Goal: Task Accomplishment & Management: Use online tool/utility

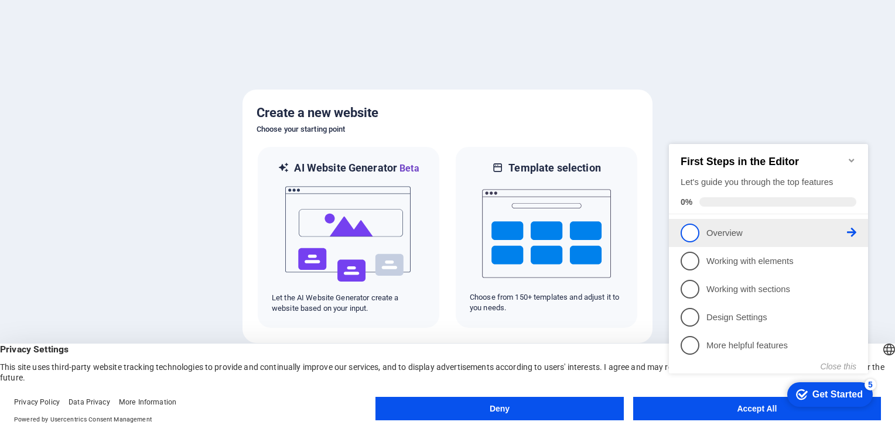
click at [696, 229] on span "1" at bounding box center [690, 233] width 19 height 19
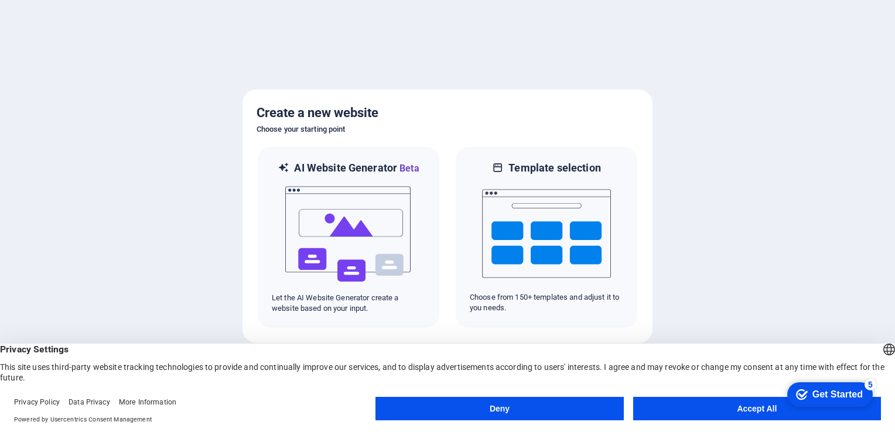
click at [508, 406] on button "Deny" at bounding box center [499, 408] width 248 height 23
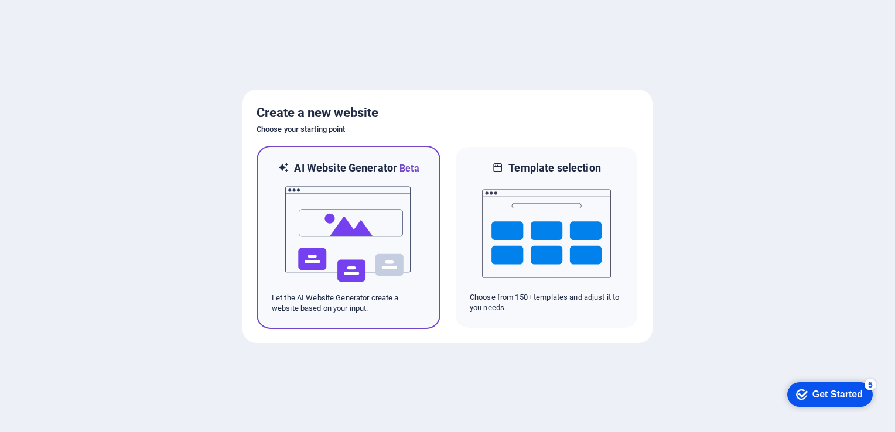
click at [382, 271] on img at bounding box center [348, 234] width 129 height 117
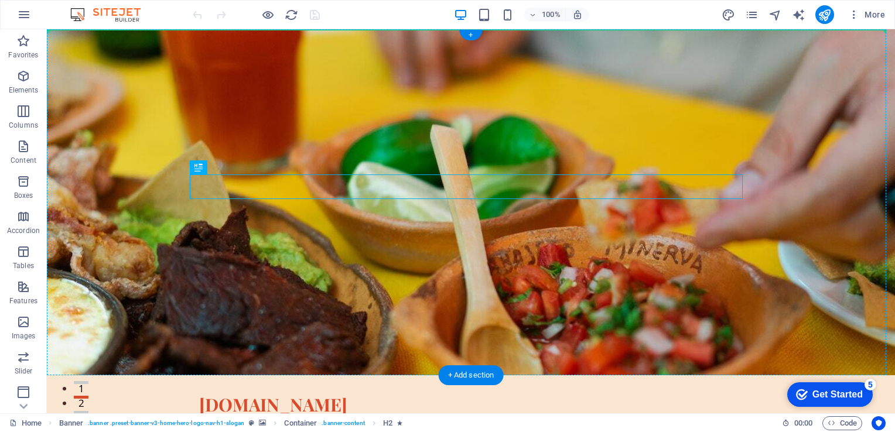
drag, startPoint x: 415, startPoint y: 184, endPoint x: 412, endPoint y: 150, distance: 34.1
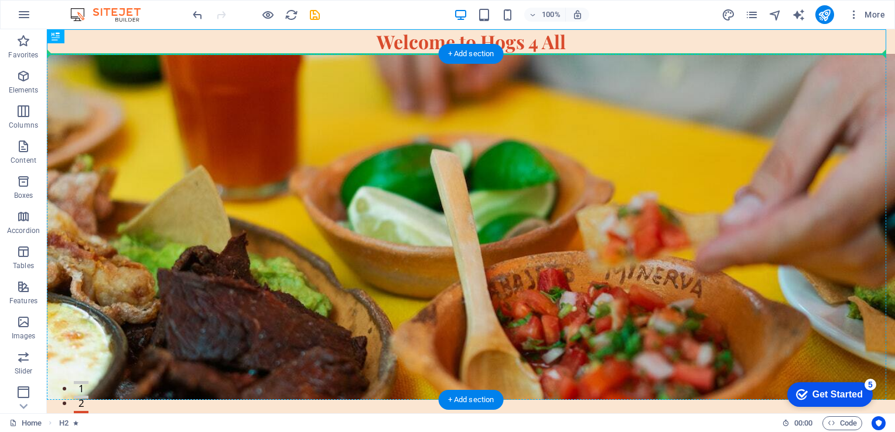
drag, startPoint x: 424, startPoint y: 42, endPoint x: 438, endPoint y: 205, distance: 163.4
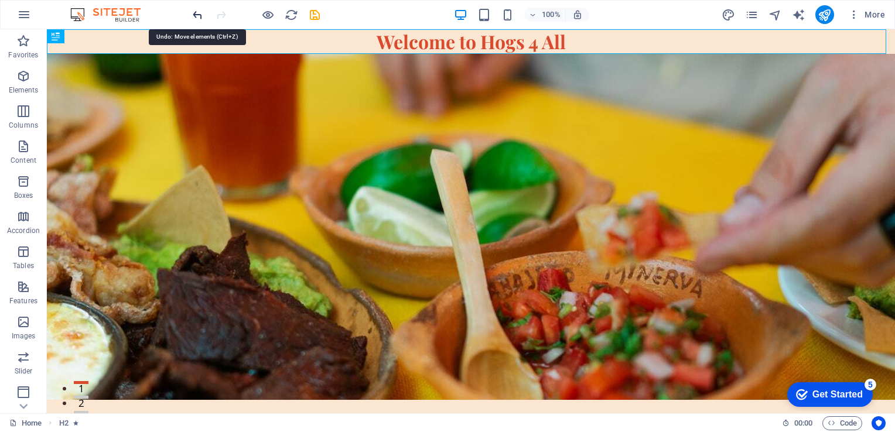
click at [195, 12] on icon "undo" at bounding box center [197, 14] width 13 height 13
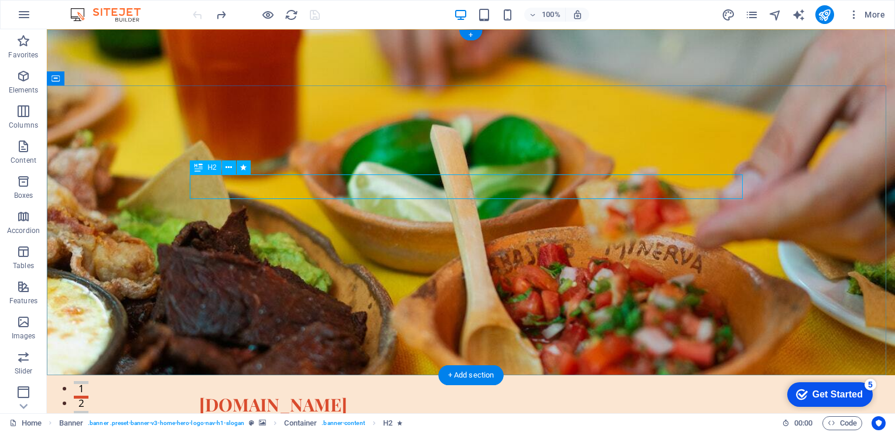
click at [227, 168] on icon at bounding box center [229, 168] width 6 height 12
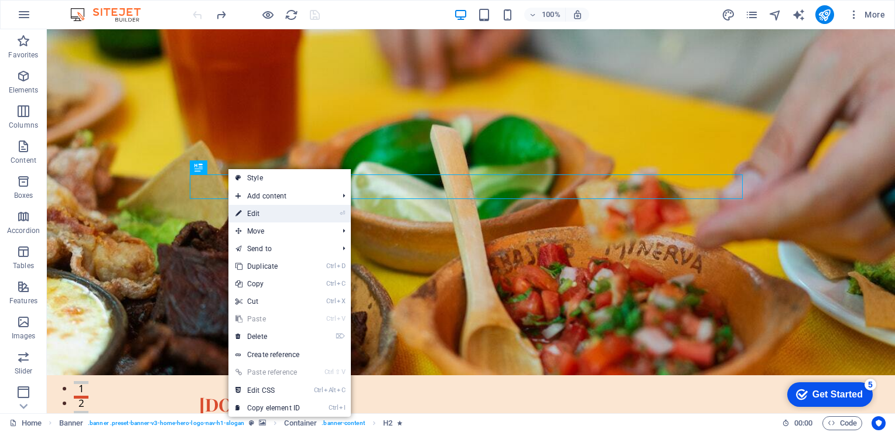
click at [261, 214] on link "⏎ Edit" at bounding box center [267, 214] width 78 height 18
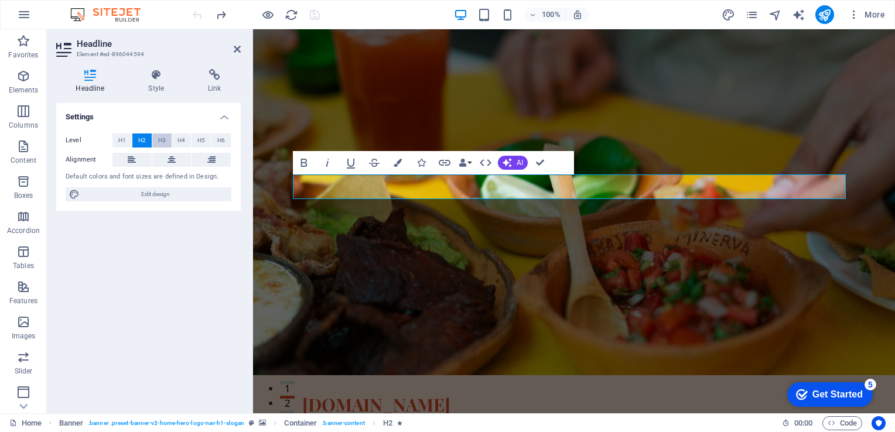
click at [159, 139] on span "H3" at bounding box center [162, 141] width 8 height 14
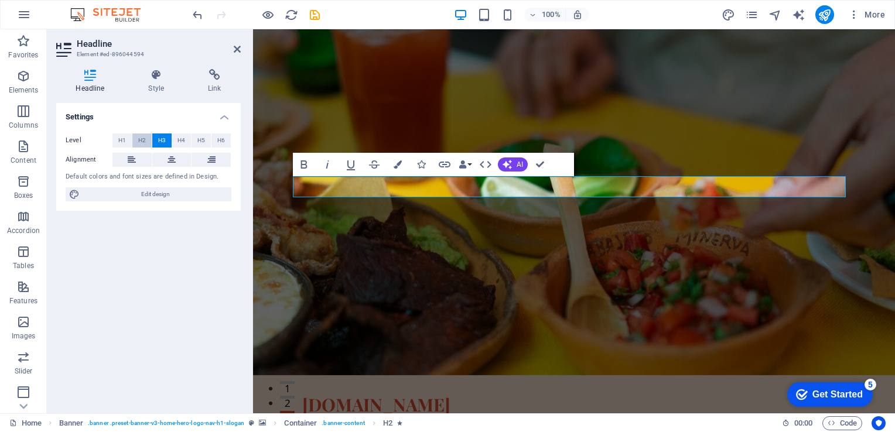
click at [137, 139] on button "H2" at bounding box center [141, 141] width 19 height 14
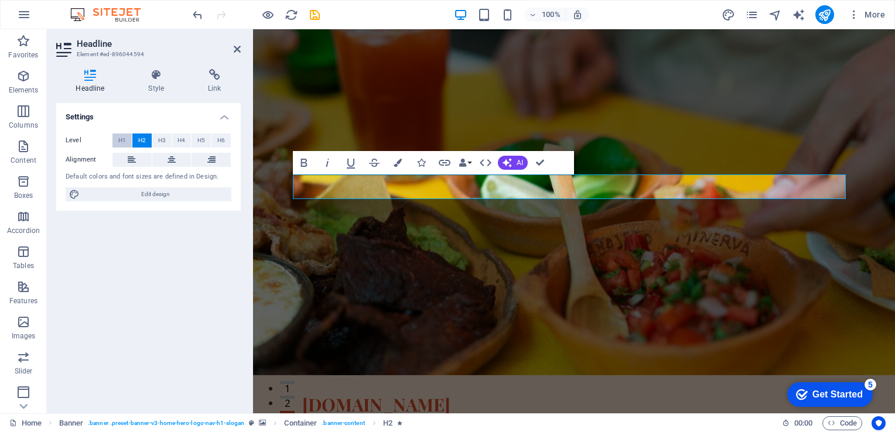
click at [119, 139] on span "H1" at bounding box center [122, 141] width 8 height 14
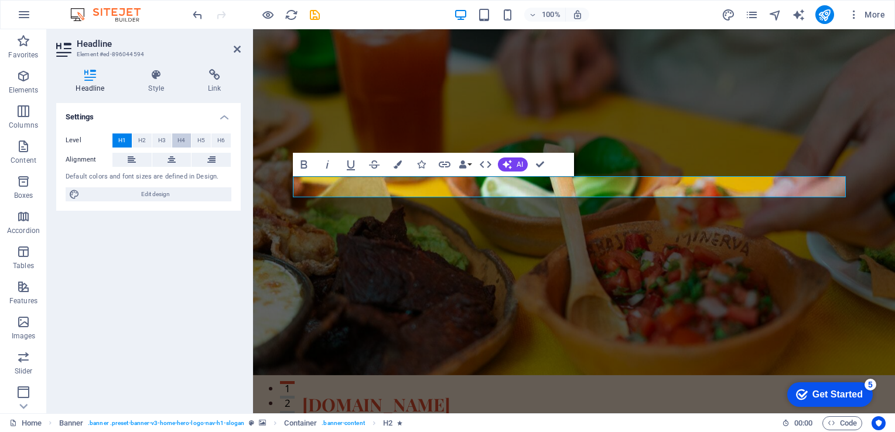
click at [182, 139] on span "H4" at bounding box center [181, 141] width 8 height 14
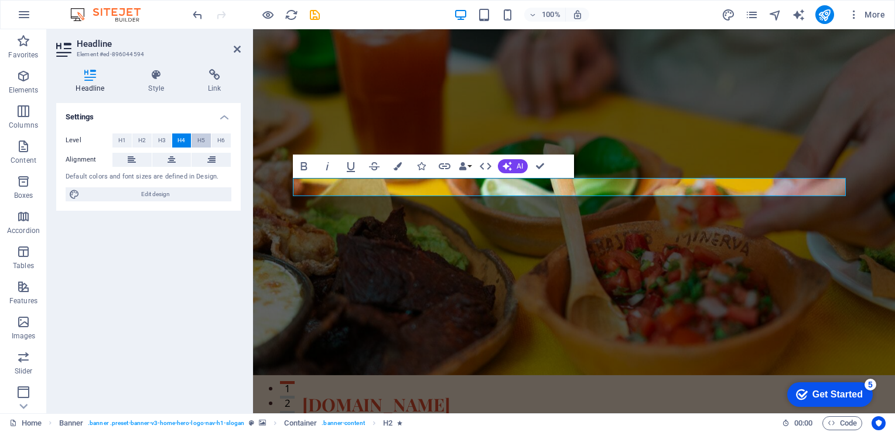
click at [195, 142] on button "H5" at bounding box center [201, 141] width 19 height 14
click at [220, 140] on span "H6" at bounding box center [221, 141] width 8 height 14
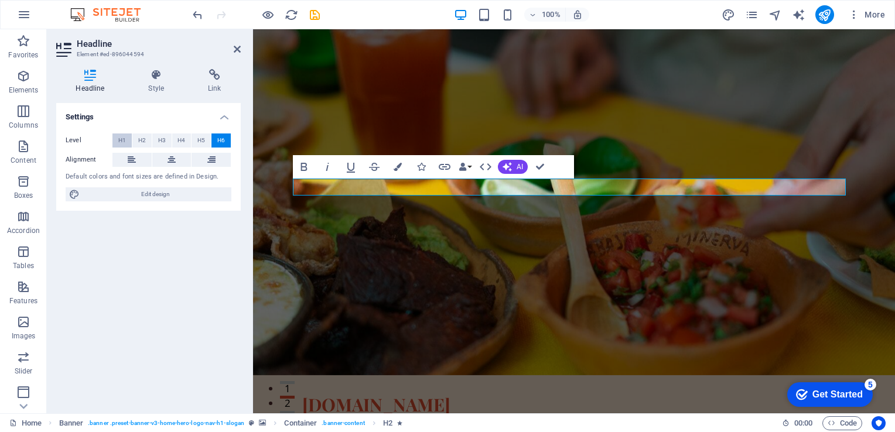
click at [121, 139] on span "H1" at bounding box center [122, 141] width 8 height 14
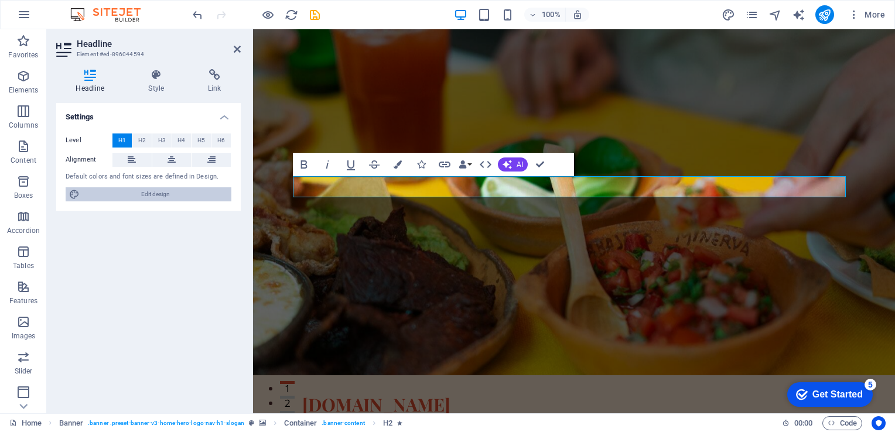
click at [139, 193] on span "Edit design" at bounding box center [155, 194] width 145 height 14
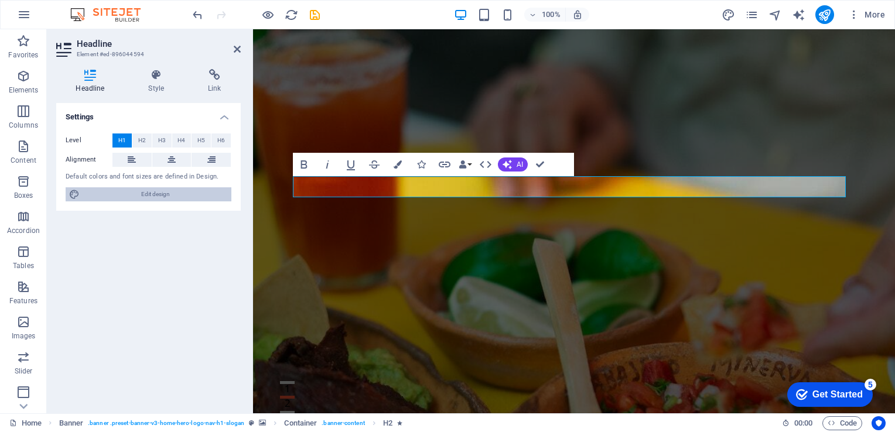
select select "px"
select select "200"
select select "px"
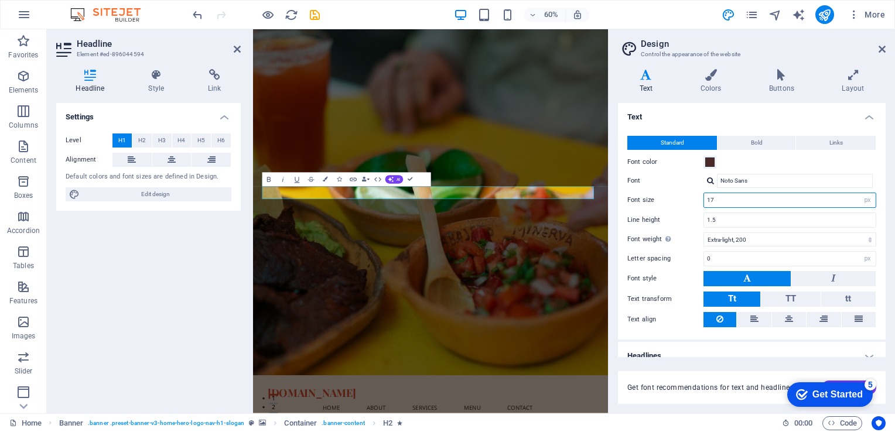
click at [764, 202] on input "17" at bounding box center [790, 200] width 172 height 14
type input "1"
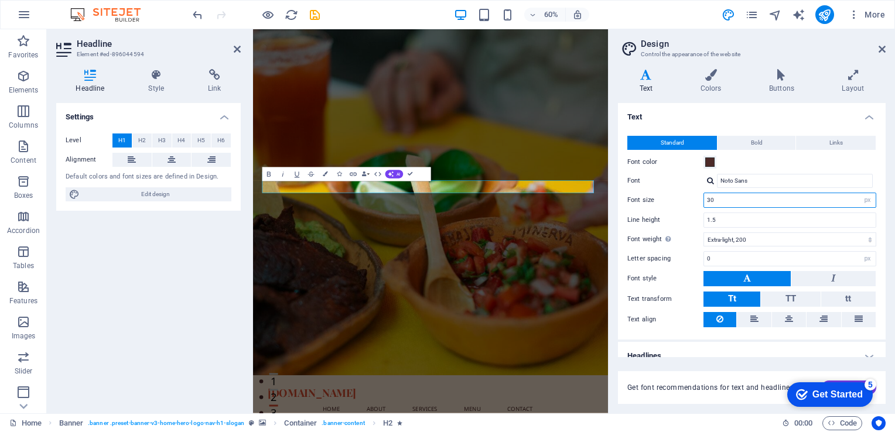
click at [722, 203] on input "30" at bounding box center [790, 200] width 172 height 14
type input "3"
click at [689, 254] on div "Letter spacing 0 rem px" at bounding box center [751, 258] width 249 height 15
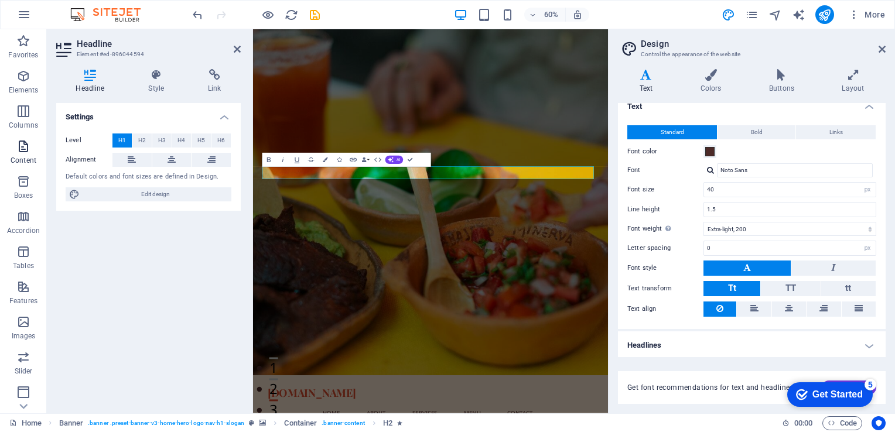
click at [36, 151] on span "Content" at bounding box center [23, 153] width 47 height 28
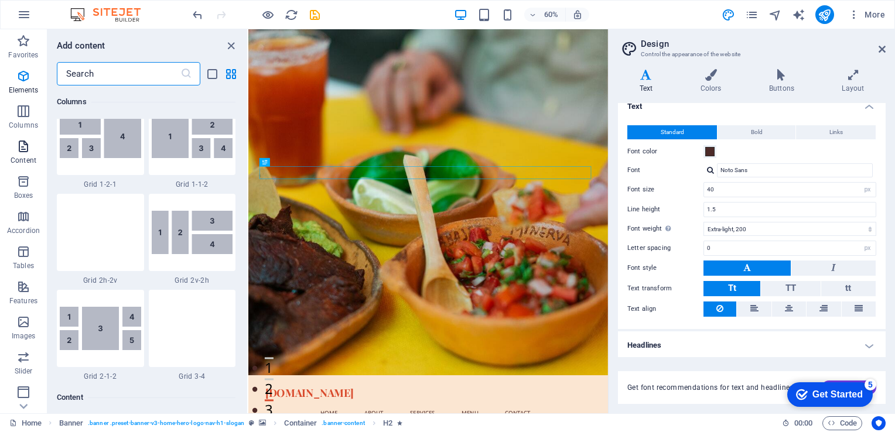
scroll to position [2050, 0]
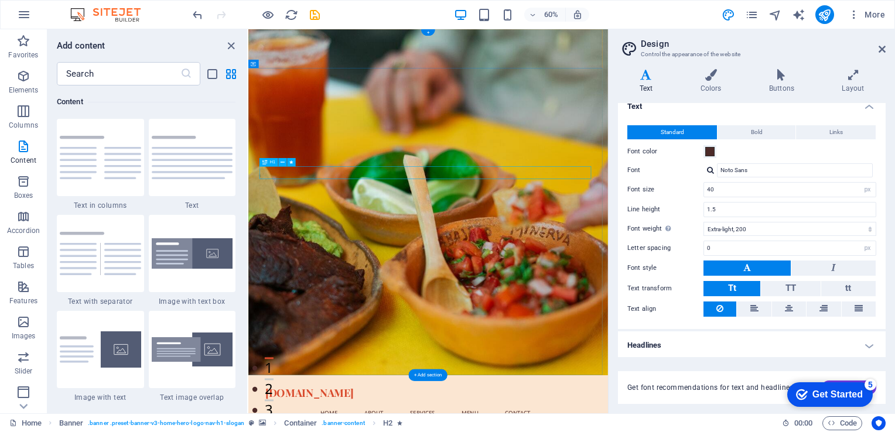
click at [19, 328] on icon "button" at bounding box center [23, 322] width 14 height 14
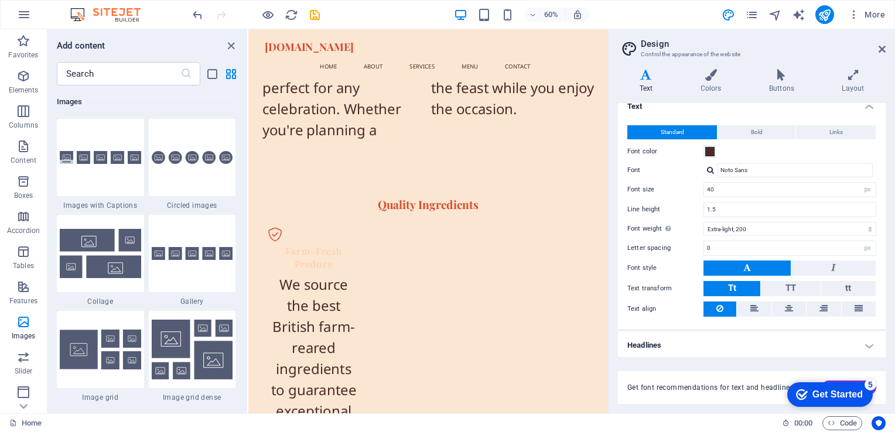
scroll to position [0, 0]
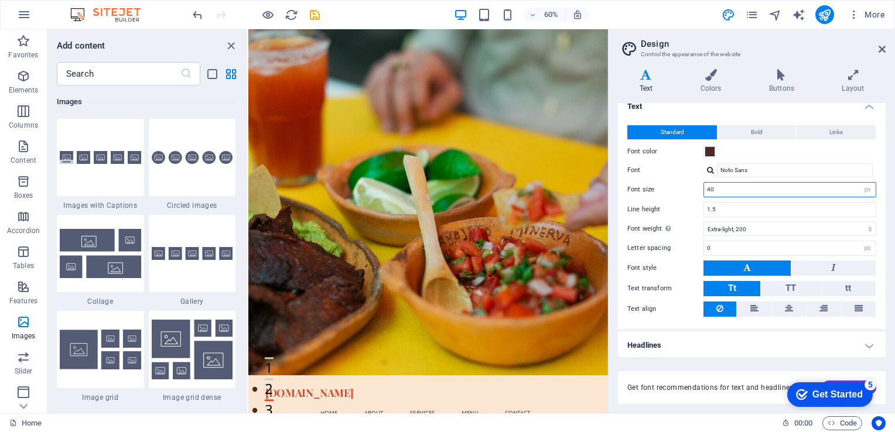
click at [718, 193] on input "40" at bounding box center [790, 190] width 172 height 14
type input "4"
type input "17"
click at [688, 306] on label "Text align" at bounding box center [665, 309] width 76 height 14
click at [23, 13] on icon "button" at bounding box center [24, 15] width 14 height 14
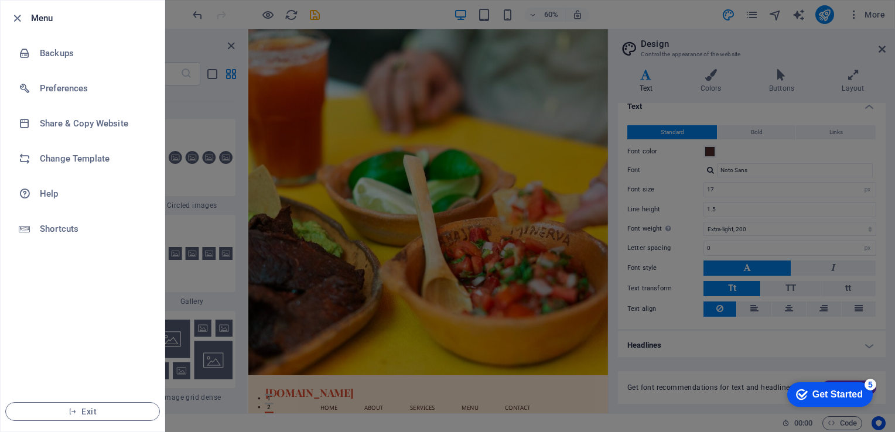
click at [329, 158] on div at bounding box center [447, 216] width 895 height 432
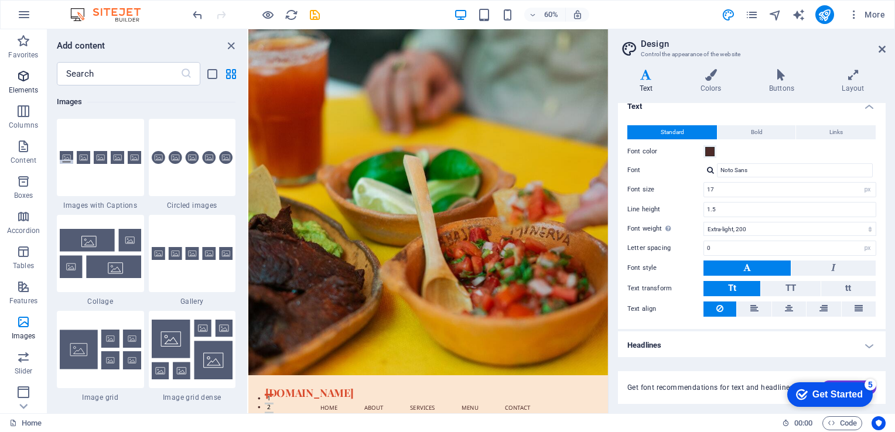
click at [25, 90] on p "Elements" at bounding box center [24, 90] width 30 height 9
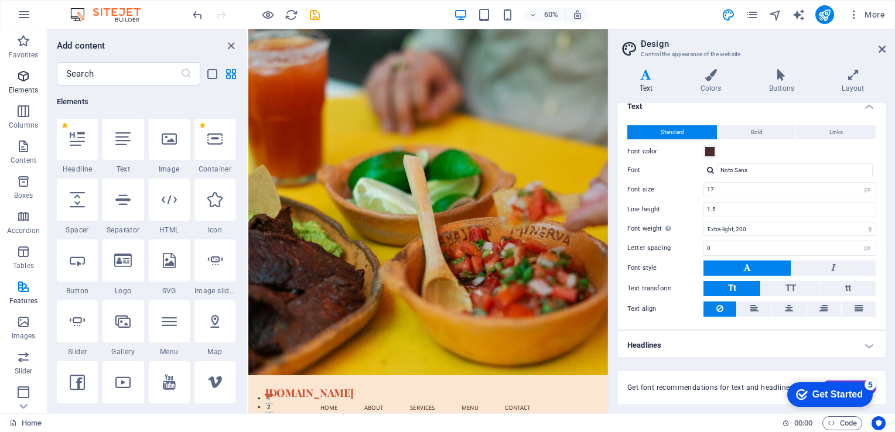
scroll to position [124, 0]
click at [165, 149] on div at bounding box center [169, 140] width 41 height 42
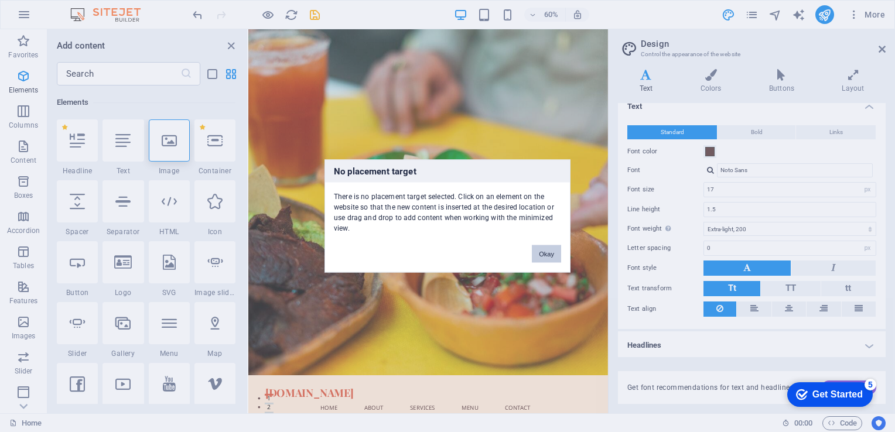
click at [545, 253] on button "Okay" at bounding box center [546, 254] width 29 height 18
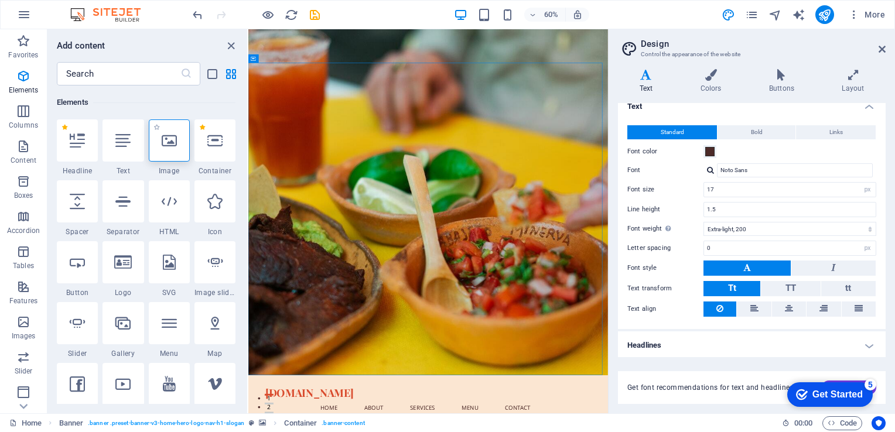
click at [174, 142] on icon at bounding box center [169, 140] width 15 height 15
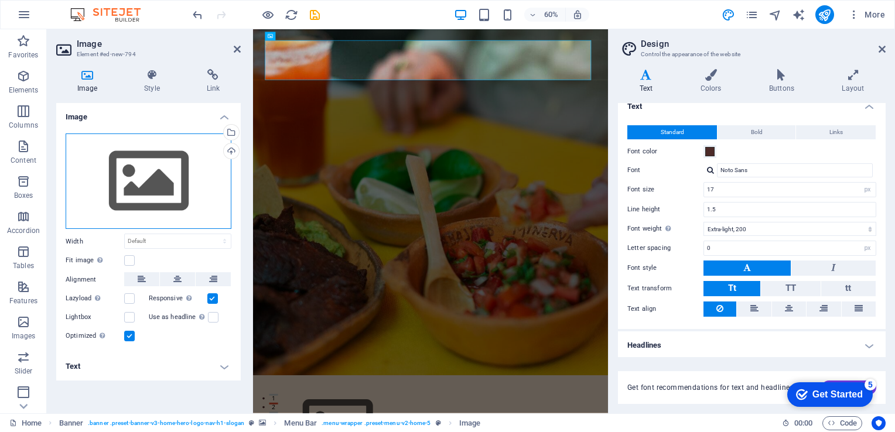
click at [157, 196] on div "Drag files here, click to choose files or select files from Files or our free s…" at bounding box center [149, 182] width 166 height 96
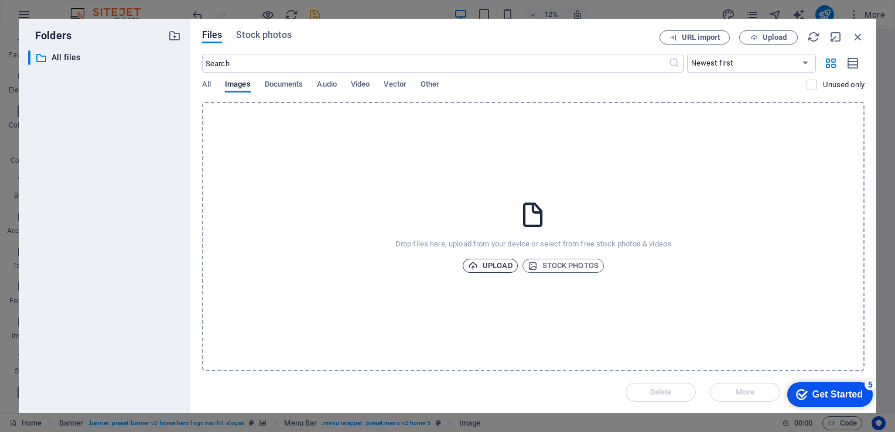
click at [489, 266] on span "Upload" at bounding box center [490, 266] width 45 height 14
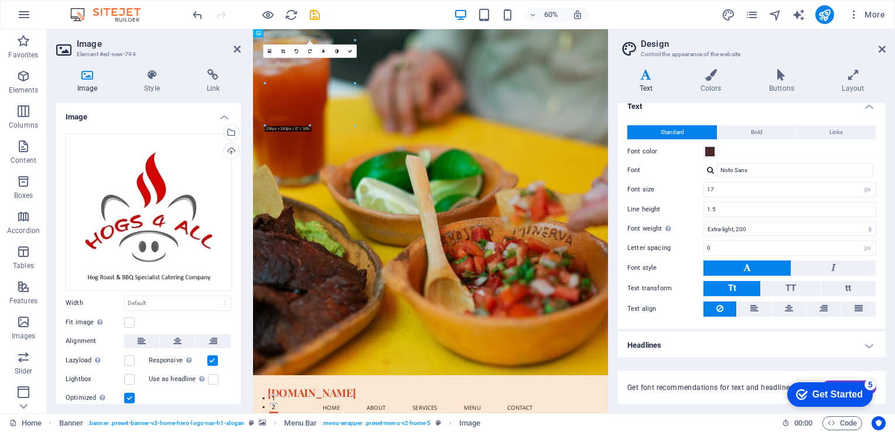
drag, startPoint x: 387, startPoint y: 138, endPoint x: 410, endPoint y: 194, distance: 60.7
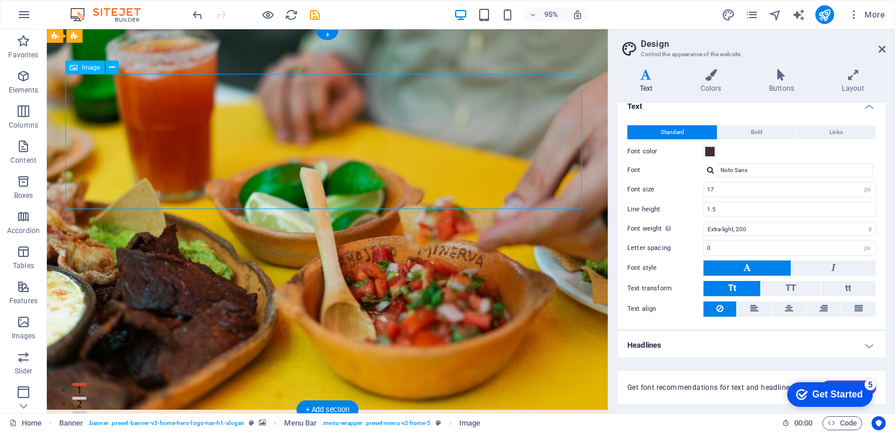
drag, startPoint x: 160, startPoint y: 139, endPoint x: 316, endPoint y: 158, distance: 156.4
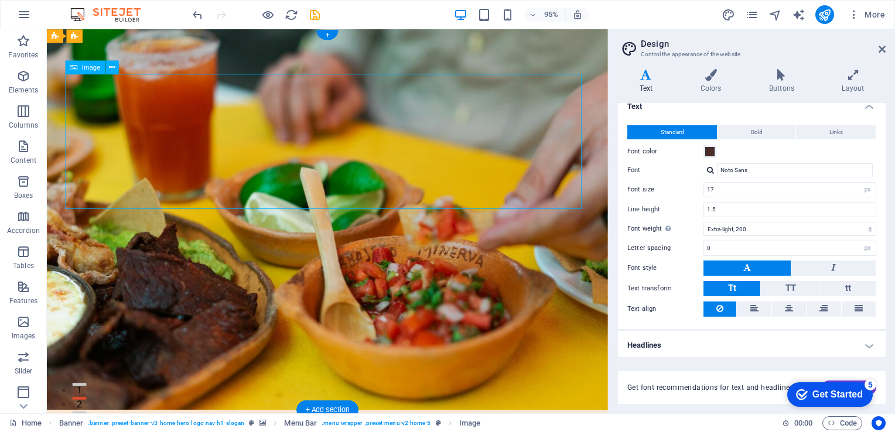
drag, startPoint x: 194, startPoint y: 145, endPoint x: 326, endPoint y: 172, distance: 135.1
click at [114, 69] on icon at bounding box center [112, 68] width 6 height 12
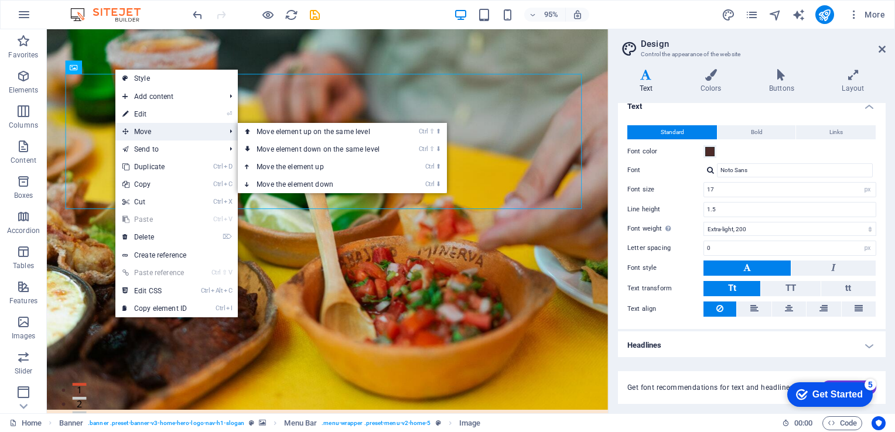
click at [148, 132] on span "Move" at bounding box center [167, 132] width 105 height 18
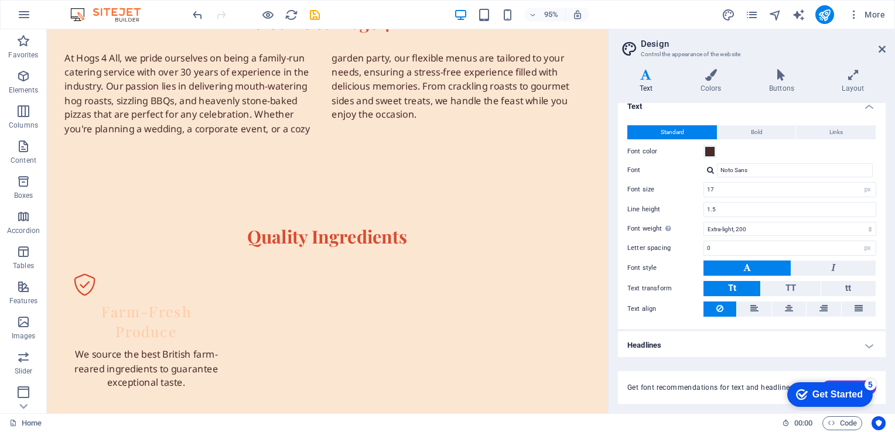
scroll to position [0, 0]
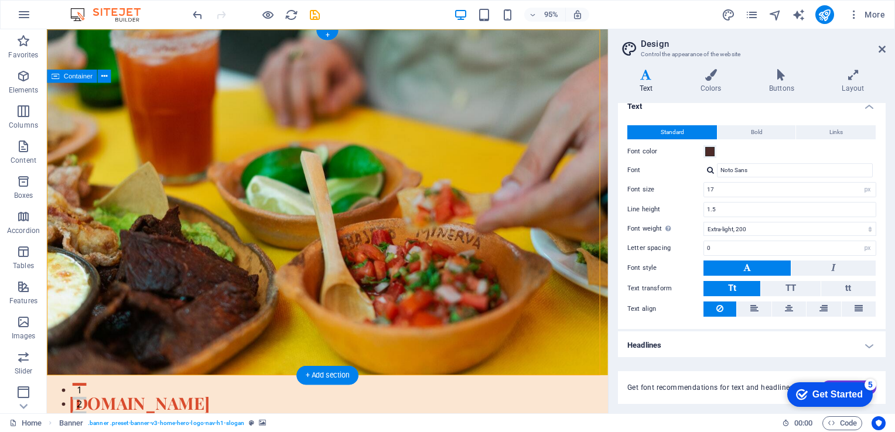
drag, startPoint x: 373, startPoint y: 117, endPoint x: 356, endPoint y: 141, distance: 30.2
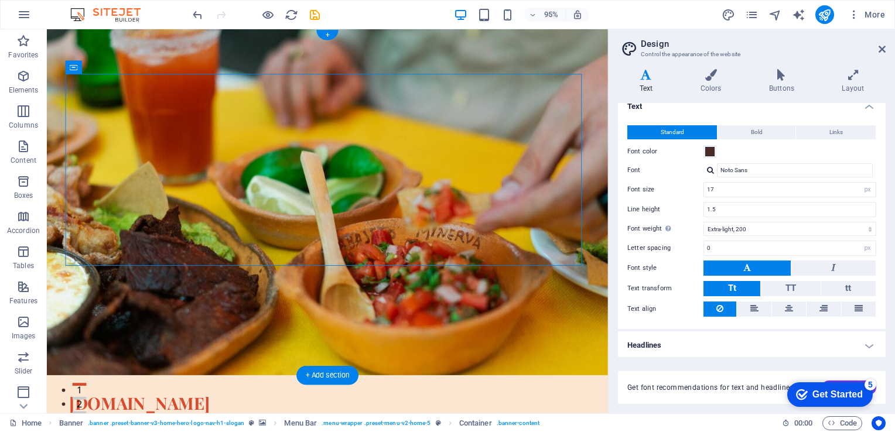
click at [406, 303] on figure at bounding box center [342, 211] width 590 height 364
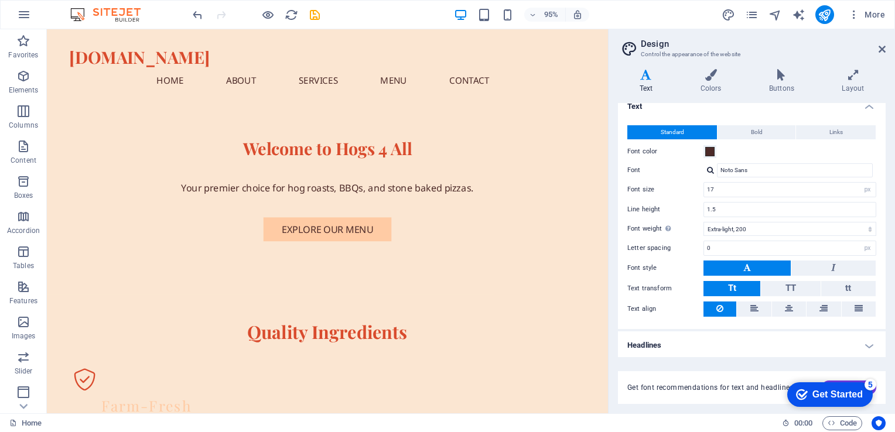
scroll to position [53, 0]
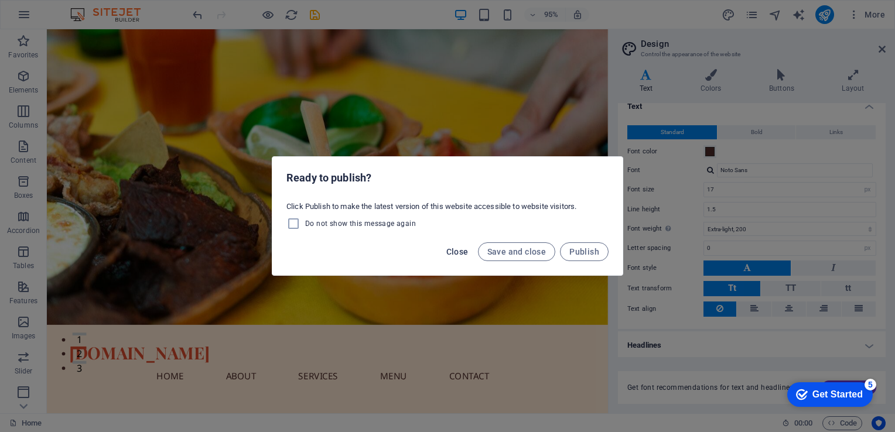
click at [462, 252] on span "Close" at bounding box center [457, 251] width 22 height 9
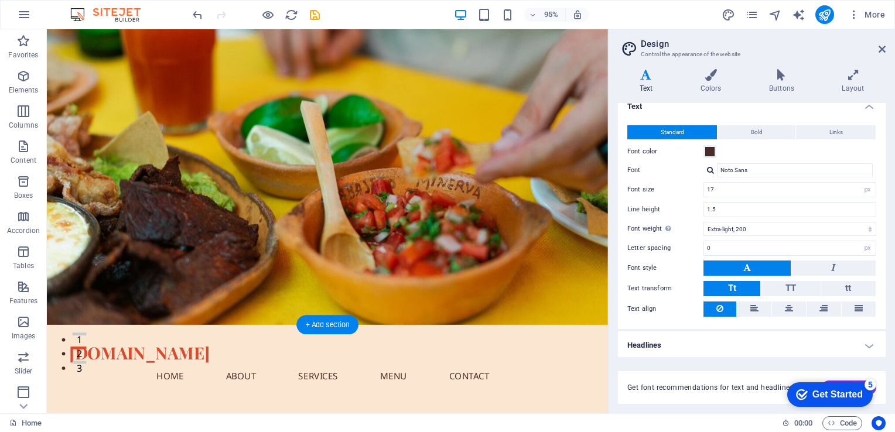
click at [378, 244] on figure at bounding box center [342, 158] width 590 height 364
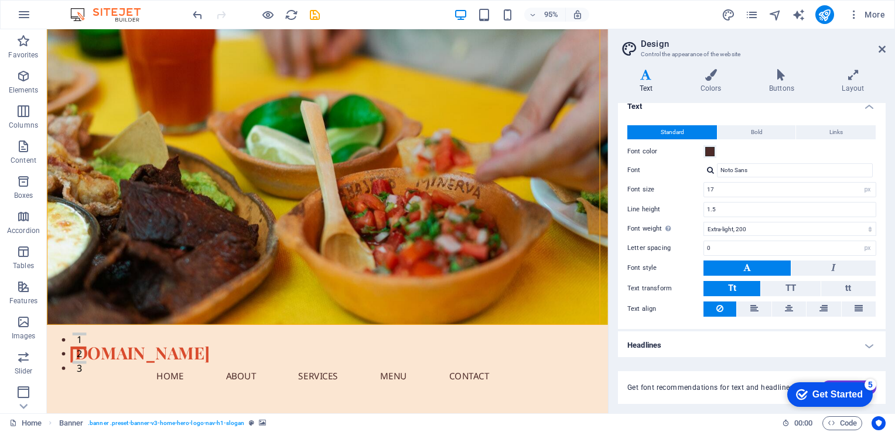
drag, startPoint x: 883, startPoint y: 212, endPoint x: 894, endPoint y: 79, distance: 133.5
click at [894, 79] on html "[DOMAIN_NAME] Home Favorites Elements Columns Content Boxes Accordion Tables Fe…" at bounding box center [447, 216] width 895 height 432
click at [871, 343] on h4 "Headlines" at bounding box center [752, 346] width 268 height 28
click at [871, 343] on h4 "Headlines" at bounding box center [752, 342] width 268 height 21
click at [23, 86] on p "Elements" at bounding box center [24, 90] width 30 height 9
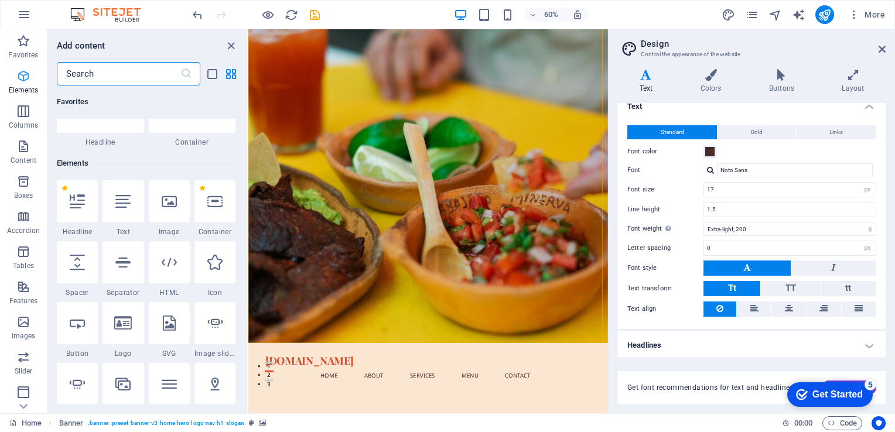
scroll to position [124, 0]
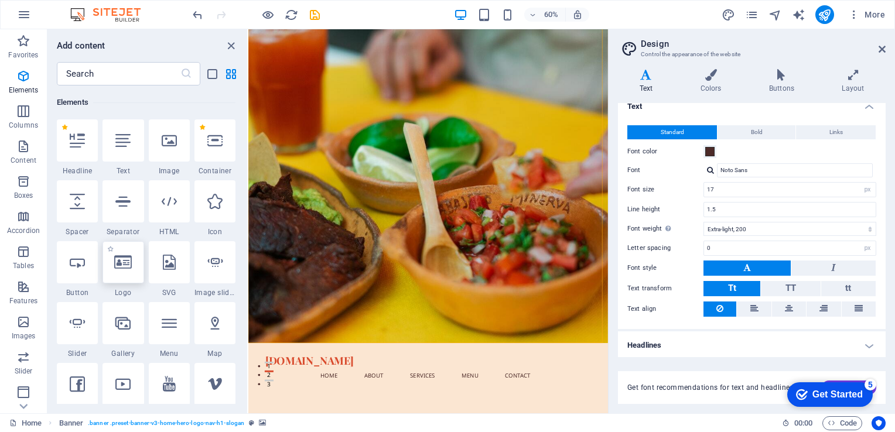
click at [124, 269] on div at bounding box center [123, 262] width 41 height 42
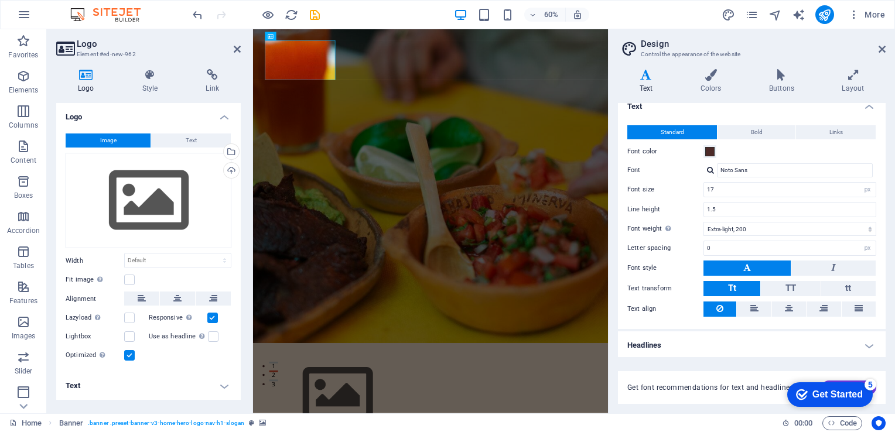
scroll to position [0, 0]
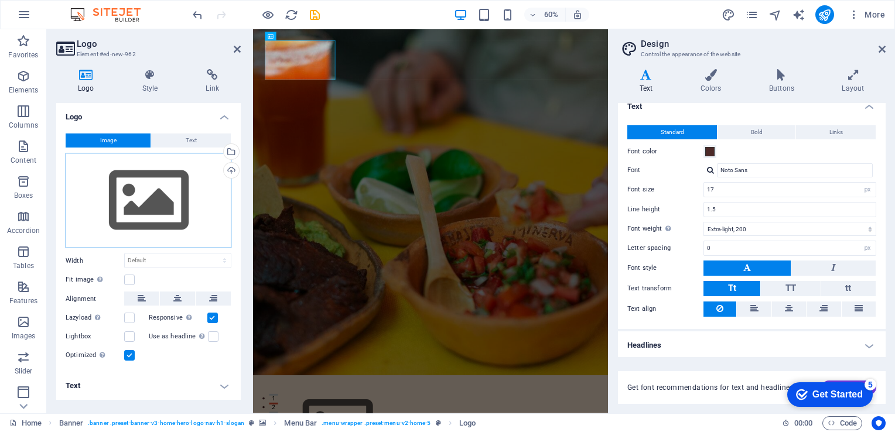
click at [182, 182] on div "Drag files here, click to choose files or select files from Files or our free s…" at bounding box center [149, 201] width 166 height 96
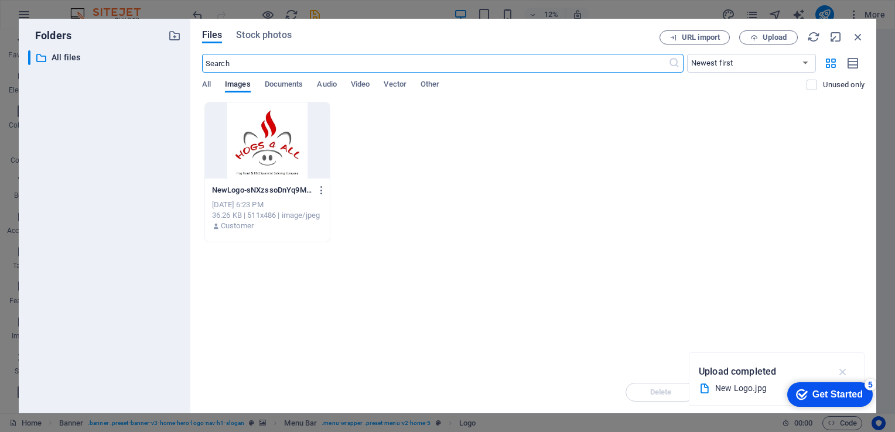
click at [846, 372] on icon "button" at bounding box center [842, 372] width 13 height 13
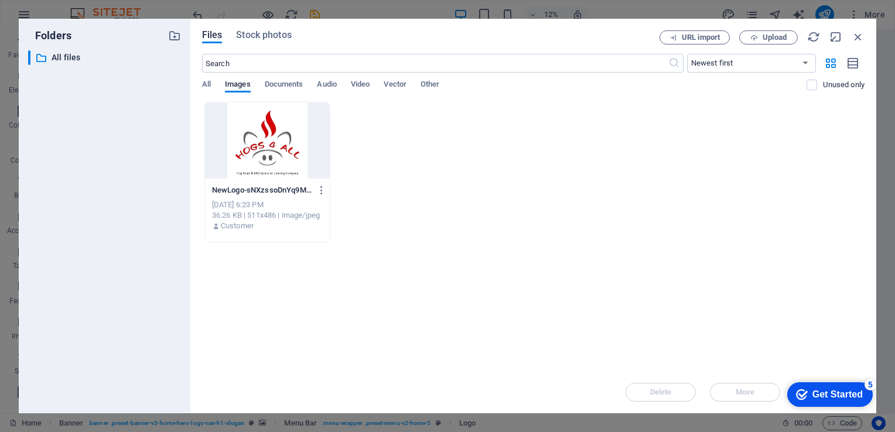
click at [290, 142] on div at bounding box center [267, 141] width 125 height 76
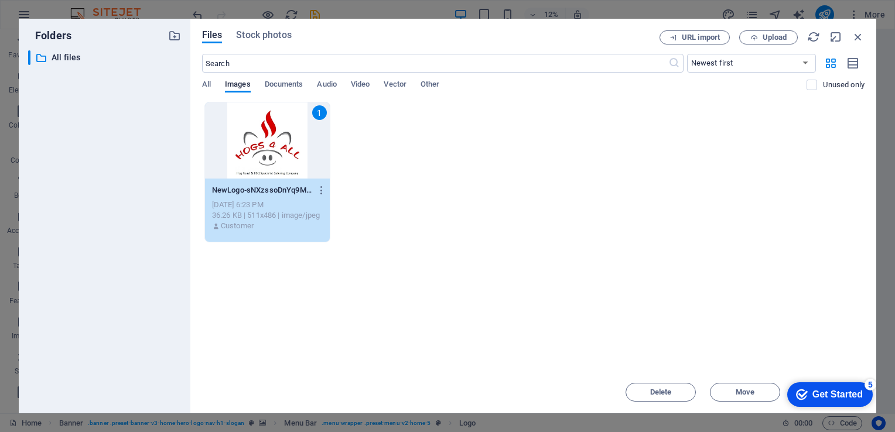
click at [290, 142] on div "1" at bounding box center [267, 141] width 125 height 76
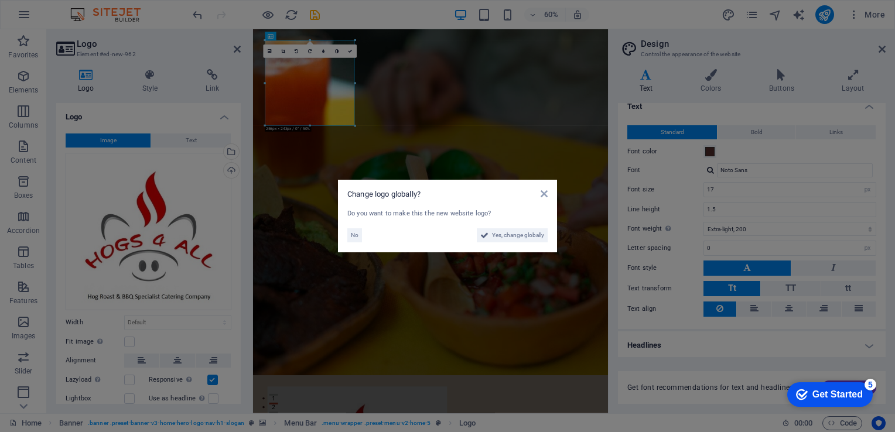
drag, startPoint x: 306, startPoint y: 81, endPoint x: 237, endPoint y: 115, distance: 77.0
click at [395, 98] on aside "Change logo globally? Do you want to make this the new website logo? No Yes, ch…" at bounding box center [447, 216] width 895 height 432
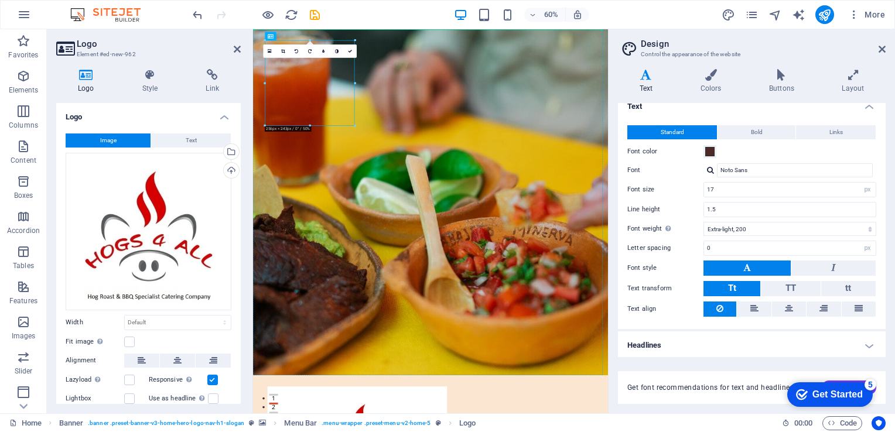
drag, startPoint x: 384, startPoint y: 128, endPoint x: 497, endPoint y: 177, distance: 123.5
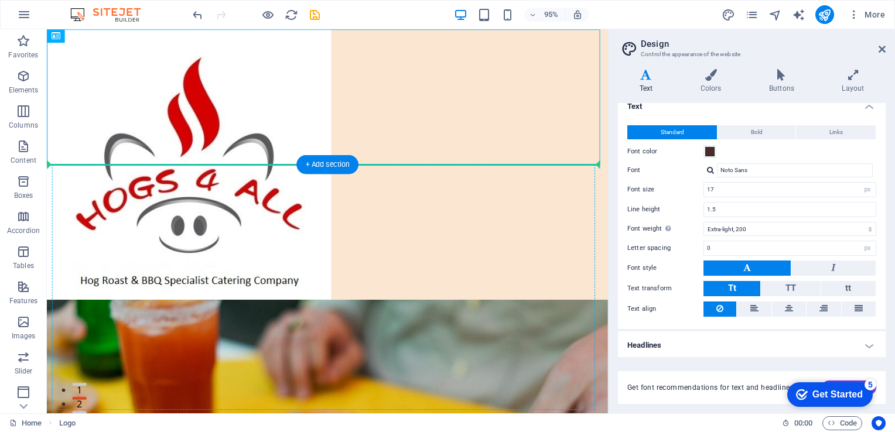
drag, startPoint x: 146, startPoint y: 97, endPoint x: 385, endPoint y: 237, distance: 277.8
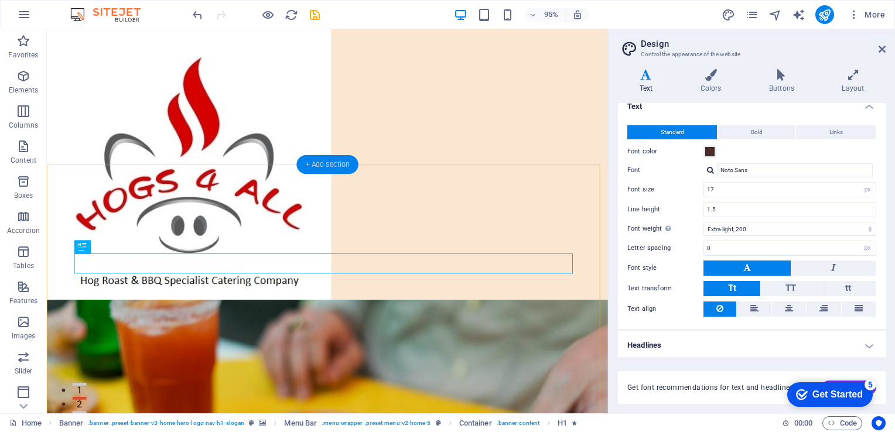
click at [325, 165] on div "+ Add section" at bounding box center [327, 164] width 62 height 19
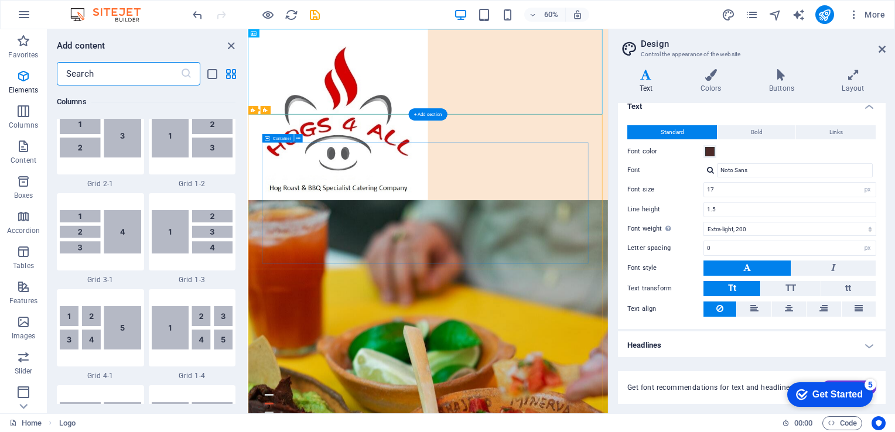
scroll to position [2050, 0]
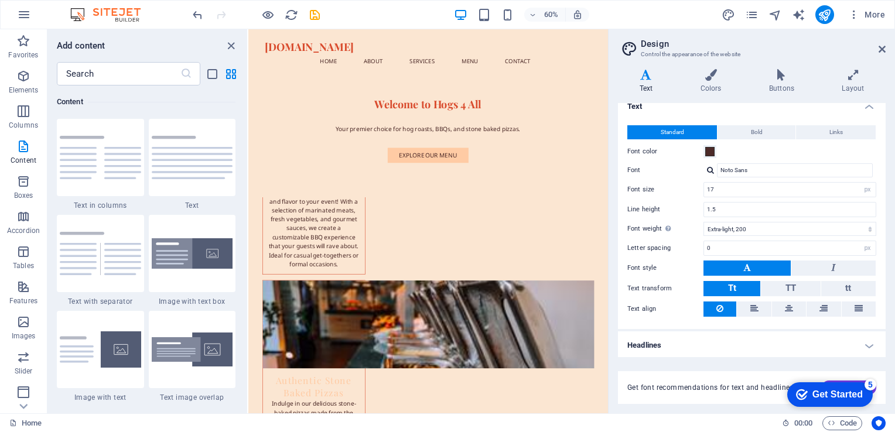
scroll to position [0, 0]
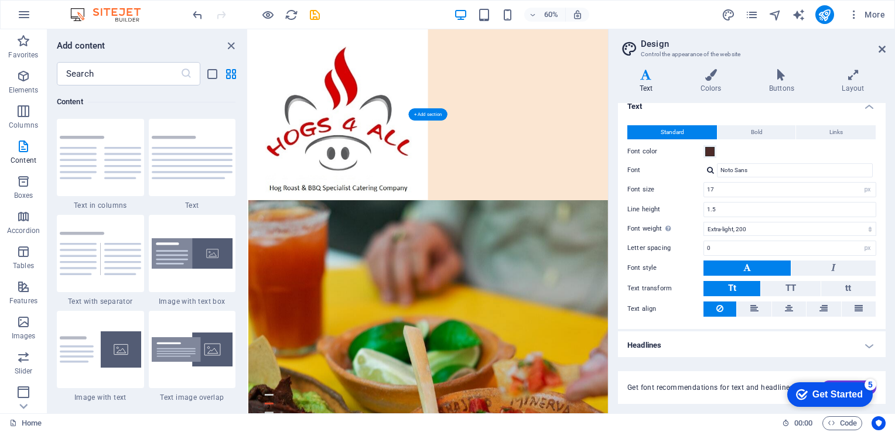
click at [883, 45] on icon at bounding box center [882, 49] width 7 height 9
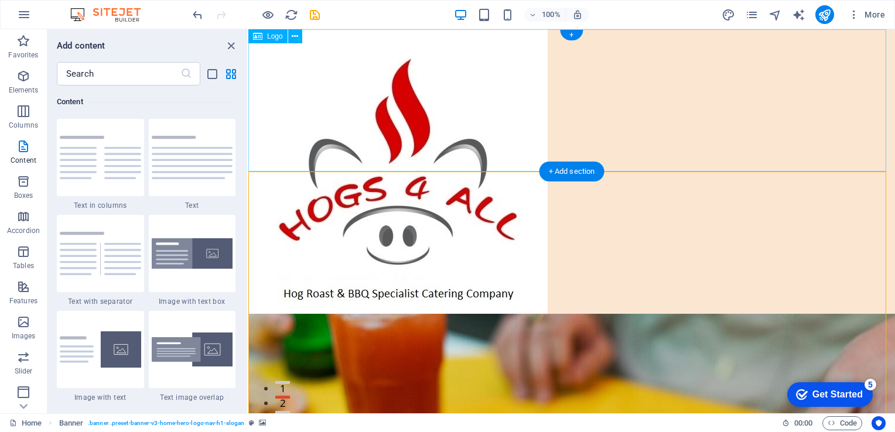
click at [330, 95] on div at bounding box center [571, 171] width 647 height 285
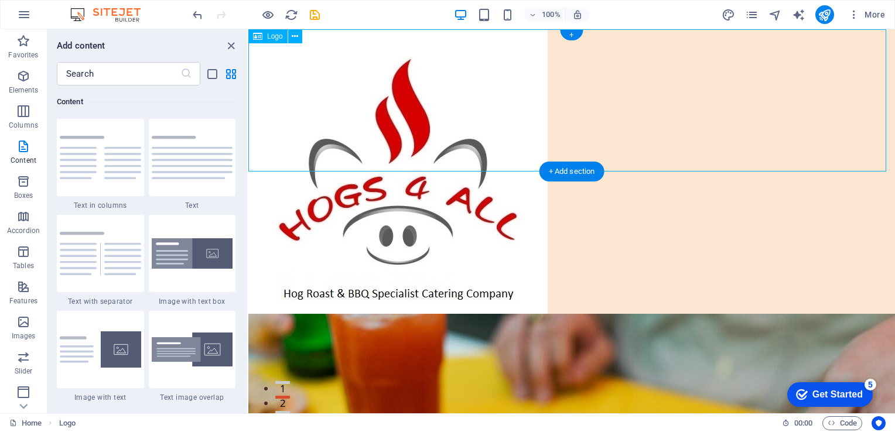
drag, startPoint x: 330, startPoint y: 95, endPoint x: 494, endPoint y: 74, distance: 165.3
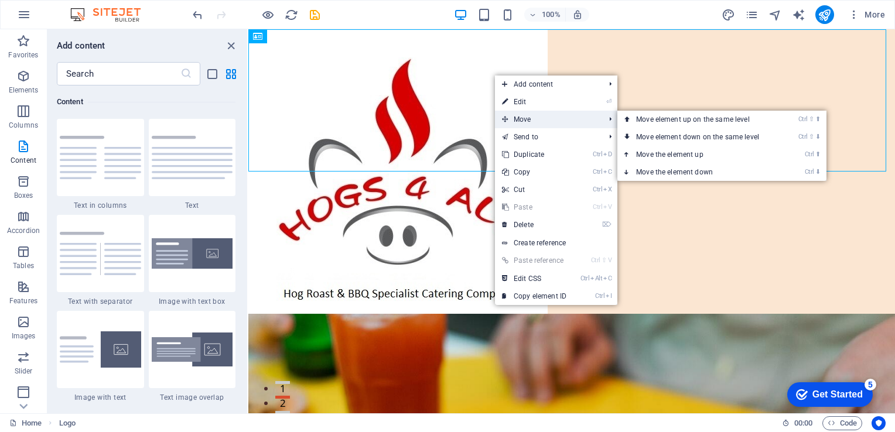
click at [541, 122] on span "Move" at bounding box center [547, 120] width 105 height 18
click at [533, 118] on span "Move" at bounding box center [547, 120] width 105 height 18
click at [696, 153] on link "Ctrl ⬆ Move the element up" at bounding box center [699, 155] width 165 height 18
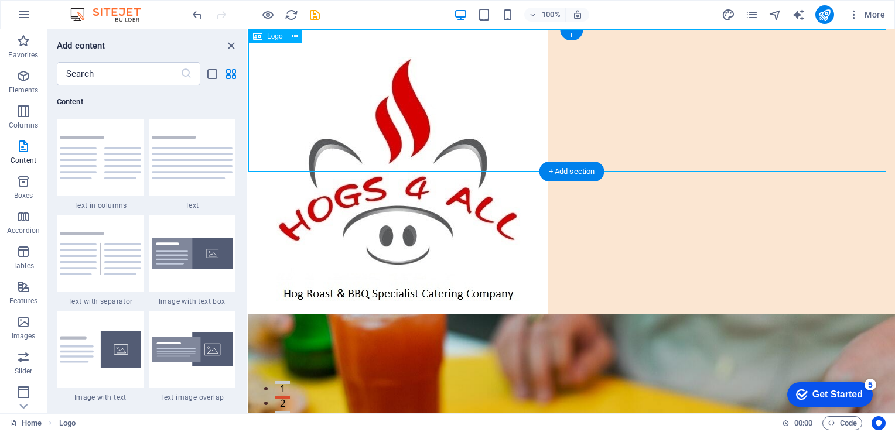
click at [369, 94] on div at bounding box center [571, 171] width 647 height 285
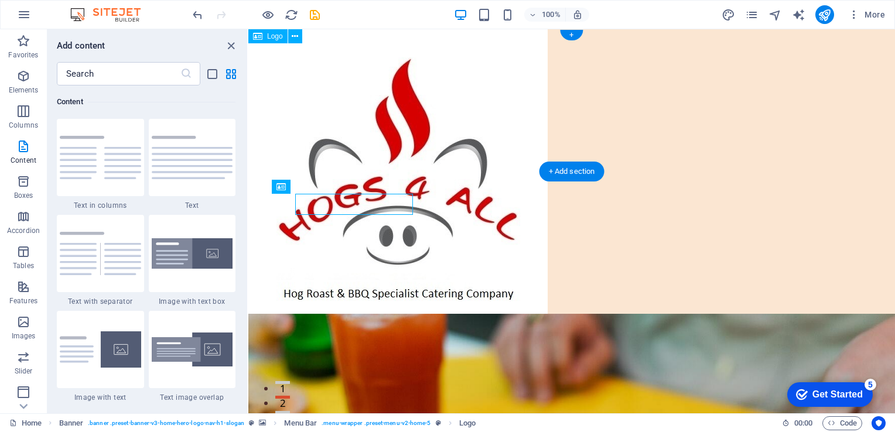
click at [369, 94] on div at bounding box center [571, 171] width 647 height 285
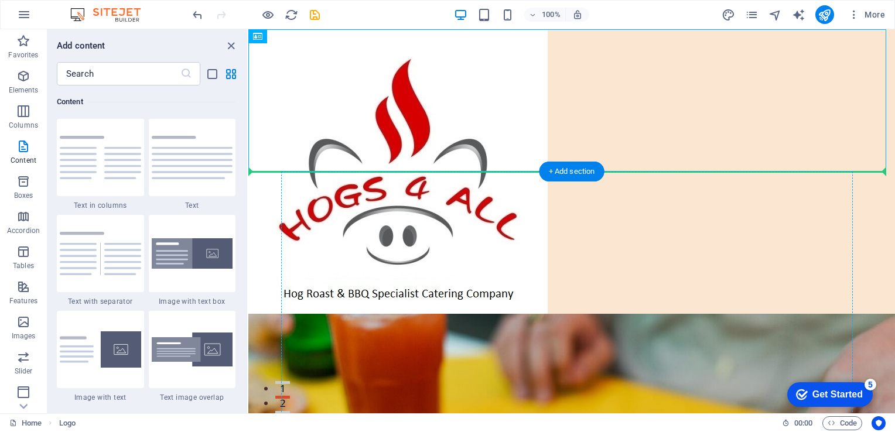
drag, startPoint x: 309, startPoint y: 86, endPoint x: 465, endPoint y: 211, distance: 199.2
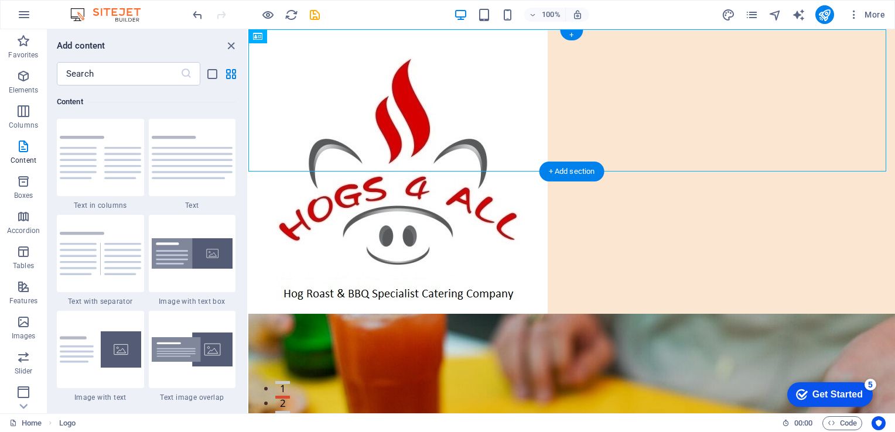
drag, startPoint x: 372, startPoint y: 110, endPoint x: 342, endPoint y: 125, distance: 34.3
click at [342, 125] on div at bounding box center [571, 171] width 647 height 285
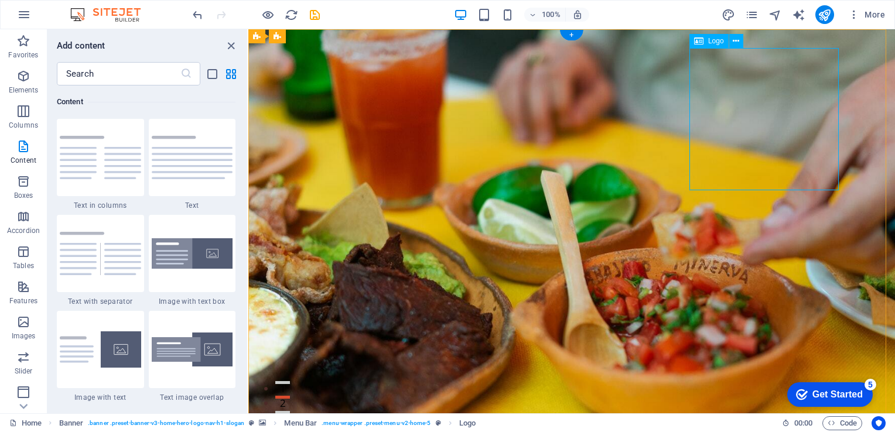
drag, startPoint x: 736, startPoint y: 139, endPoint x: 730, endPoint y: 130, distance: 10.2
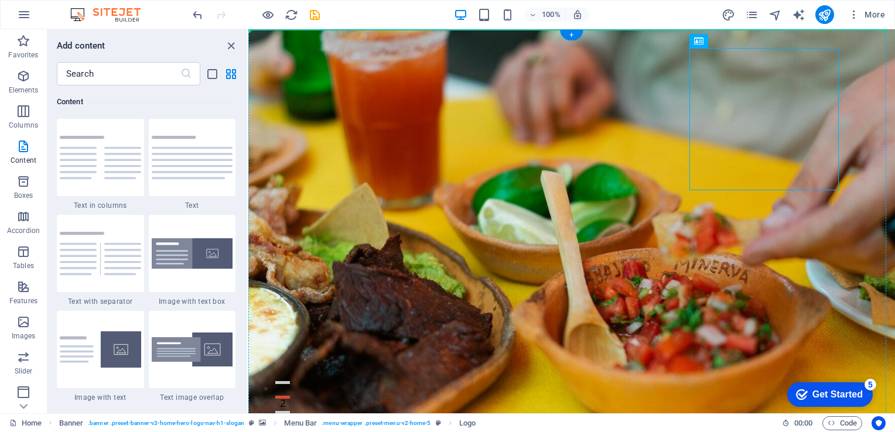
drag, startPoint x: 730, startPoint y: 130, endPoint x: 571, endPoint y: 117, distance: 160.4
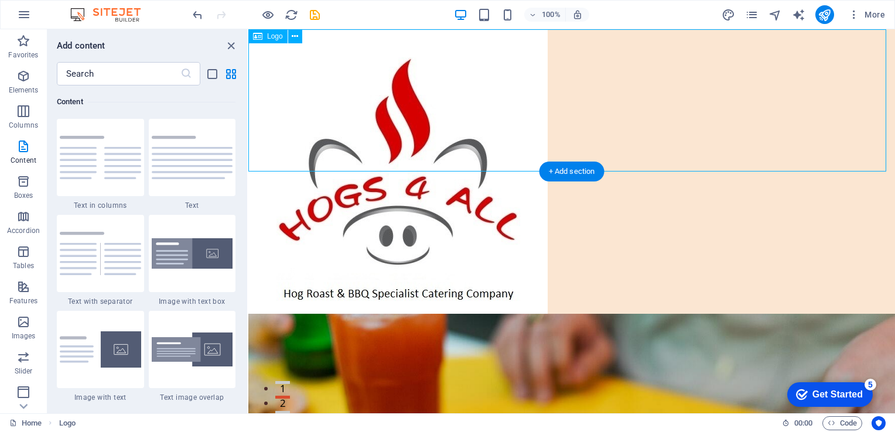
drag, startPoint x: 370, startPoint y: 97, endPoint x: 549, endPoint y: 144, distance: 185.3
click at [549, 144] on div at bounding box center [571, 171] width 647 height 285
drag, startPoint x: 326, startPoint y: 104, endPoint x: 358, endPoint y: 109, distance: 33.1
click at [358, 109] on div at bounding box center [571, 171] width 647 height 285
drag, startPoint x: 358, startPoint y: 109, endPoint x: 552, endPoint y: 122, distance: 194.3
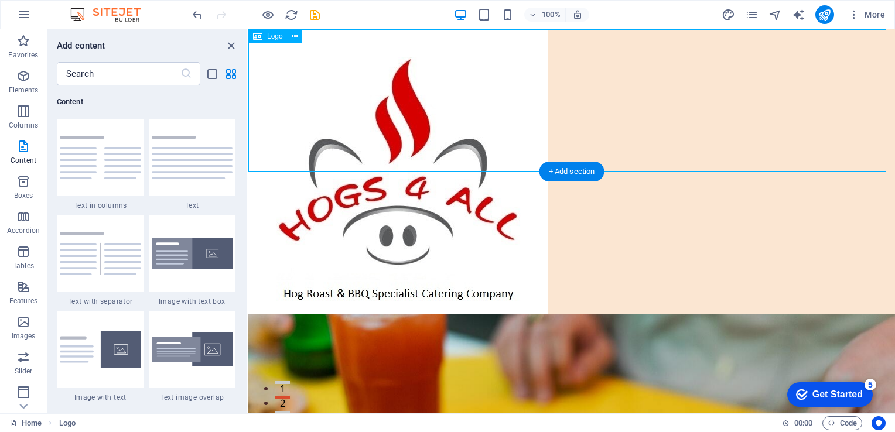
click at [552, 122] on div at bounding box center [571, 171] width 647 height 285
click at [227, 45] on icon "close panel" at bounding box center [230, 45] width 13 height 13
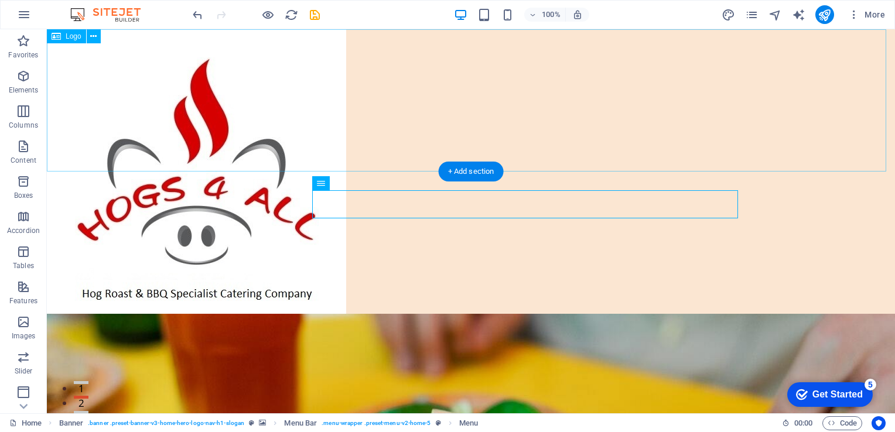
click at [169, 97] on div at bounding box center [471, 171] width 848 height 285
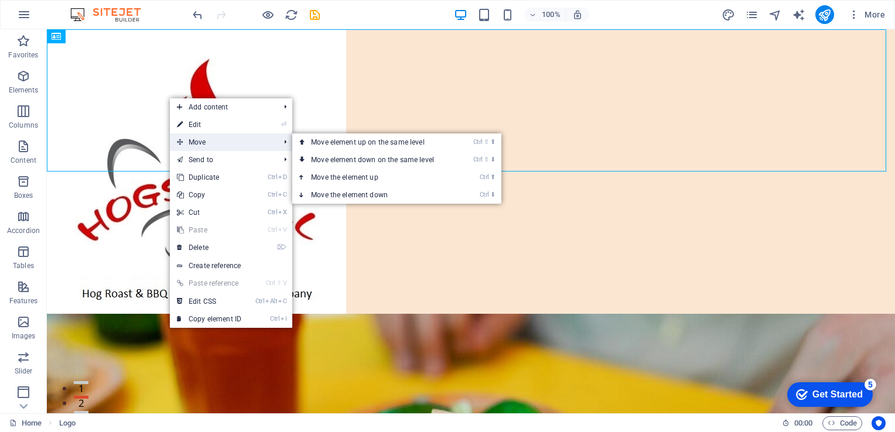
click at [216, 139] on span "Move" at bounding box center [222, 143] width 105 height 18
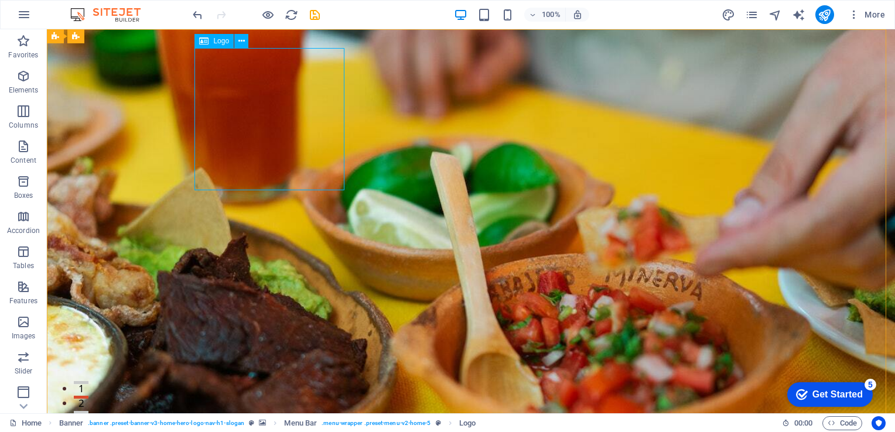
click at [205, 45] on icon at bounding box center [203, 41] width 9 height 14
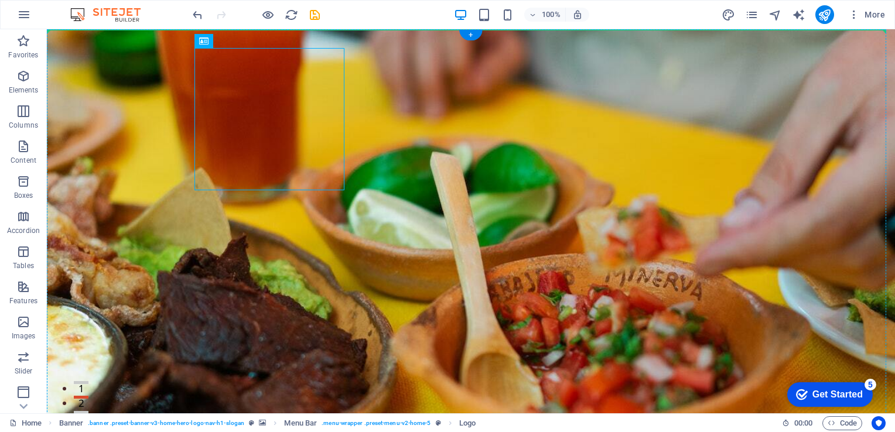
drag, startPoint x: 266, startPoint y: 75, endPoint x: 431, endPoint y: 118, distance: 170.2
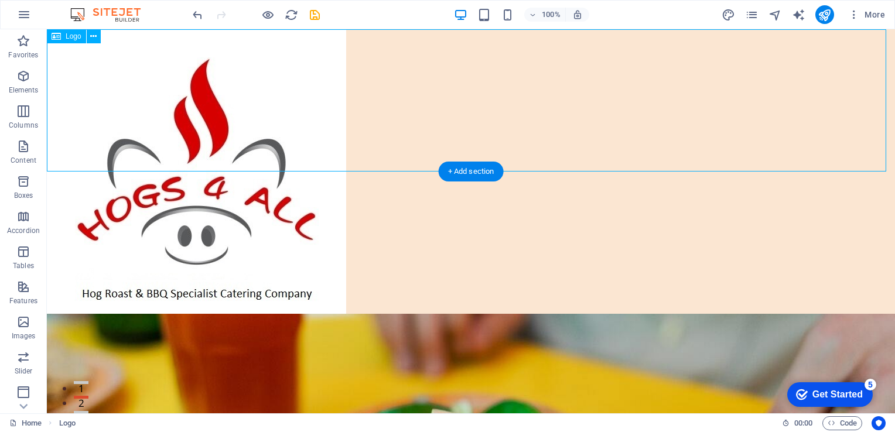
click at [508, 166] on div at bounding box center [471, 171] width 848 height 285
click at [346, 163] on div at bounding box center [471, 171] width 848 height 285
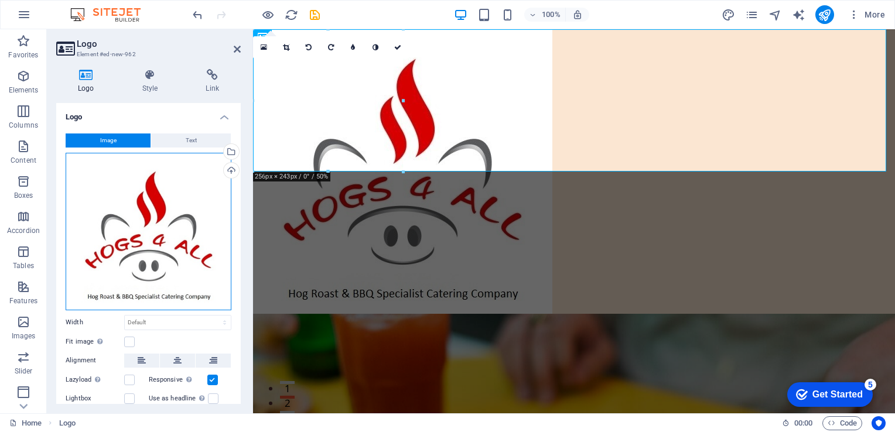
click at [215, 197] on div "Drag files here, click to choose files or select files from Files or our free s…" at bounding box center [149, 232] width 166 height 158
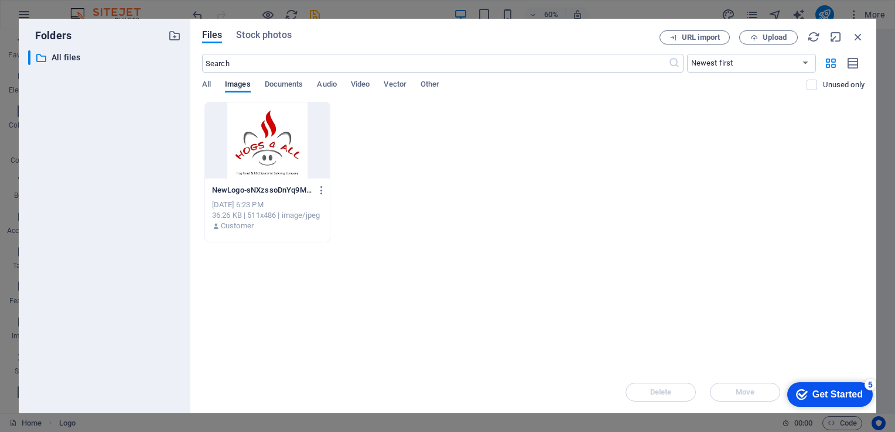
click at [267, 141] on div at bounding box center [267, 141] width 125 height 76
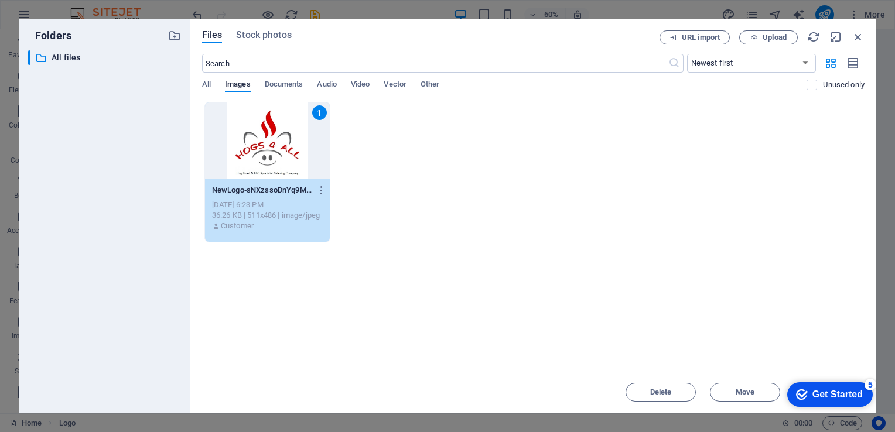
click at [267, 141] on div "1" at bounding box center [267, 141] width 125 height 76
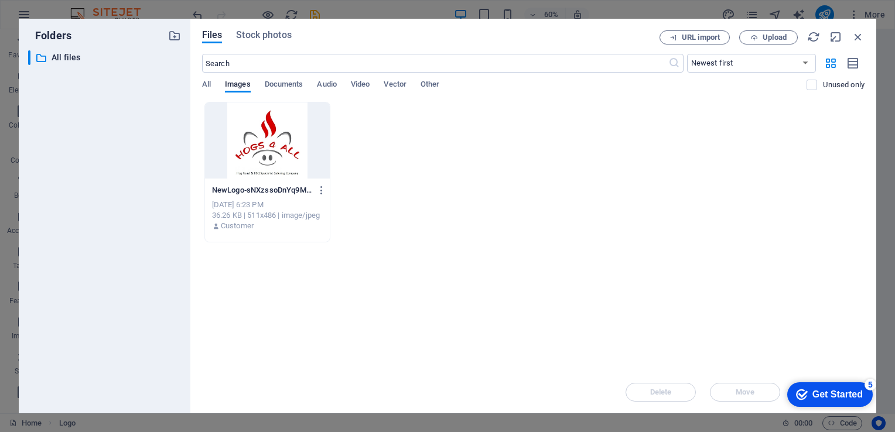
click at [268, 143] on div at bounding box center [267, 141] width 125 height 76
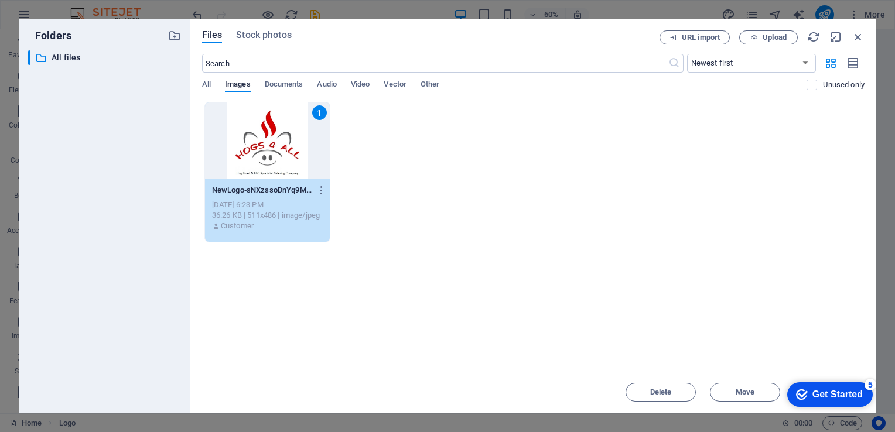
click at [268, 143] on div "1" at bounding box center [267, 141] width 125 height 76
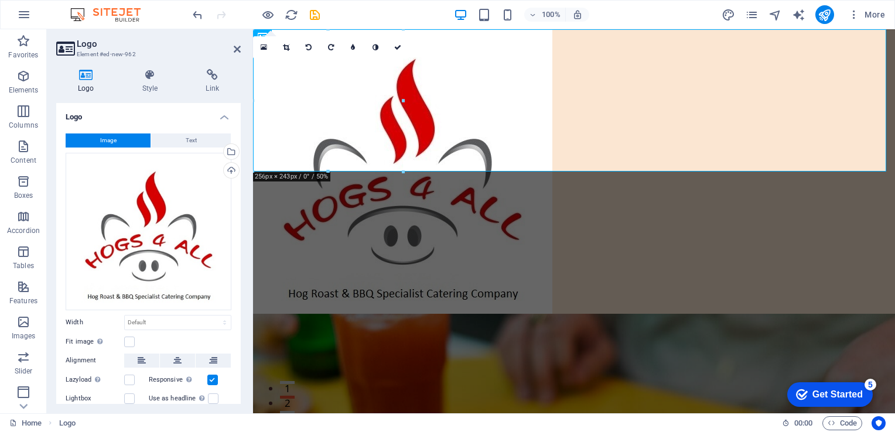
drag, startPoint x: 491, startPoint y: 218, endPoint x: 268, endPoint y: 309, distance: 240.7
click at [98, 343] on div "Automatically fit image to a fixed width and height" at bounding box center [100, 341] width 12 height 14
click at [0, 0] on input "Fit image Automatically fit image to a fixed width and height" at bounding box center [0, 0] width 0 height 0
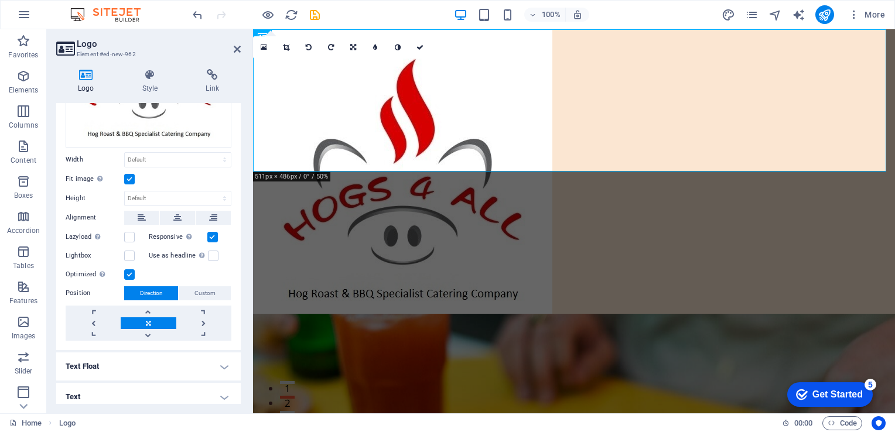
scroll to position [162, 0]
click at [200, 288] on span "Custom" at bounding box center [204, 295] width 21 height 14
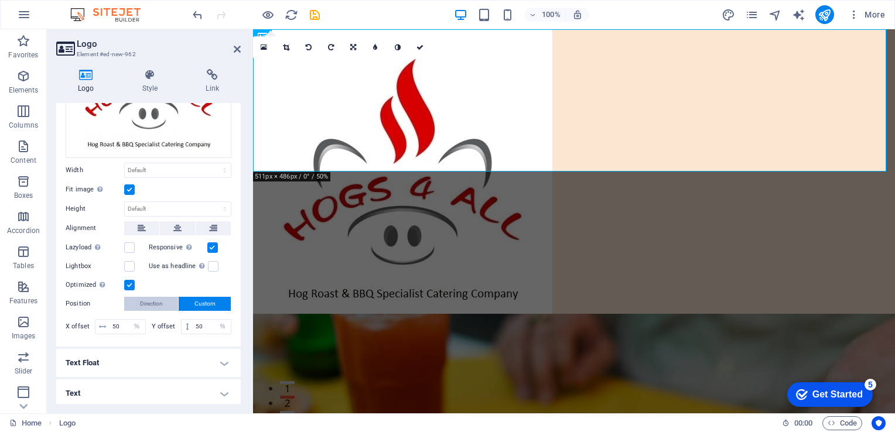
click at [154, 297] on span "Direction" at bounding box center [151, 304] width 23 height 14
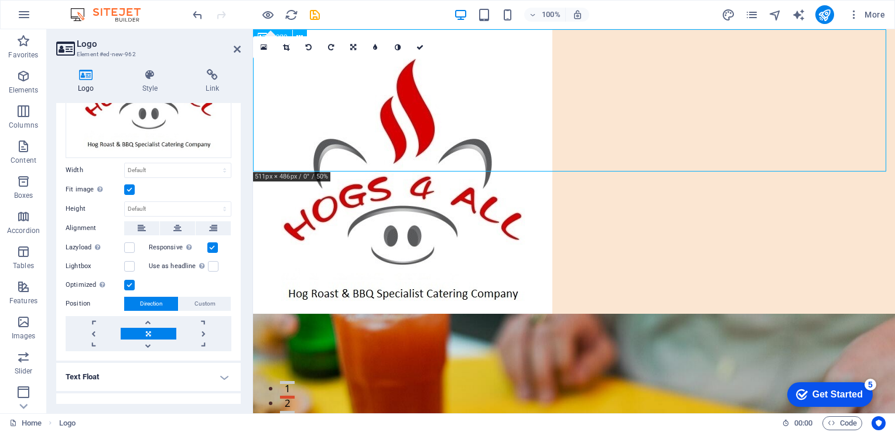
drag, startPoint x: 328, startPoint y: 108, endPoint x: 417, endPoint y: 156, distance: 100.9
click at [417, 156] on div at bounding box center [574, 171] width 642 height 285
click at [334, 105] on div at bounding box center [574, 171] width 642 height 285
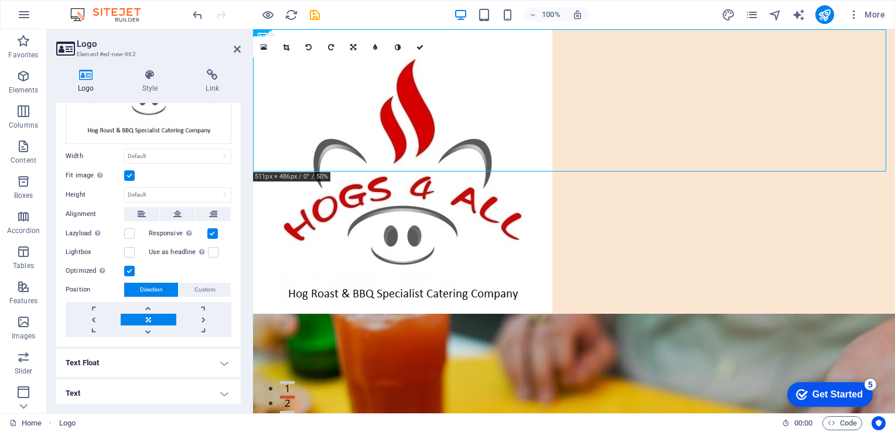
click at [223, 367] on h4 "Text Float" at bounding box center [148, 363] width 185 height 28
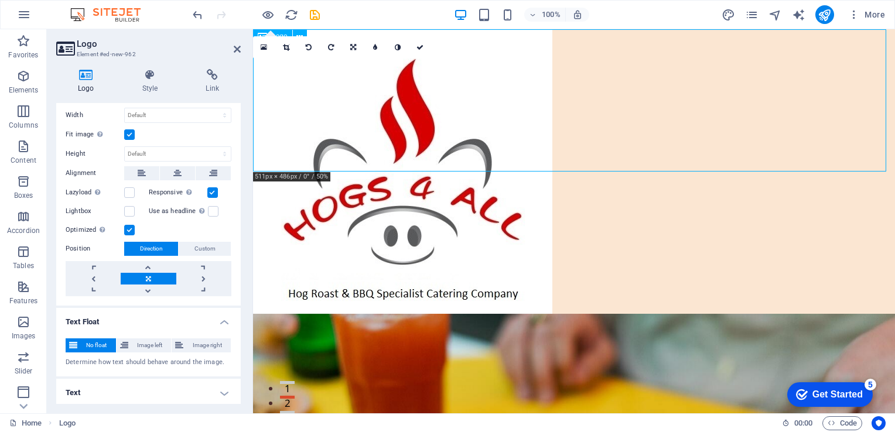
drag, startPoint x: 336, startPoint y: 111, endPoint x: 440, endPoint y: 133, distance: 106.6
click at [440, 133] on div at bounding box center [574, 171] width 642 height 285
click at [351, 44] on icon at bounding box center [353, 47] width 6 height 7
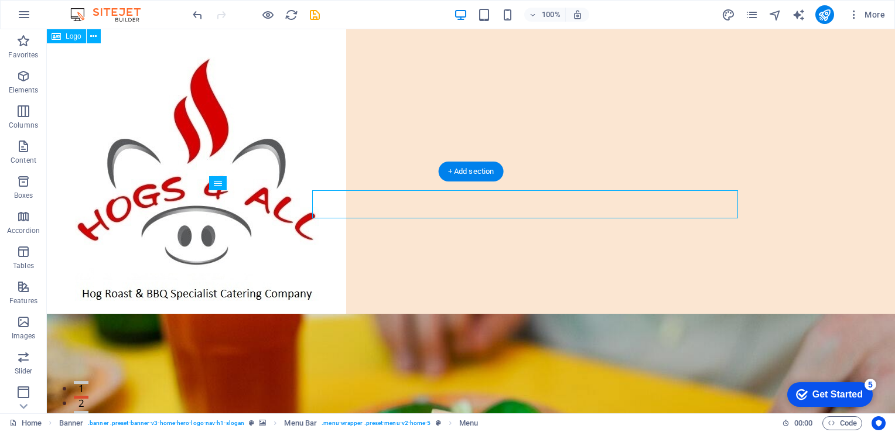
click at [351, 63] on div at bounding box center [471, 171] width 848 height 285
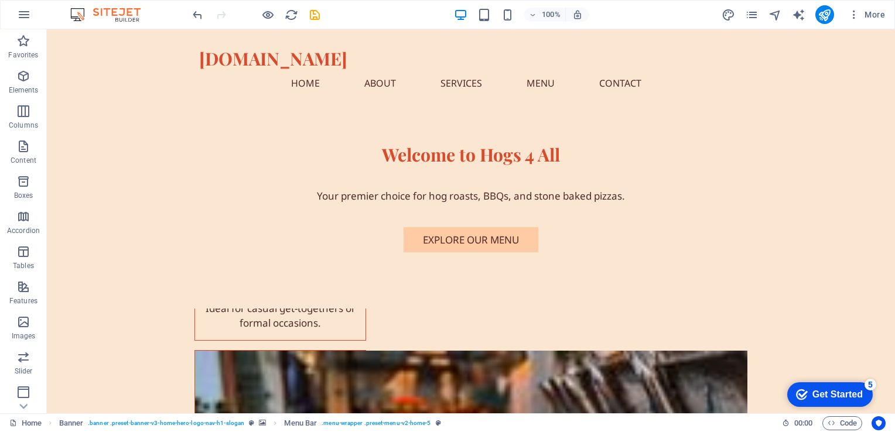
scroll to position [0, 0]
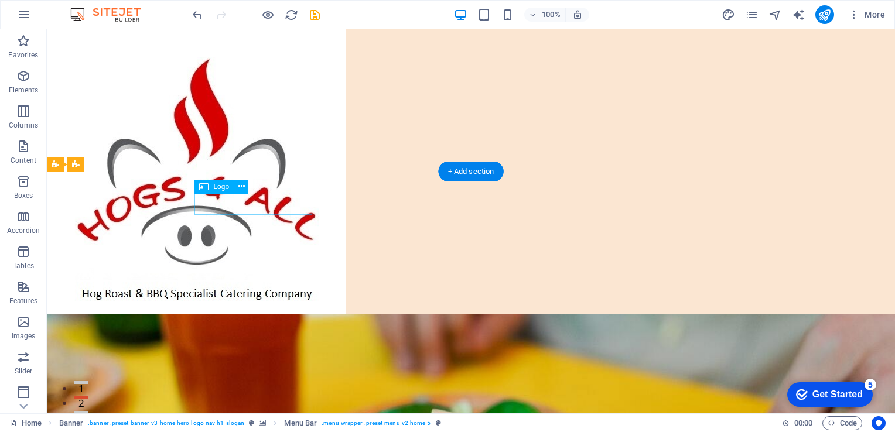
click at [218, 188] on span "Logo" at bounding box center [221, 186] width 16 height 7
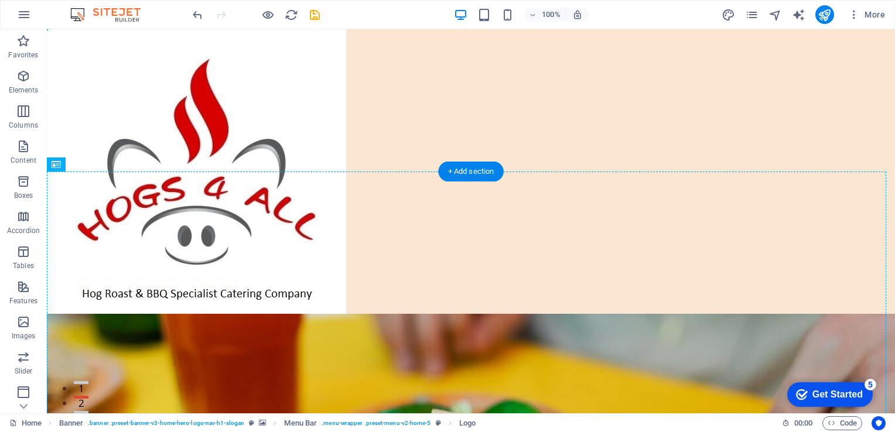
drag, startPoint x: 265, startPoint y: 217, endPoint x: 216, endPoint y: 247, distance: 57.6
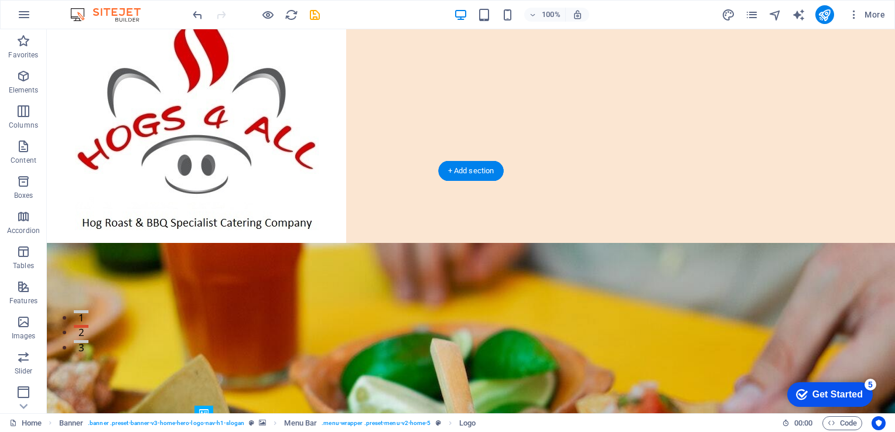
scroll to position [209, 0]
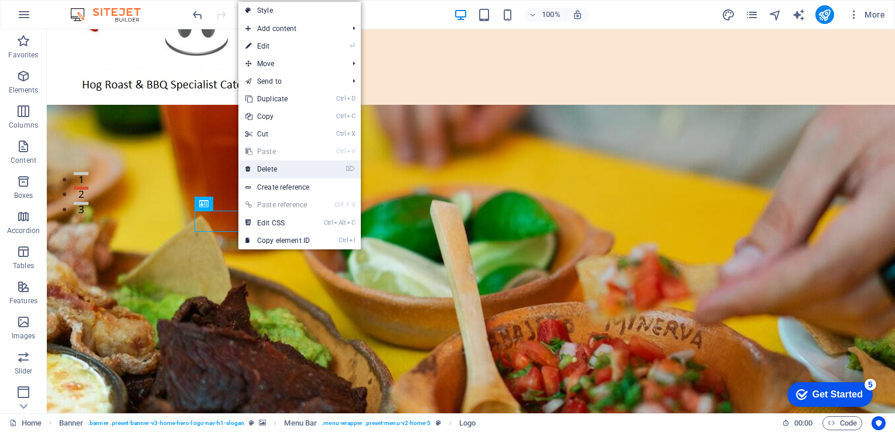
click at [272, 171] on link "⌦ Delete" at bounding box center [277, 169] width 78 height 18
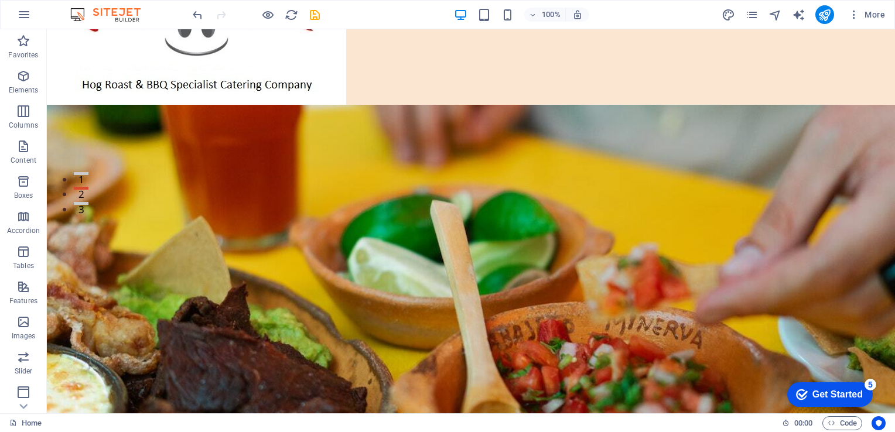
scroll to position [0, 0]
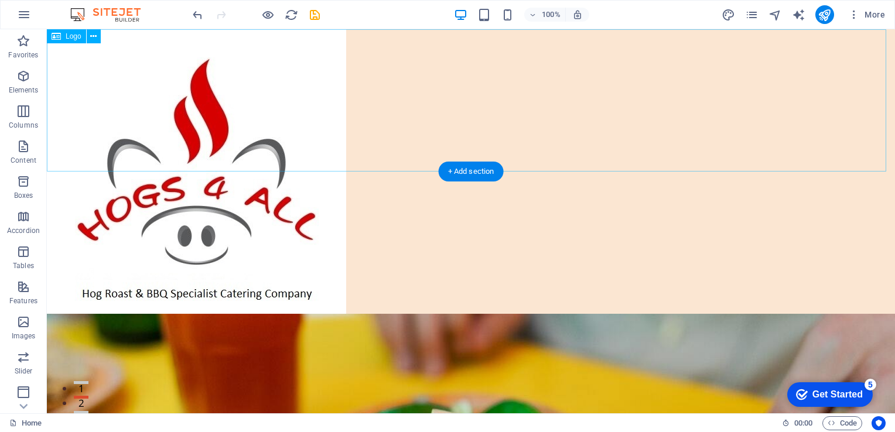
click at [148, 83] on div at bounding box center [471, 171] width 848 height 285
click at [132, 84] on div at bounding box center [471, 171] width 848 height 285
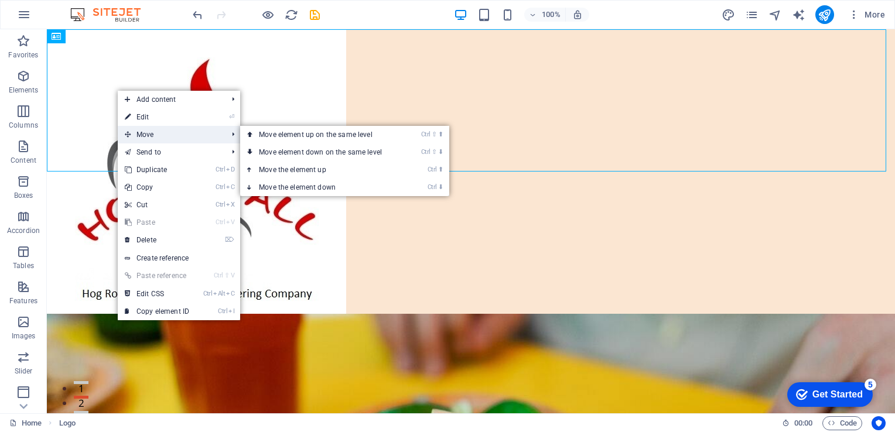
click at [151, 140] on span "Move" at bounding box center [170, 135] width 105 height 18
click at [151, 135] on span "Move" at bounding box center [170, 135] width 105 height 18
click at [289, 187] on link "Ctrl ⬇ Move the element down" at bounding box center [322, 188] width 165 height 18
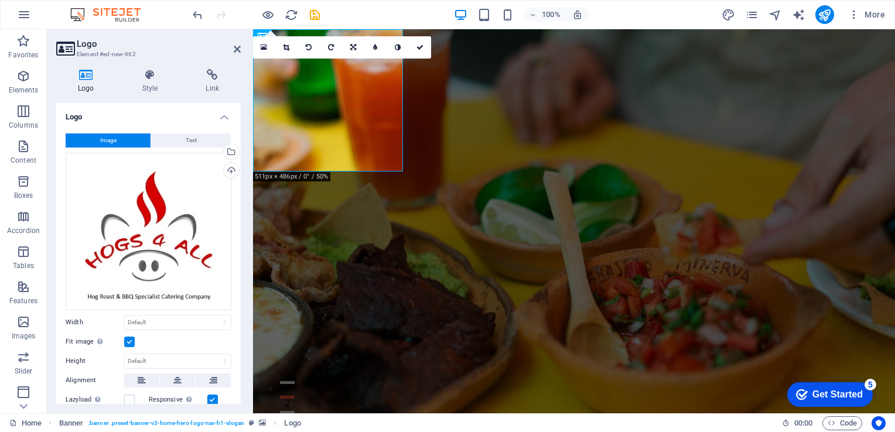
click at [154, 108] on h4 "Logo" at bounding box center [148, 113] width 185 height 21
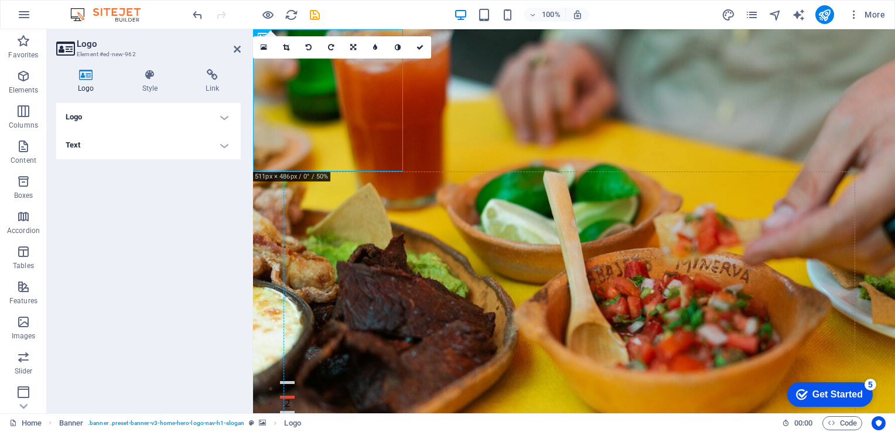
drag, startPoint x: 308, startPoint y: 125, endPoint x: 354, endPoint y: 243, distance: 125.7
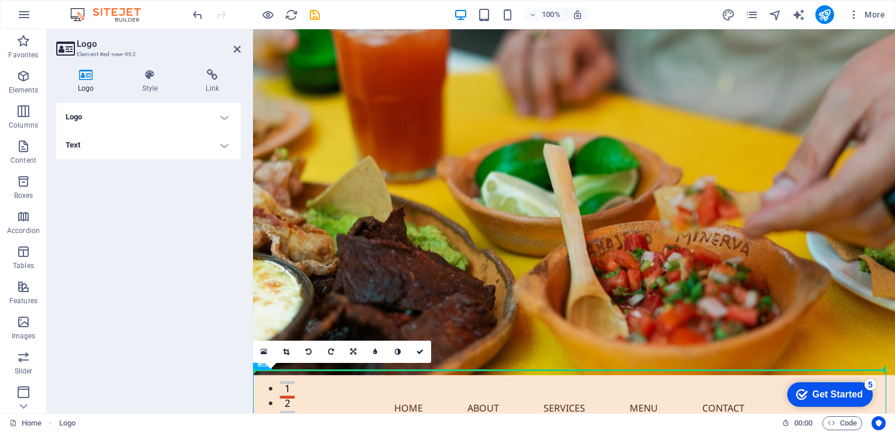
scroll to position [5, 0]
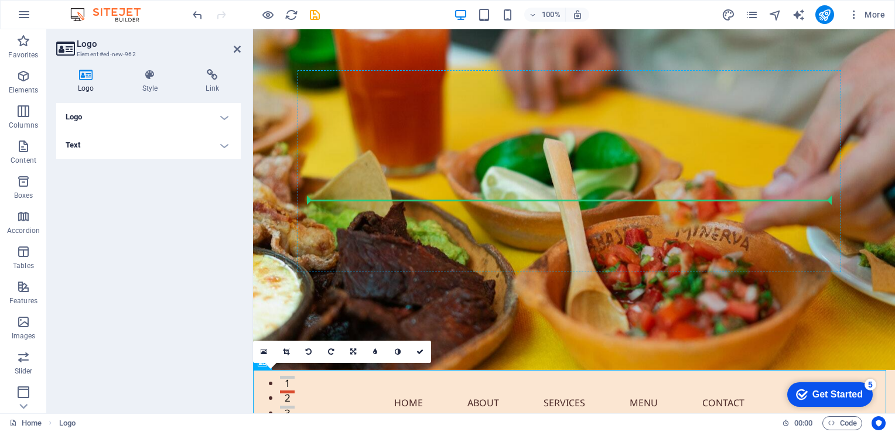
drag, startPoint x: 349, startPoint y: 399, endPoint x: 377, endPoint y: 195, distance: 205.9
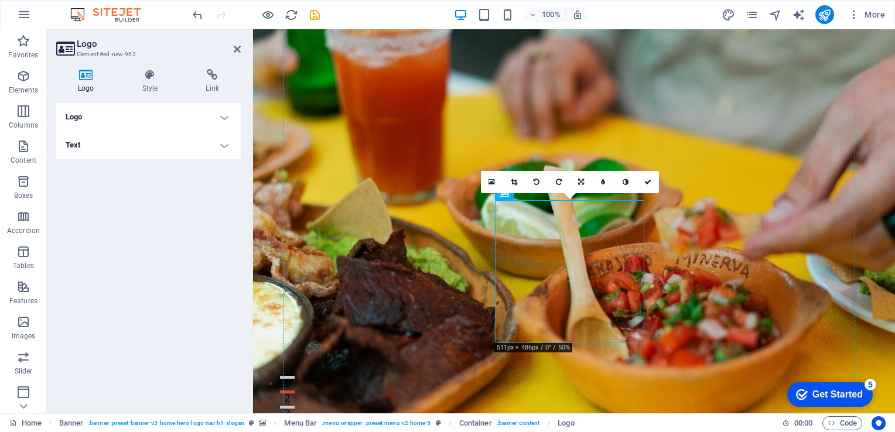
drag, startPoint x: 621, startPoint y: 329, endPoint x: 339, endPoint y: 109, distance: 357.6
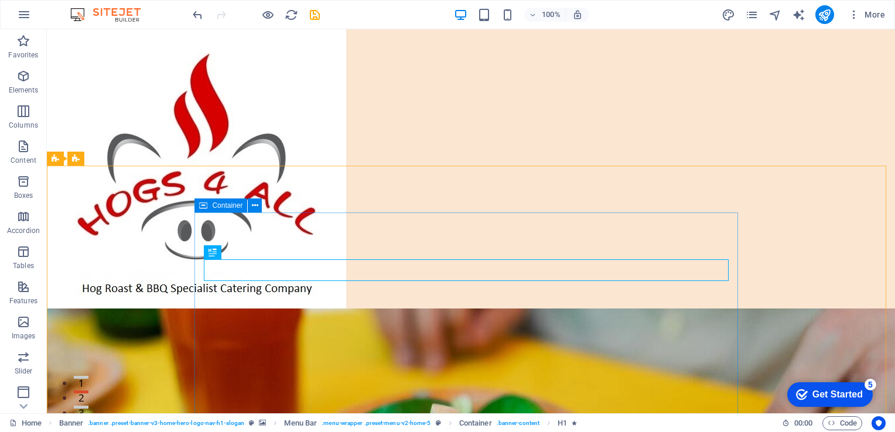
click at [220, 202] on span "Container" at bounding box center [227, 205] width 30 height 7
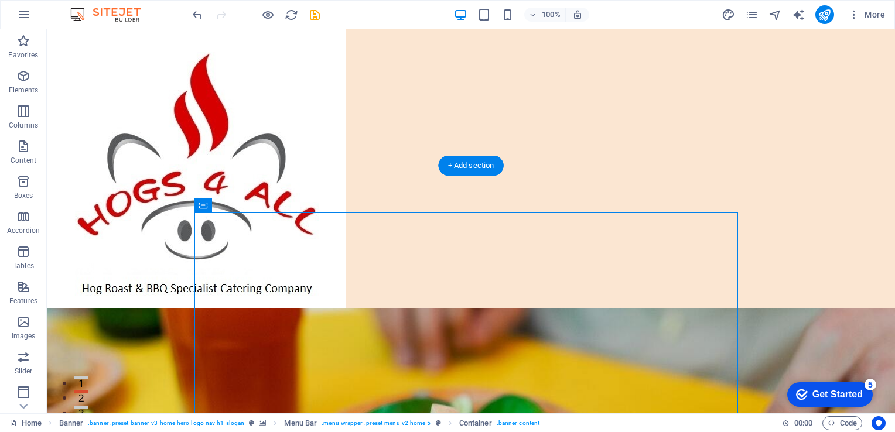
drag, startPoint x: 242, startPoint y: 233, endPoint x: 282, endPoint y: 254, distance: 45.3
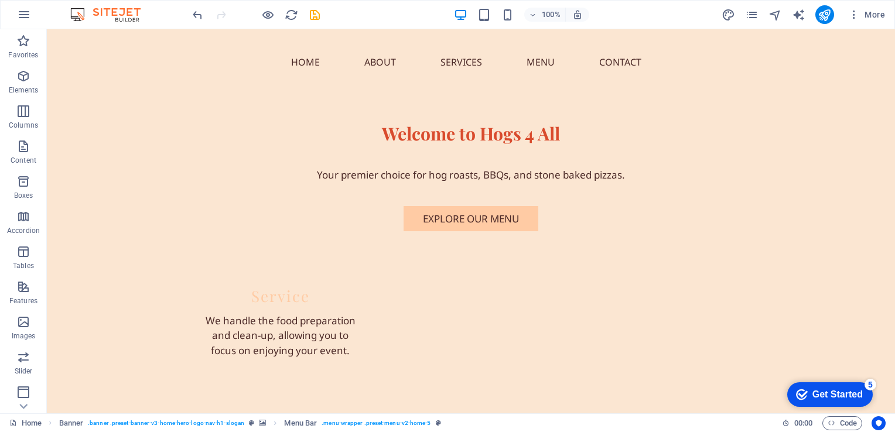
scroll to position [1159, 0]
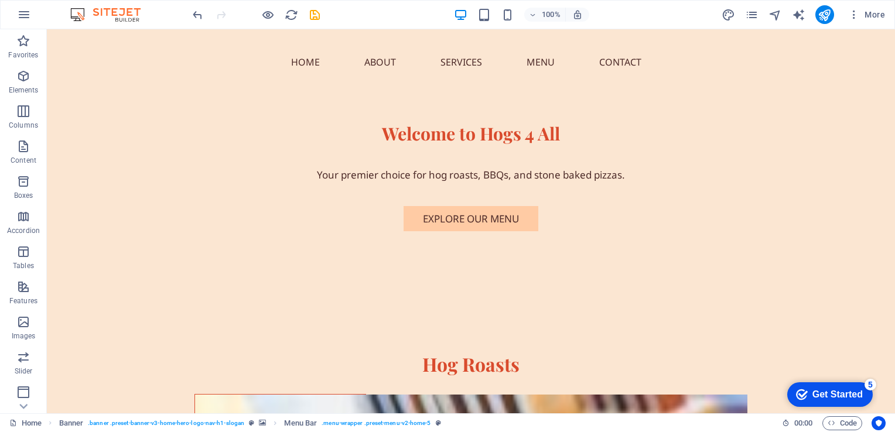
click at [814, 392] on div "Get Started" at bounding box center [837, 395] width 50 height 11
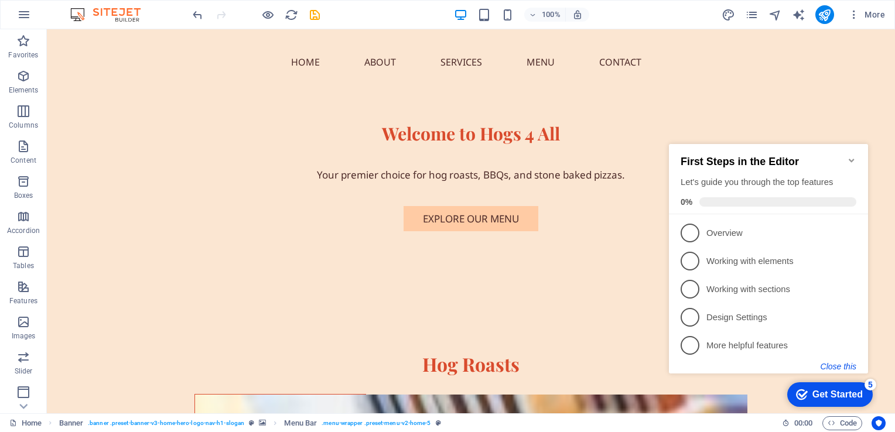
click at [836, 366] on button "Close this" at bounding box center [839, 366] width 36 height 9
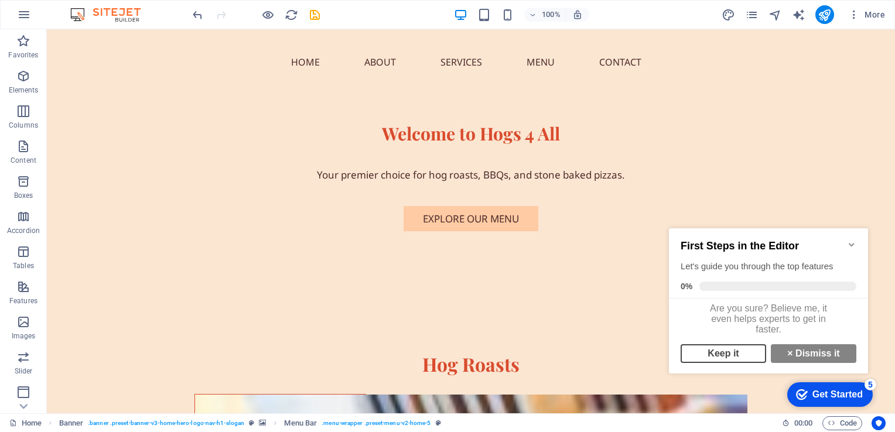
click at [749, 359] on link "Keep it" at bounding box center [724, 353] width 86 height 19
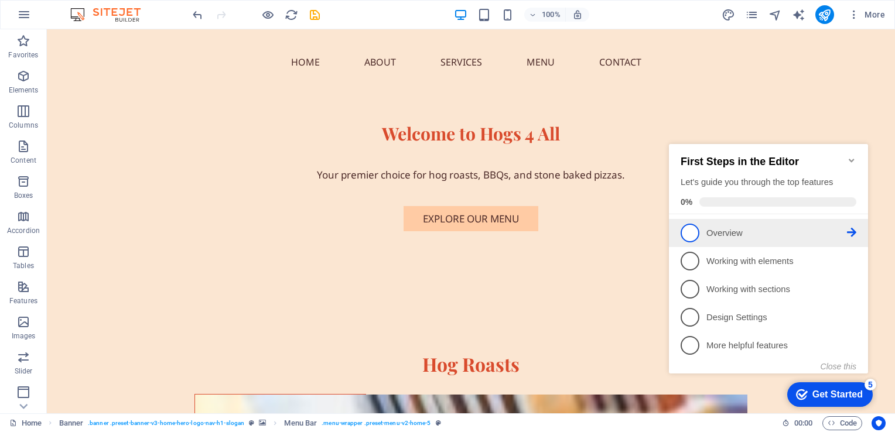
click at [689, 228] on span "1" at bounding box center [690, 233] width 19 height 19
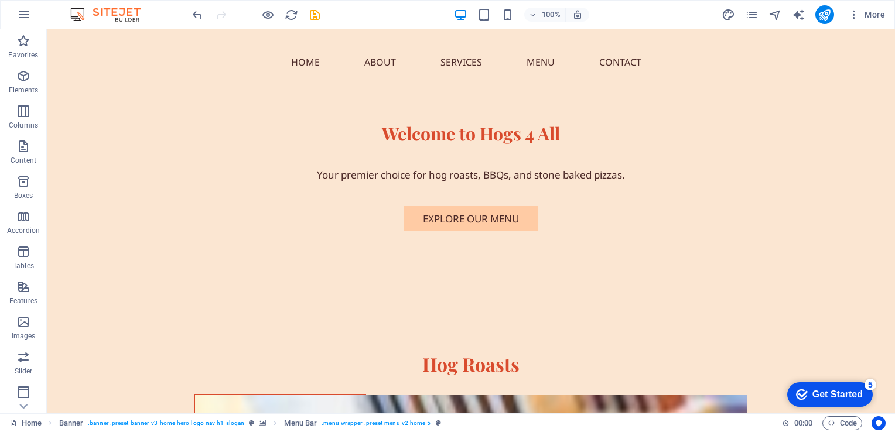
scroll to position [0, 0]
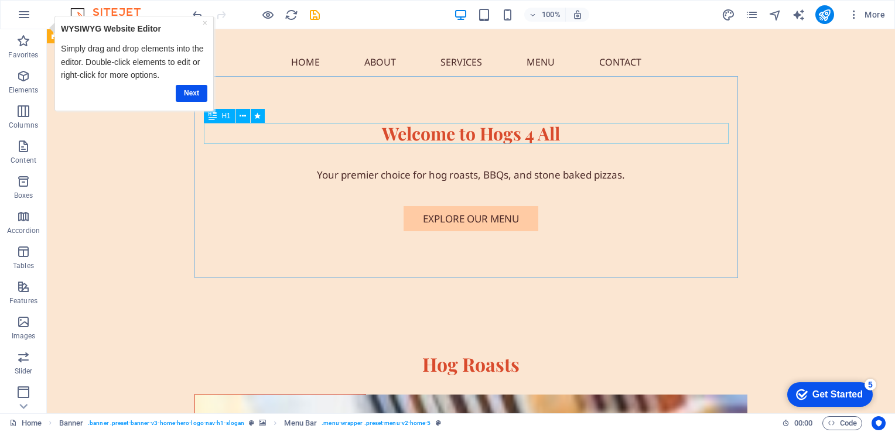
click at [424, 137] on div "Welcome to Hogs 4 All" at bounding box center [471, 133] width 525 height 21
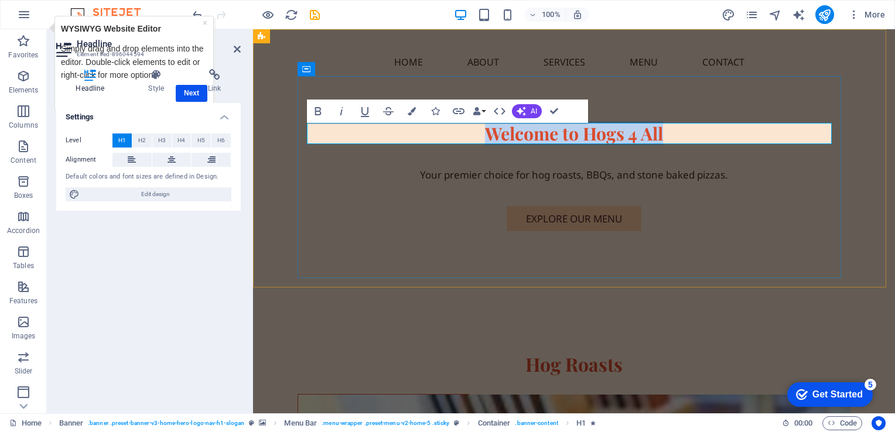
click at [666, 139] on h1 "Welcome to Hogs 4 All" at bounding box center [574, 133] width 525 height 21
drag, startPoint x: 668, startPoint y: 129, endPoint x: 582, endPoint y: 125, distance: 85.6
click at [582, 125] on h1 "Welcome to Hogs 4 All" at bounding box center [574, 133] width 525 height 21
click at [312, 112] on icon "button" at bounding box center [318, 111] width 14 height 14
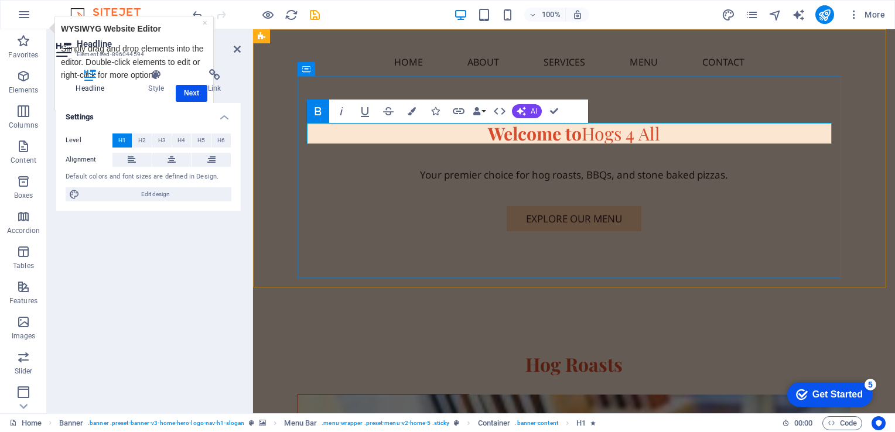
click at [733, 128] on h1 "Welcome to Hogs 4 All" at bounding box center [574, 133] width 525 height 21
drag, startPoint x: 662, startPoint y: 136, endPoint x: 582, endPoint y: 135, distance: 80.3
click at [582, 135] on h1 "Welcome to Hogs 4 All" at bounding box center [574, 133] width 525 height 21
click at [315, 105] on icon "button" at bounding box center [318, 111] width 14 height 14
click at [422, 136] on h1 "Welcome to Hogs 4 All" at bounding box center [574, 133] width 525 height 21
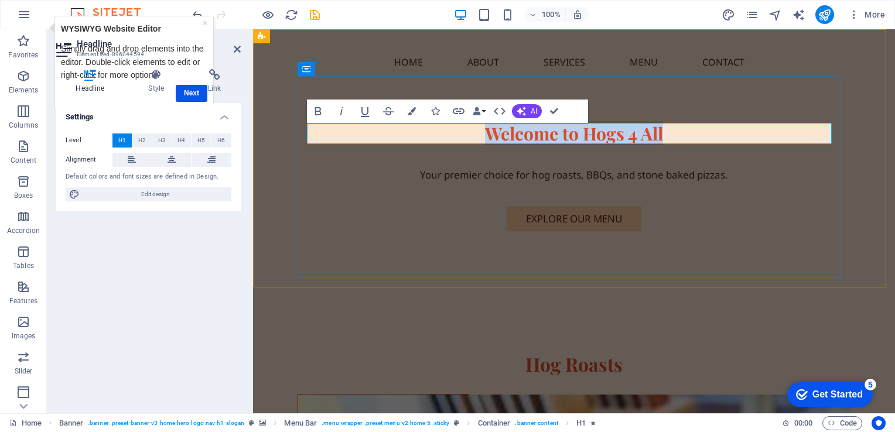
drag, startPoint x: 665, startPoint y: 134, endPoint x: 483, endPoint y: 134, distance: 182.8
click at [483, 134] on h1 "Welcome to Hogs 4 All" at bounding box center [574, 133] width 525 height 21
click at [520, 114] on icon "button" at bounding box center [521, 111] width 9 height 9
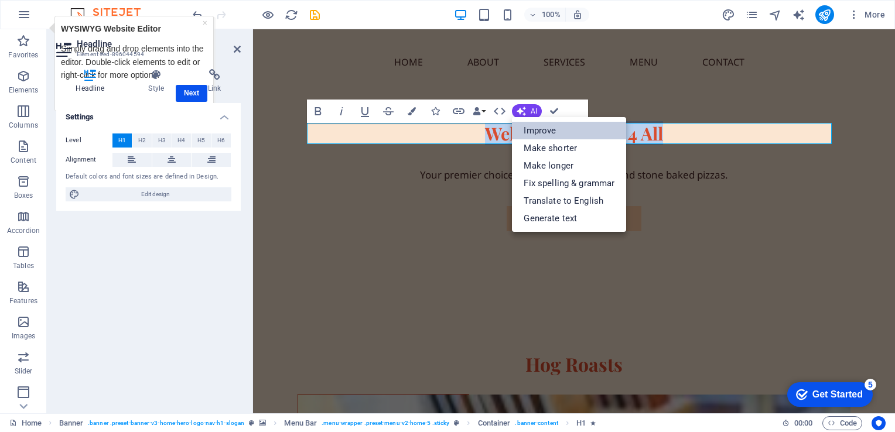
click at [556, 130] on link "Improve" at bounding box center [569, 131] width 114 height 18
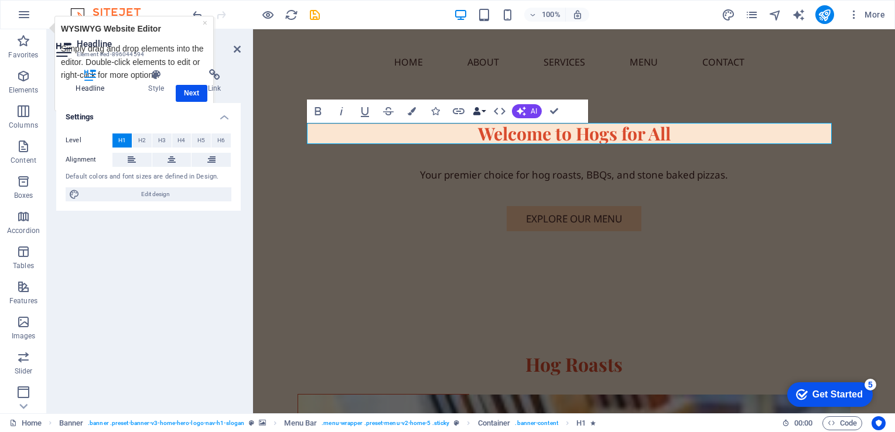
click at [483, 111] on button "Data Bindings" at bounding box center [479, 111] width 16 height 23
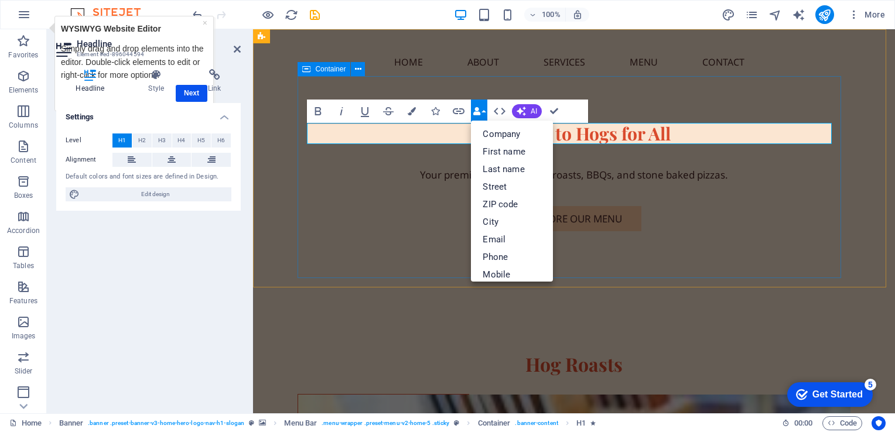
click at [426, 240] on div "Welcome to Hogs for All Your premier choice for hog roasts, BBQs, and stone bak…" at bounding box center [574, 177] width 544 height 202
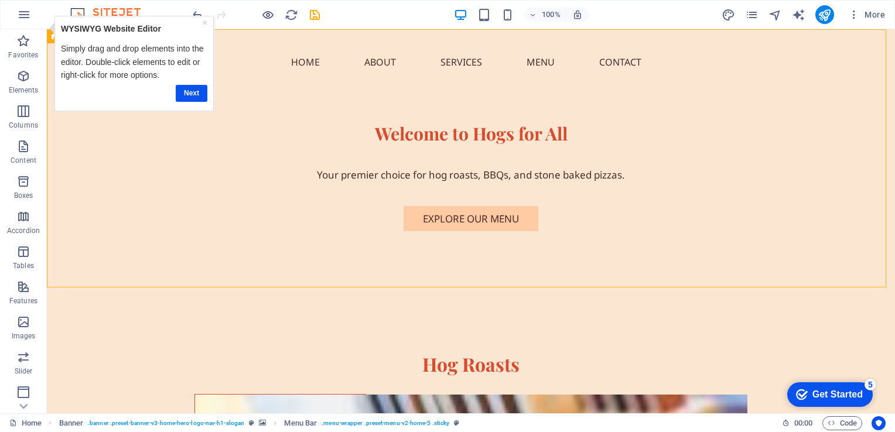
drag, startPoint x: 194, startPoint y: 110, endPoint x: 156, endPoint y: 138, distance: 47.3
click at [156, 138] on div "Home About Services Menu Contact Menu Welcome to Hogs for All Your premier choi…" at bounding box center [471, 158] width 848 height 258
click at [192, 92] on link "Next" at bounding box center [192, 92] width 32 height 17
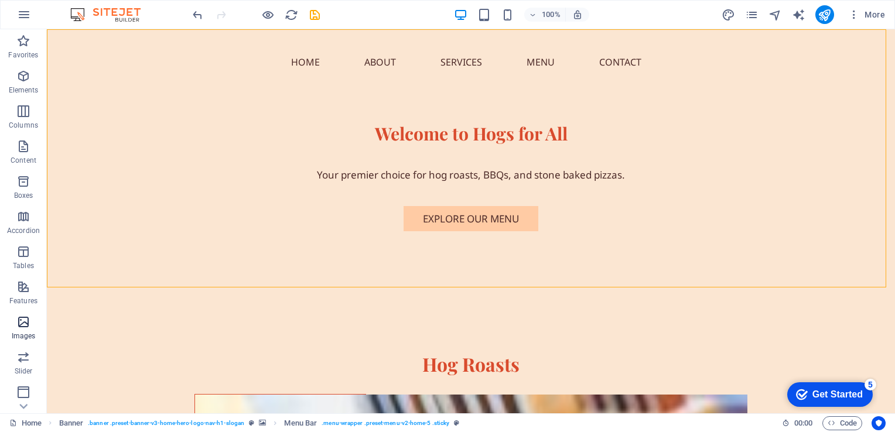
click at [19, 325] on icon "button" at bounding box center [23, 322] width 14 height 14
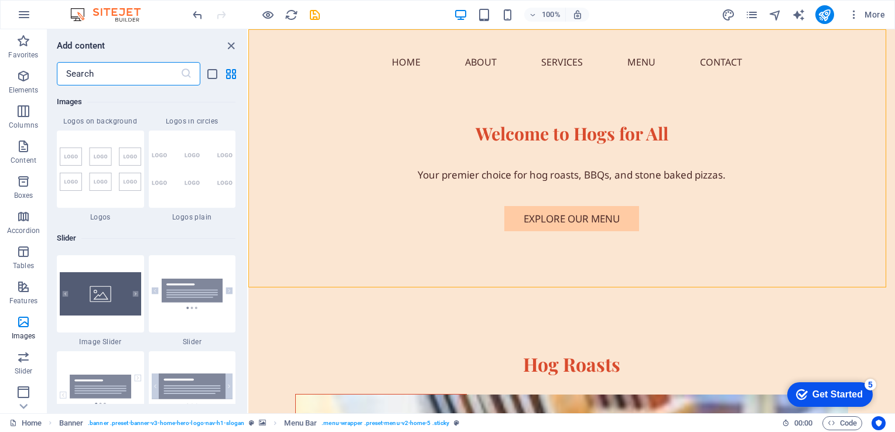
scroll to position [6216, 0]
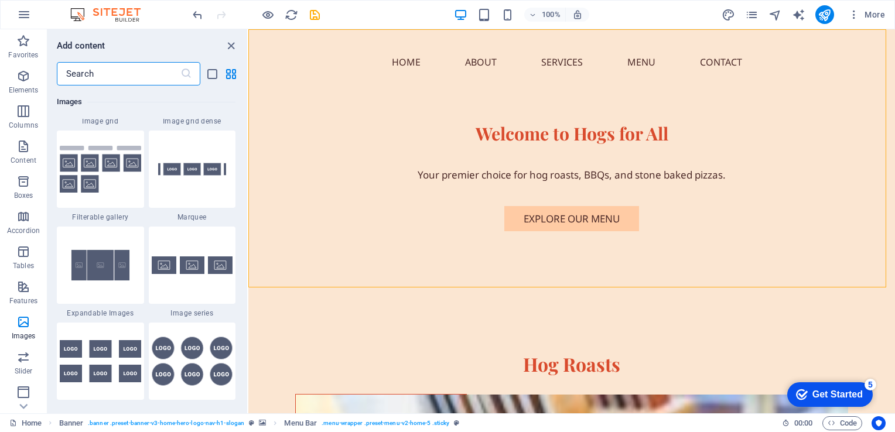
drag, startPoint x: 246, startPoint y: 254, endPoint x: 2, endPoint y: 232, distance: 245.2
click at [197, 351] on img at bounding box center [192, 361] width 81 height 49
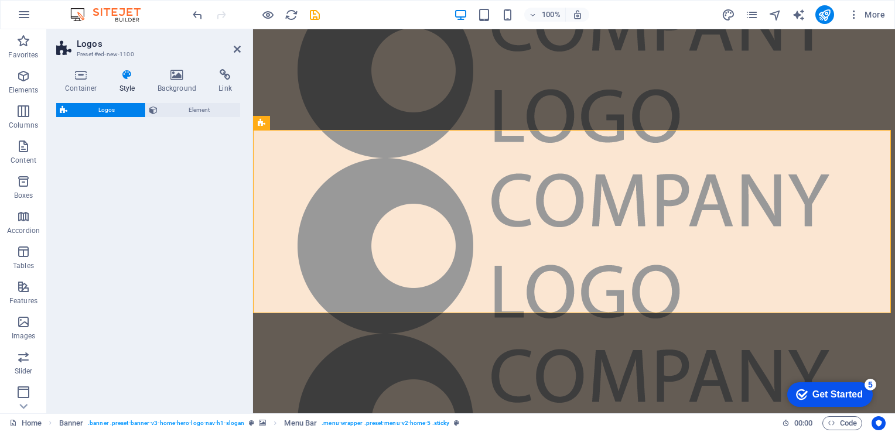
select select "rem"
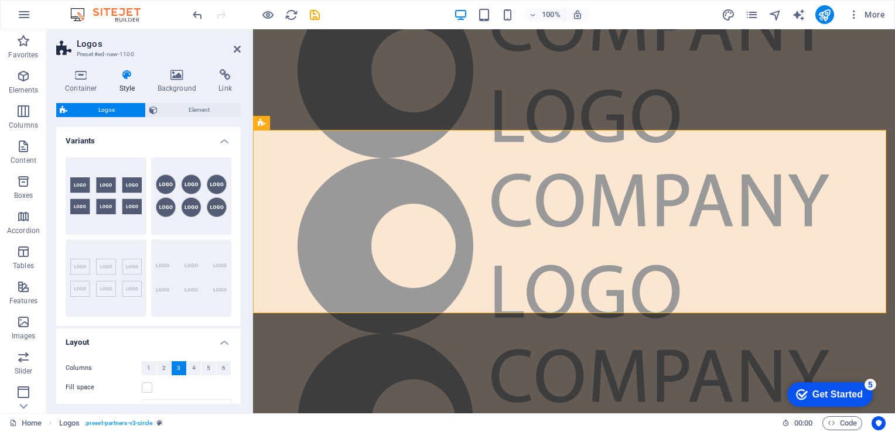
scroll to position [388, 0]
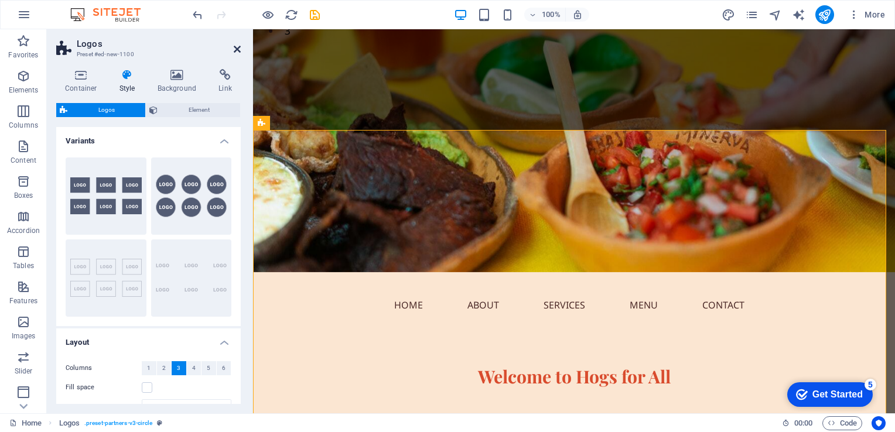
click at [238, 45] on icon at bounding box center [237, 49] width 7 height 9
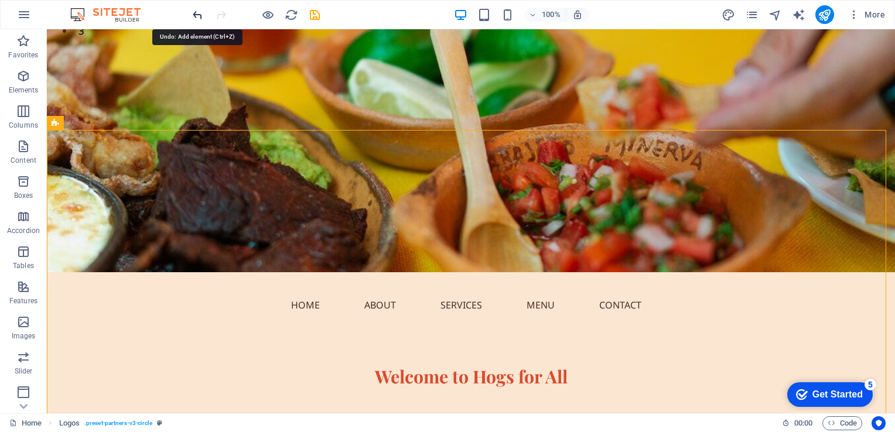
click at [199, 16] on icon "undo" at bounding box center [197, 14] width 13 height 13
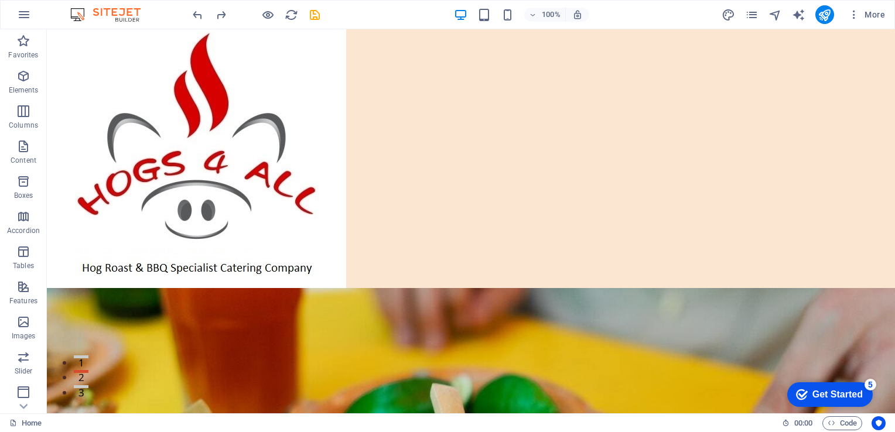
scroll to position [0, 0]
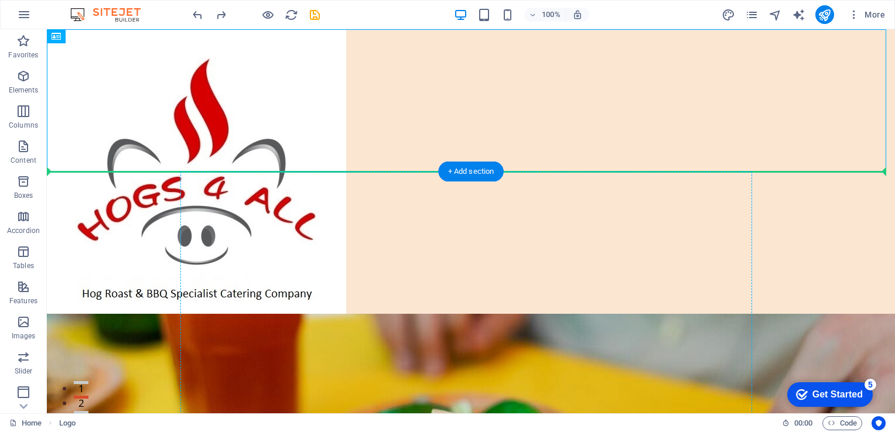
drag, startPoint x: 124, startPoint y: 94, endPoint x: 215, endPoint y: 250, distance: 180.3
drag, startPoint x: 129, startPoint y: 110, endPoint x: 254, endPoint y: 242, distance: 181.5
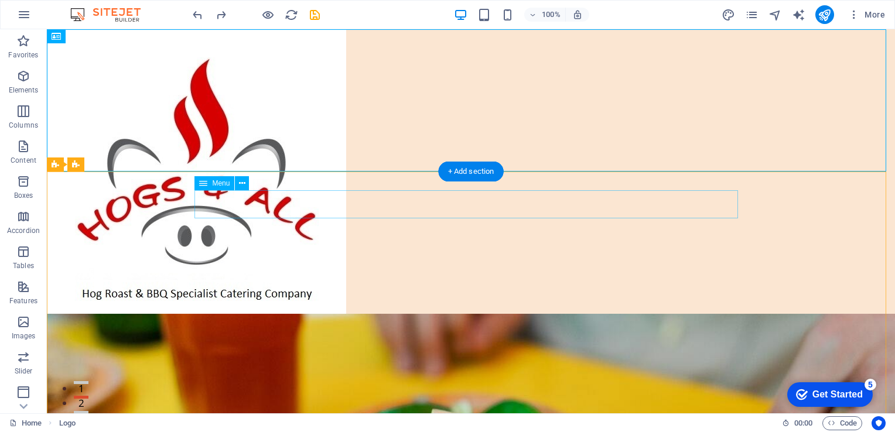
drag, startPoint x: 124, startPoint y: 66, endPoint x: 258, endPoint y: 213, distance: 199.0
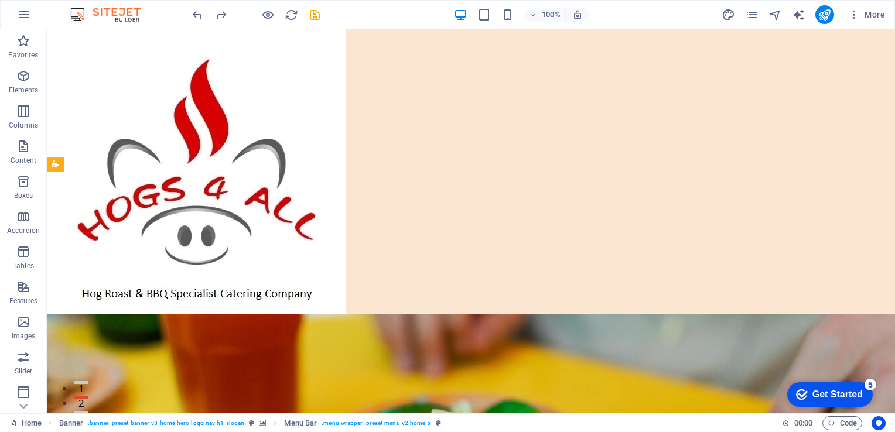
click at [836, 392] on div "Get Started" at bounding box center [837, 395] width 50 height 11
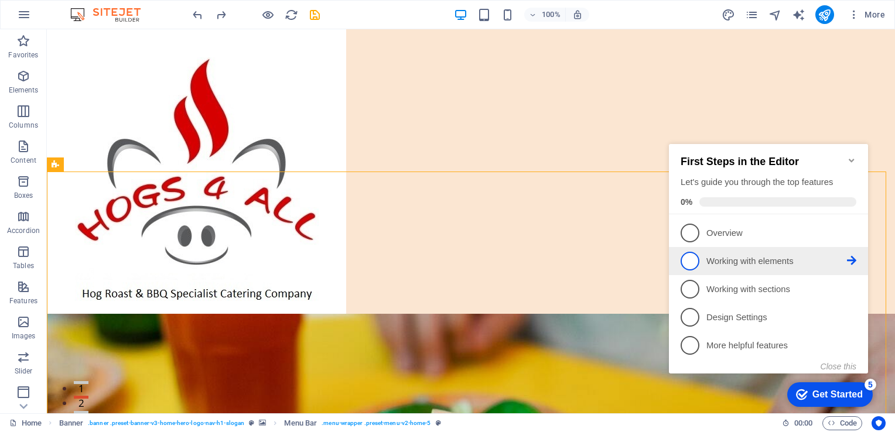
click at [699, 261] on link "2 Working with elements - incomplete" at bounding box center [769, 261] width 176 height 19
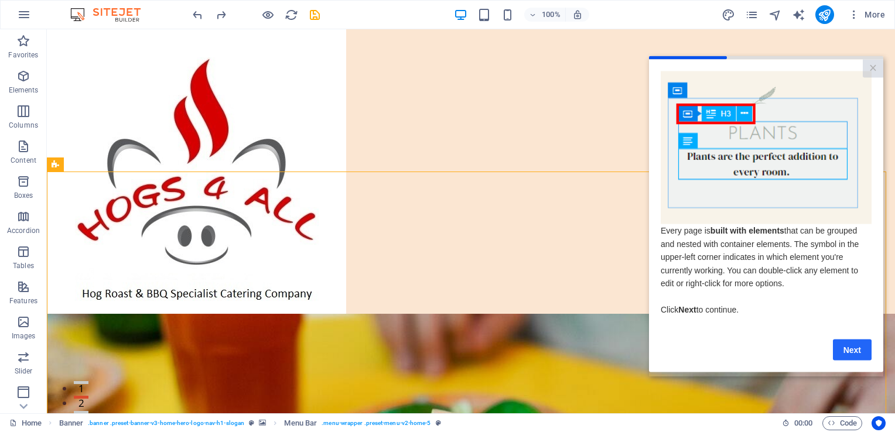
click at [853, 356] on link "Next" at bounding box center [852, 349] width 39 height 21
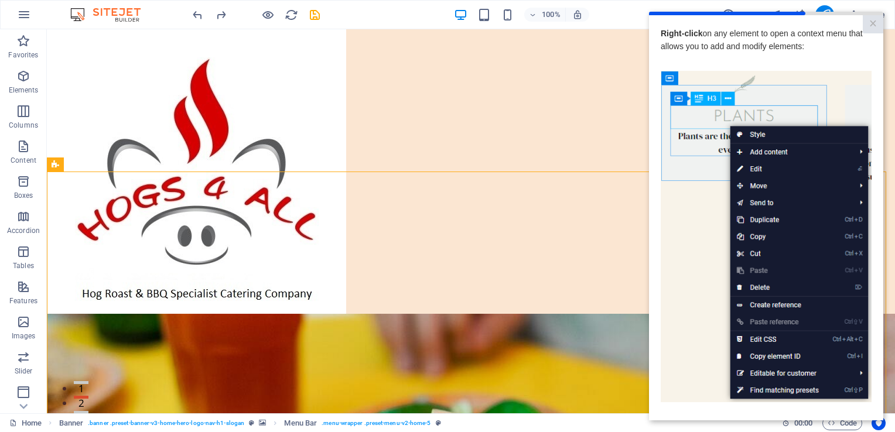
click at [698, 318] on img at bounding box center [766, 237] width 211 height 332
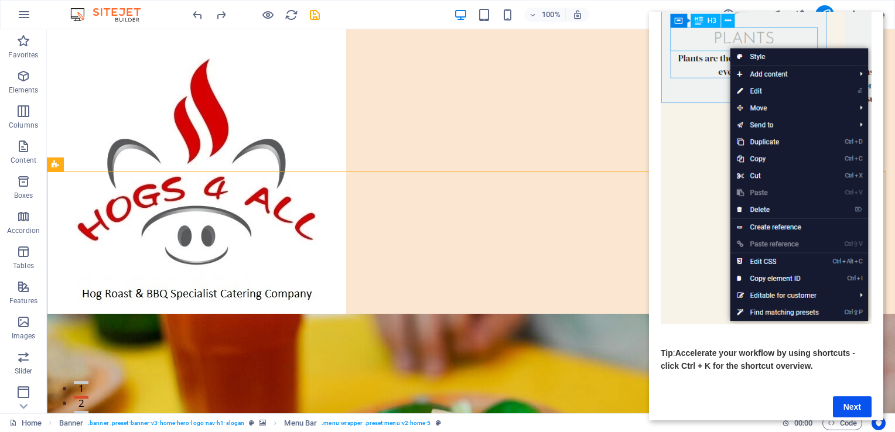
scroll to position [98, 9]
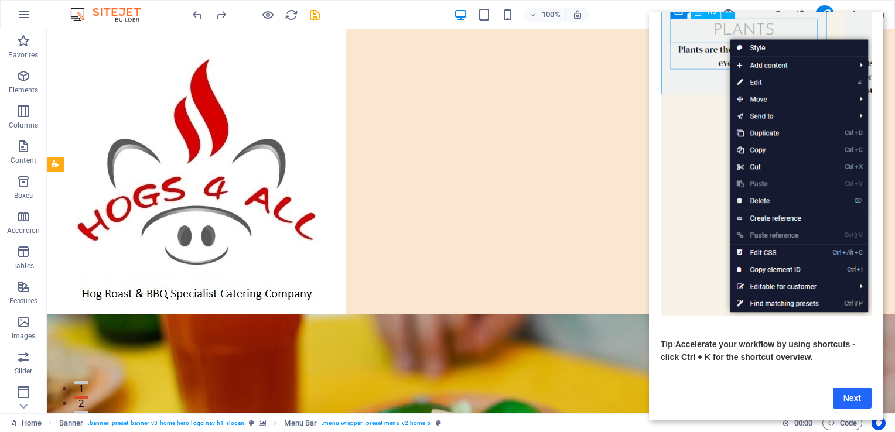
click at [840, 388] on link "Next" at bounding box center [852, 398] width 39 height 21
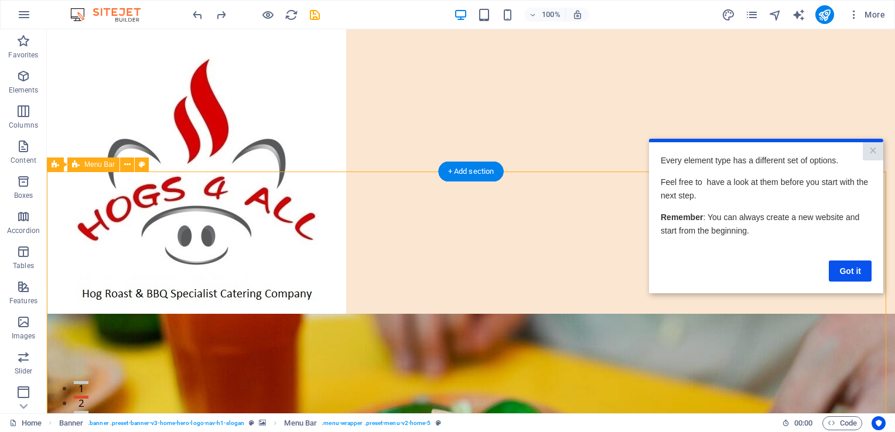
scroll to position [0, 0]
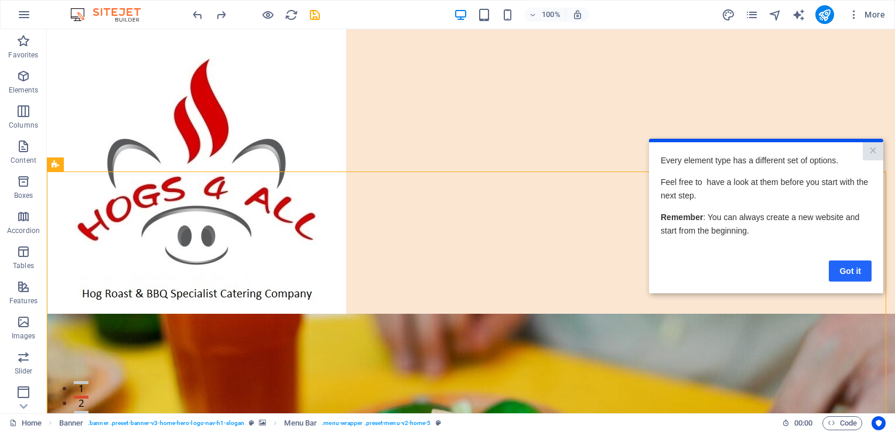
click at [848, 272] on link "Got it" at bounding box center [850, 271] width 43 height 21
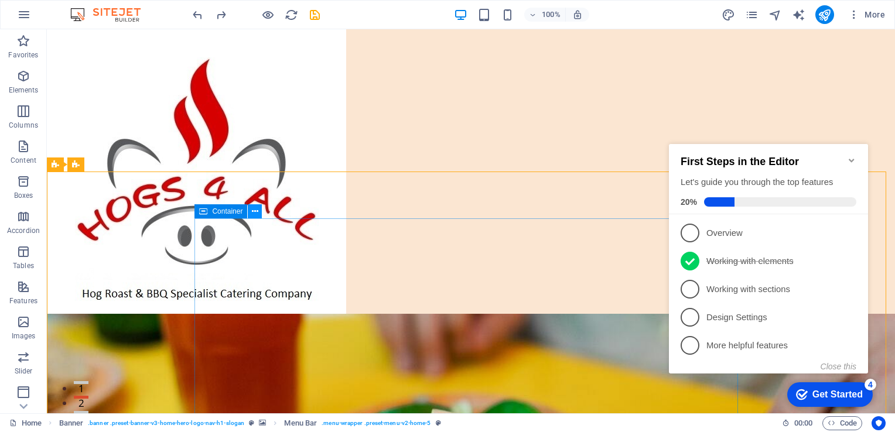
click at [255, 212] on icon at bounding box center [255, 212] width 6 height 12
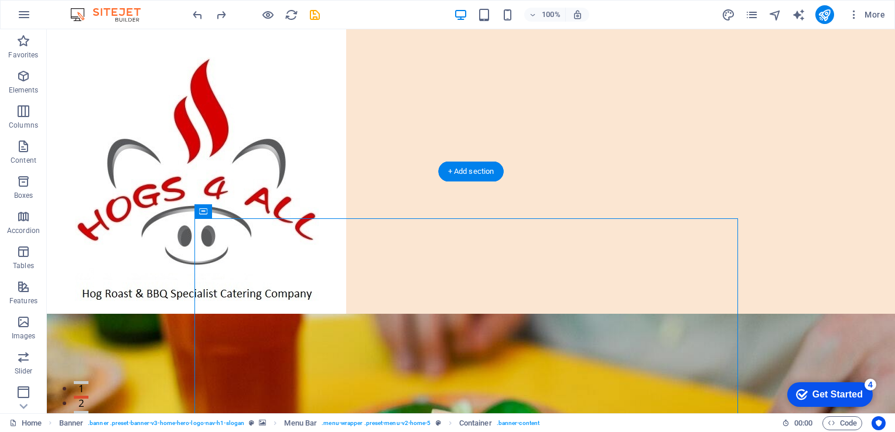
drag, startPoint x: 245, startPoint y: 246, endPoint x: 267, endPoint y: 277, distance: 38.2
click at [96, 38] on icon at bounding box center [93, 36] width 6 height 12
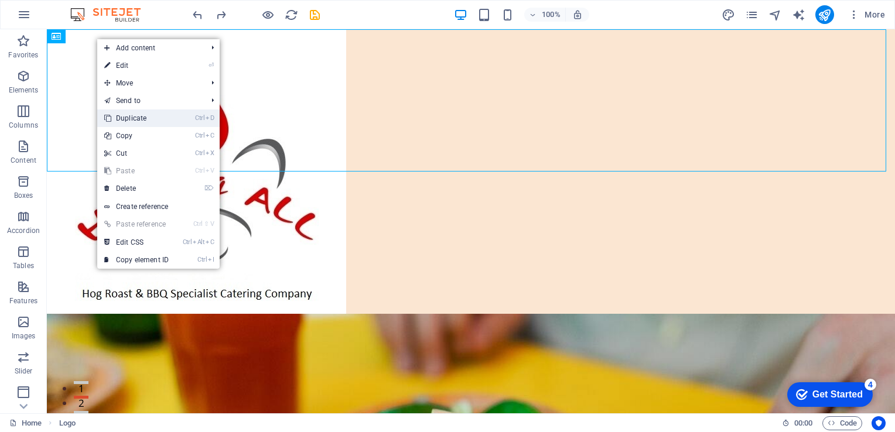
click at [128, 117] on link "Ctrl D Duplicate" at bounding box center [136, 119] width 78 height 18
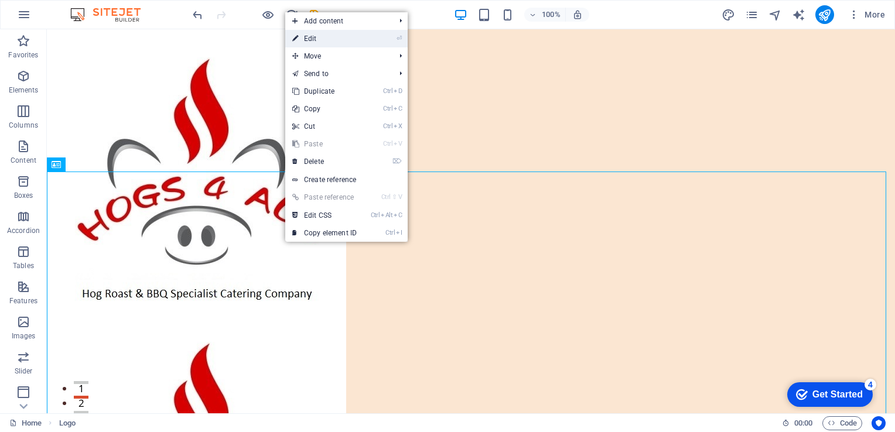
click at [330, 38] on link "⏎ Edit" at bounding box center [324, 39] width 78 height 18
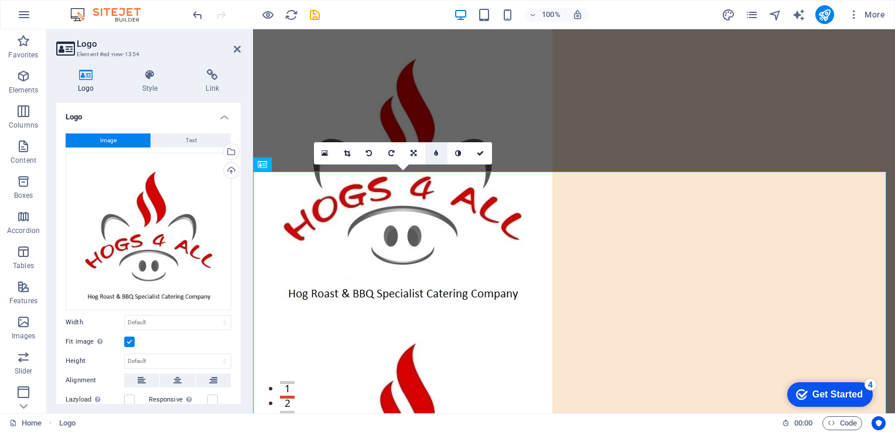
click at [436, 159] on link at bounding box center [436, 153] width 22 height 22
click at [436, 159] on link at bounding box center [427, 153] width 22 height 22
click at [416, 153] on icon at bounding box center [414, 153] width 6 height 7
click at [410, 176] on icon at bounding box center [413, 175] width 7 height 7
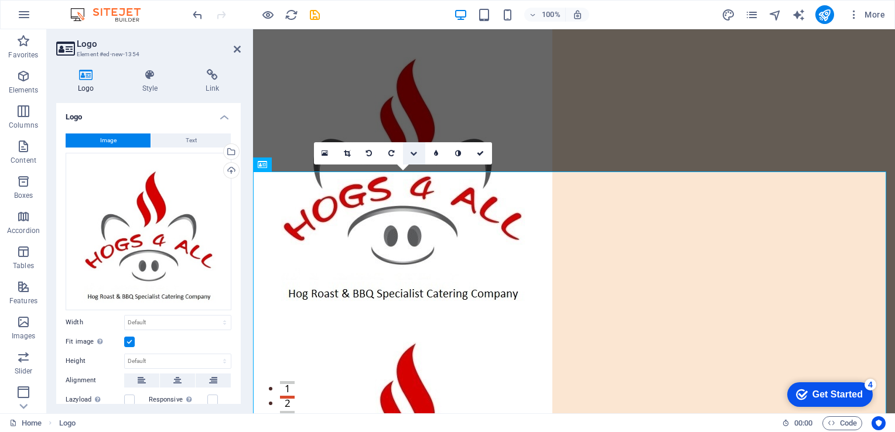
click at [415, 153] on icon at bounding box center [413, 153] width 7 height 7
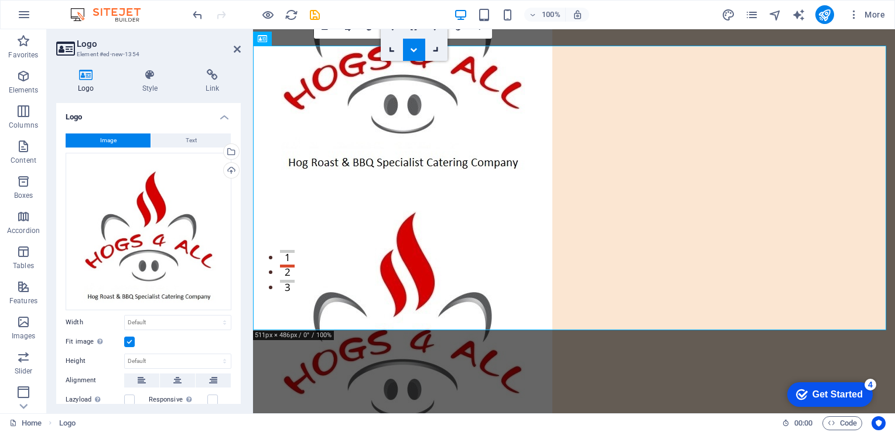
scroll to position [126, 0]
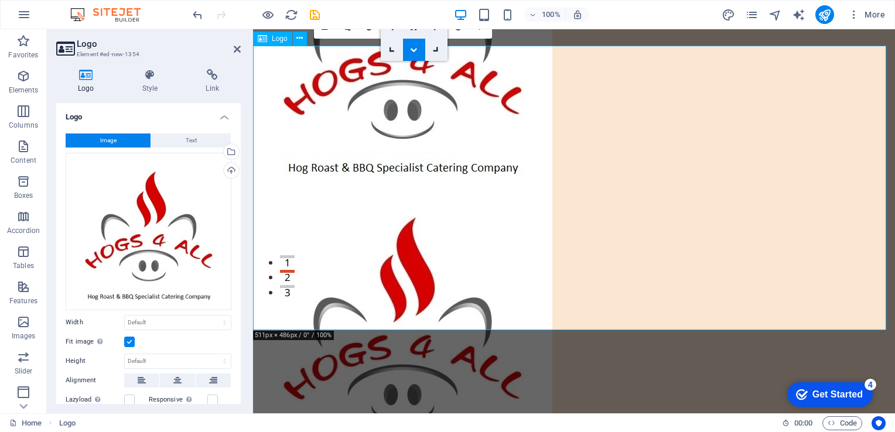
click at [407, 216] on div at bounding box center [574, 330] width 642 height 285
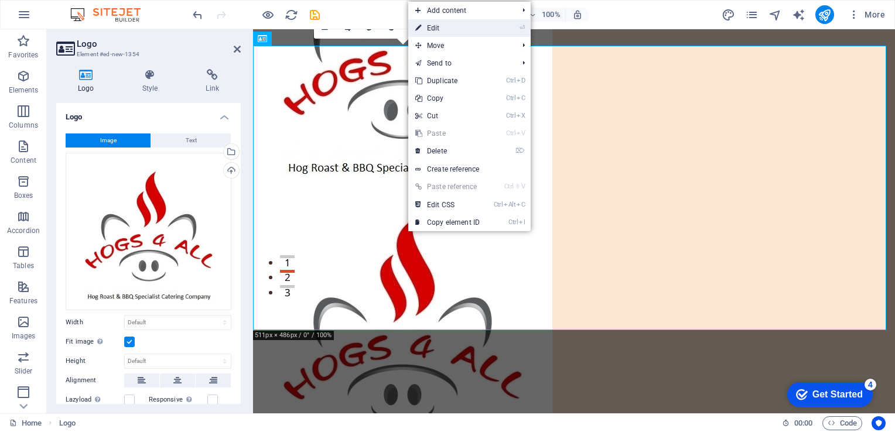
click at [446, 29] on link "⏎ Edit" at bounding box center [447, 28] width 78 height 18
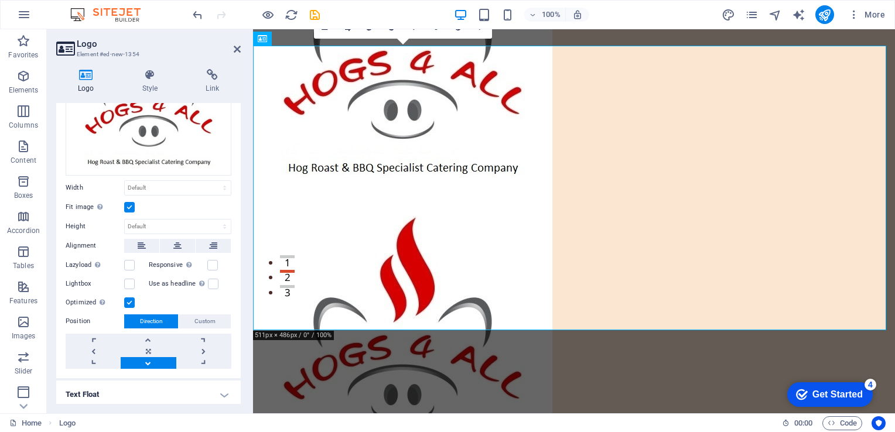
scroll to position [139, 0]
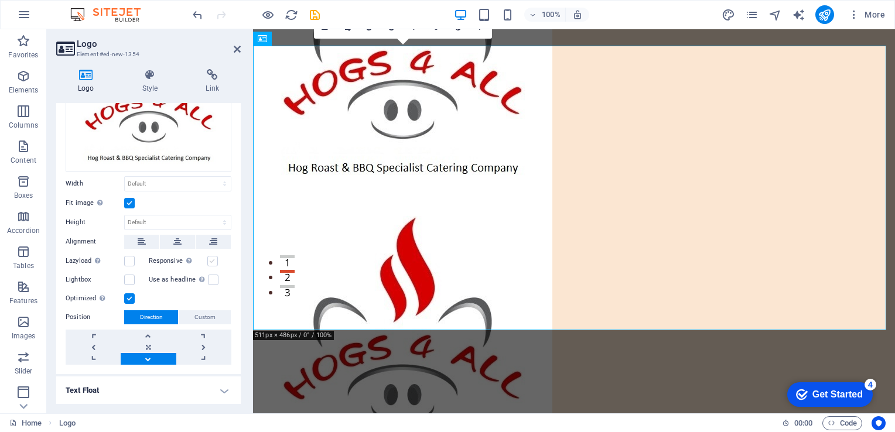
click at [211, 256] on label at bounding box center [212, 261] width 11 height 11
click at [0, 0] on input "Responsive Automatically load retina image and smartphone optimized sizes." at bounding box center [0, 0] width 0 height 0
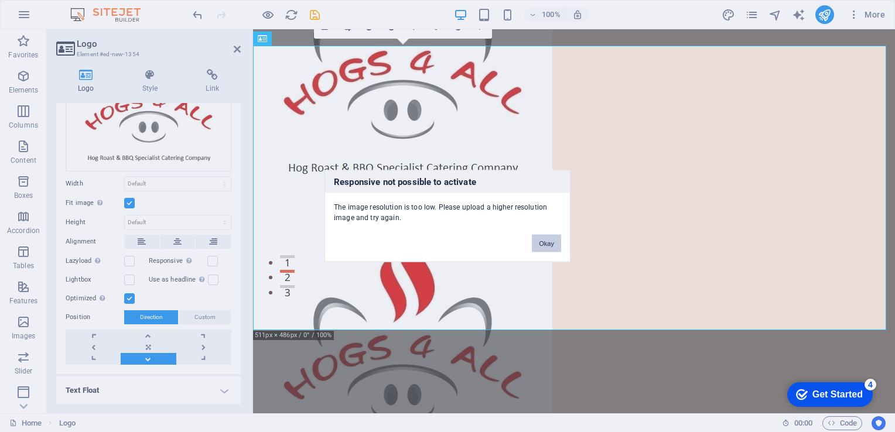
click at [547, 245] on button "Okay" at bounding box center [546, 244] width 29 height 18
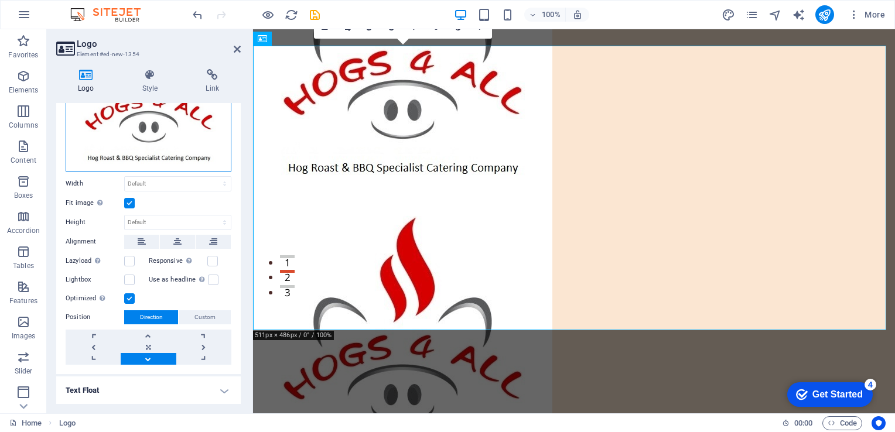
click at [177, 151] on div "Drag files here, click to choose files or select files from Files or our free s…" at bounding box center [149, 93] width 166 height 158
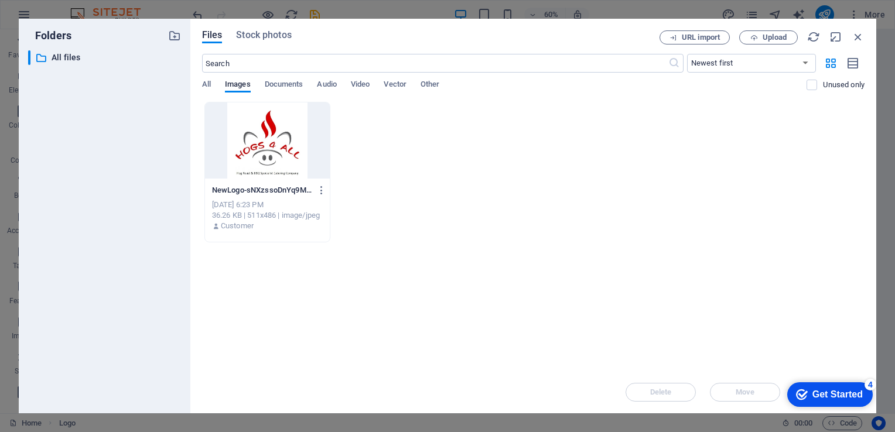
click at [311, 153] on div at bounding box center [267, 141] width 125 height 76
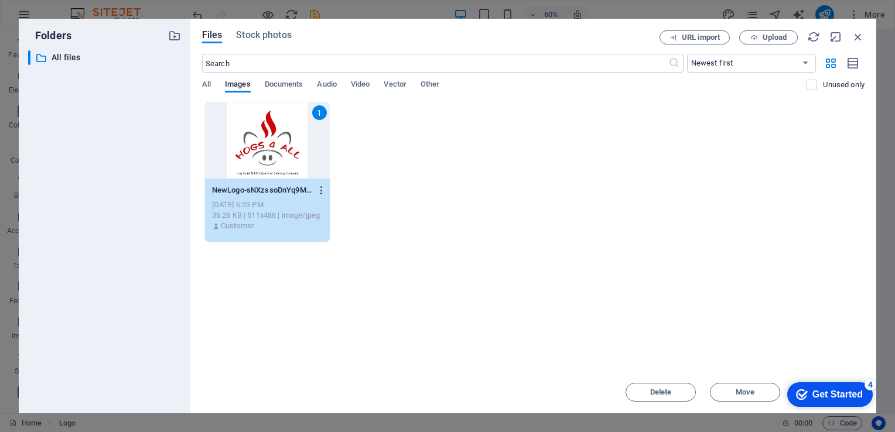
click at [322, 189] on icon "button" at bounding box center [321, 190] width 11 height 11
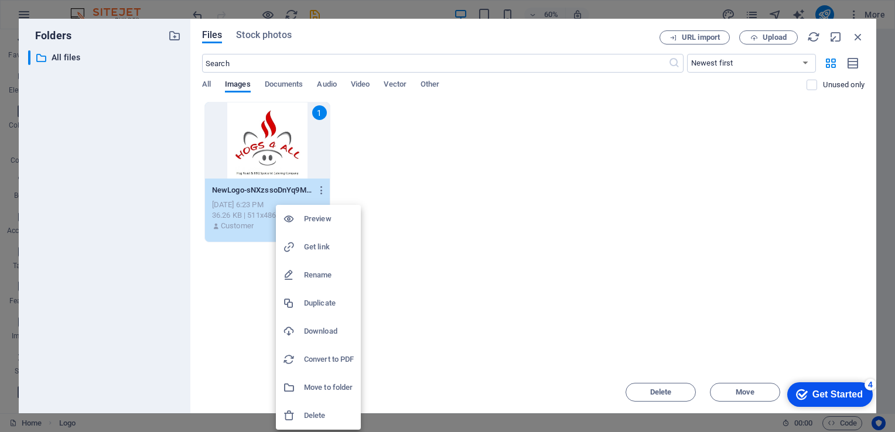
drag, startPoint x: 322, startPoint y: 189, endPoint x: 378, endPoint y: 226, distance: 68.1
click at [378, 226] on div at bounding box center [447, 216] width 895 height 432
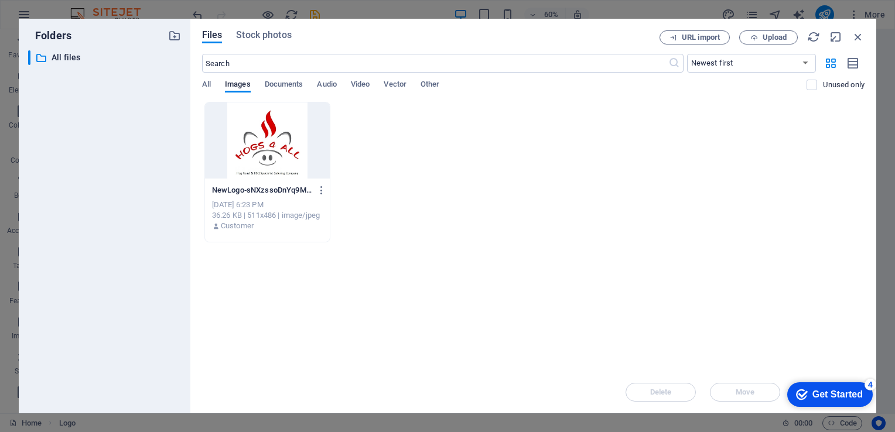
click at [408, 258] on div "Drop files here to upload them instantly NewLogo-sNXzssoDnYq9MEuqBxSeuw.jpg New…" at bounding box center [533, 236] width 662 height 269
click at [455, 165] on div "NewLogo-sNXzssoDnYq9MEuqBxSeuw.jpg NewLogo-sNXzssoDnYq9MEuqBxSeuw.jpg [DATE] 6:…" at bounding box center [533, 172] width 662 height 141
click at [853, 39] on icon "button" at bounding box center [858, 36] width 13 height 13
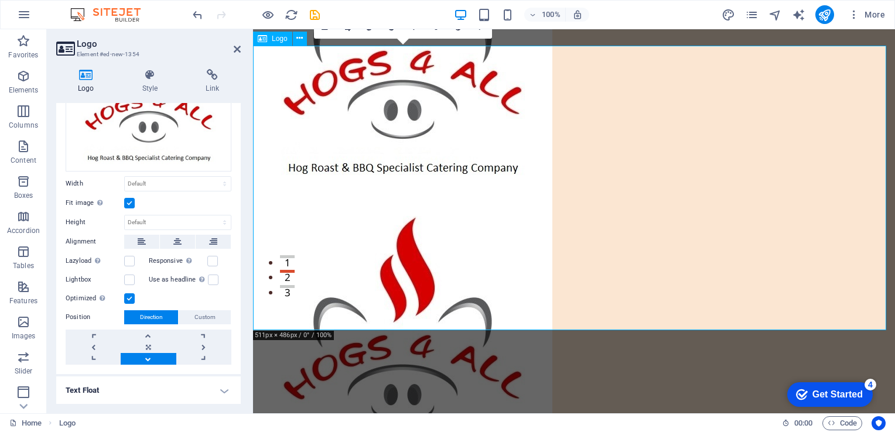
click at [543, 188] on div at bounding box center [574, 330] width 642 height 285
click at [473, 256] on div at bounding box center [574, 330] width 642 height 285
drag, startPoint x: 238, startPoint y: 200, endPoint x: 242, endPoint y: 158, distance: 41.8
click at [242, 158] on div "Logo Style Link Logo Image Text Drag files here, click to choose files or selec…" at bounding box center [148, 237] width 203 height 354
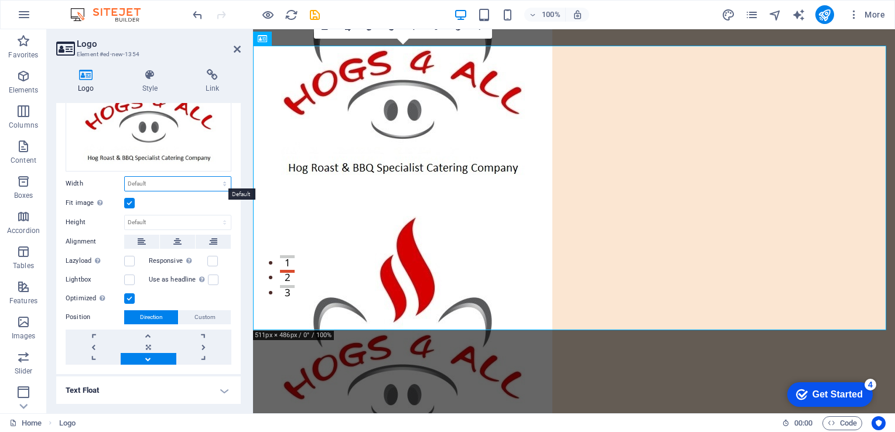
click at [210, 180] on select "Default auto px rem % em vh vw" at bounding box center [178, 184] width 106 height 14
click at [125, 177] on select "Default auto px rem % em vh vw" at bounding box center [178, 184] width 106 height 14
click at [549, 188] on div at bounding box center [574, 330] width 642 height 285
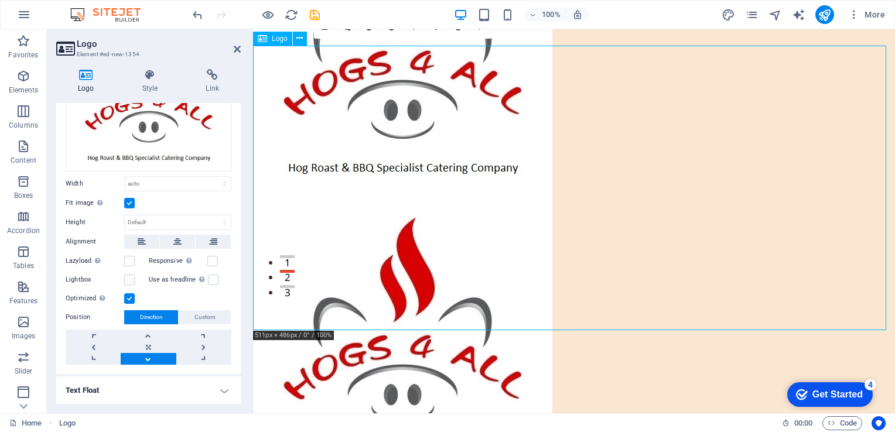
drag, startPoint x: 549, startPoint y: 180, endPoint x: 455, endPoint y: 170, distance: 94.8
click at [455, 188] on div at bounding box center [574, 330] width 642 height 285
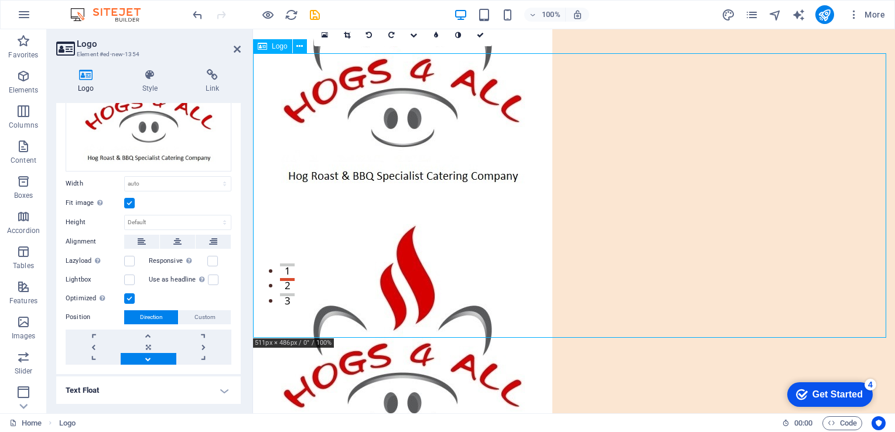
drag, startPoint x: 549, startPoint y: 46, endPoint x: 429, endPoint y: 164, distance: 169.0
click at [429, 196] on div at bounding box center [574, 338] width 642 height 285
click at [204, 181] on select "Default auto px rem % em vh vw" at bounding box center [178, 184] width 106 height 14
click at [204, 182] on select "Default auto px rem % em vh vw" at bounding box center [178, 184] width 106 height 14
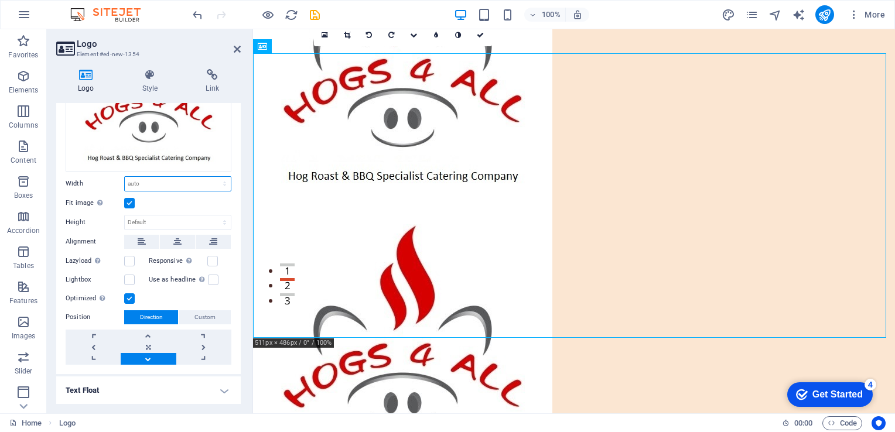
select select "%"
click at [212, 177] on select "Default auto px rem % em vh vw" at bounding box center [178, 184] width 106 height 14
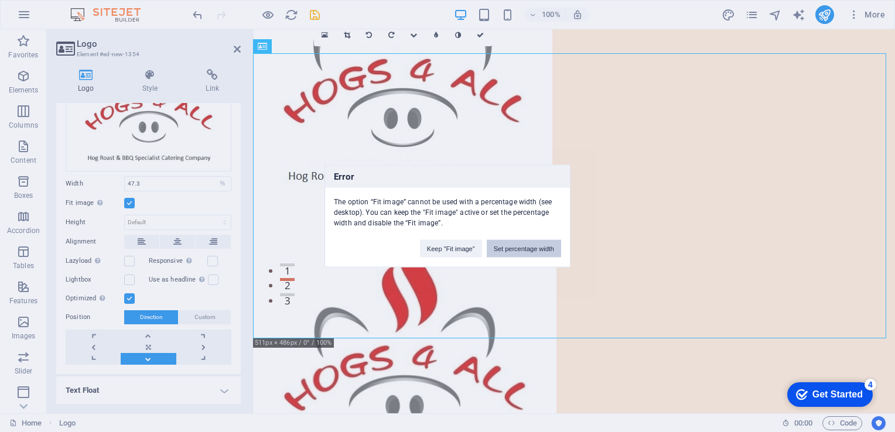
click at [518, 248] on button "Set percentage width" at bounding box center [524, 249] width 74 height 18
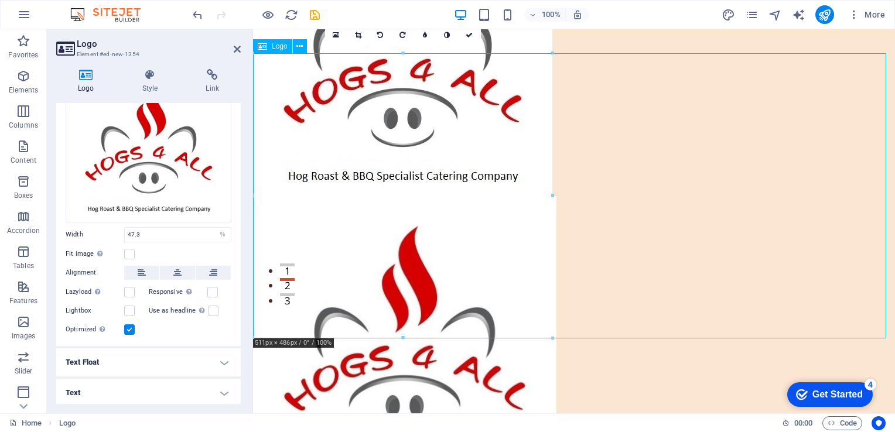
drag, startPoint x: 805, startPoint y: 224, endPoint x: 408, endPoint y: 196, distance: 398.1
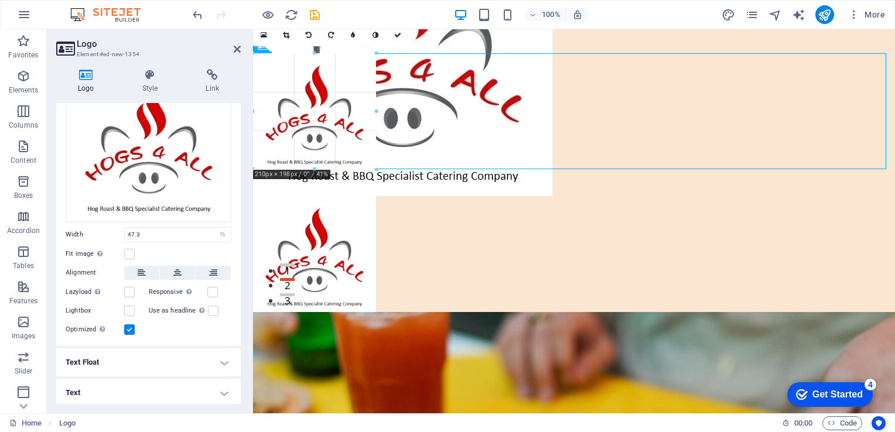
type input "210"
select select "px"
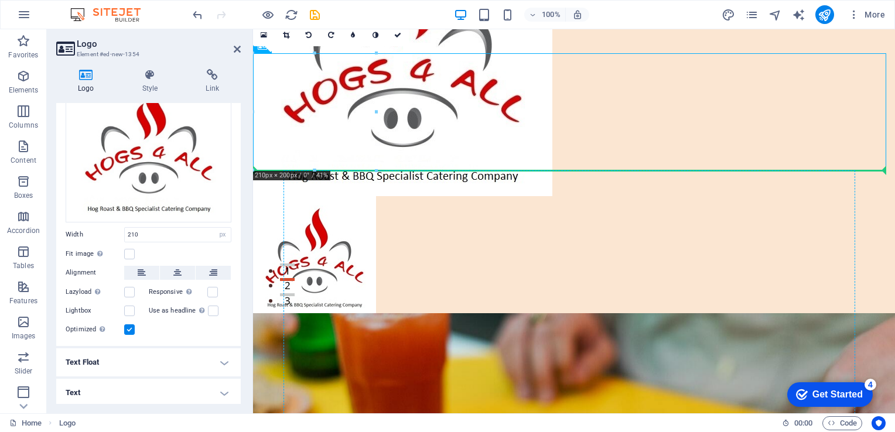
drag, startPoint x: 328, startPoint y: 118, endPoint x: 345, endPoint y: 251, distance: 134.0
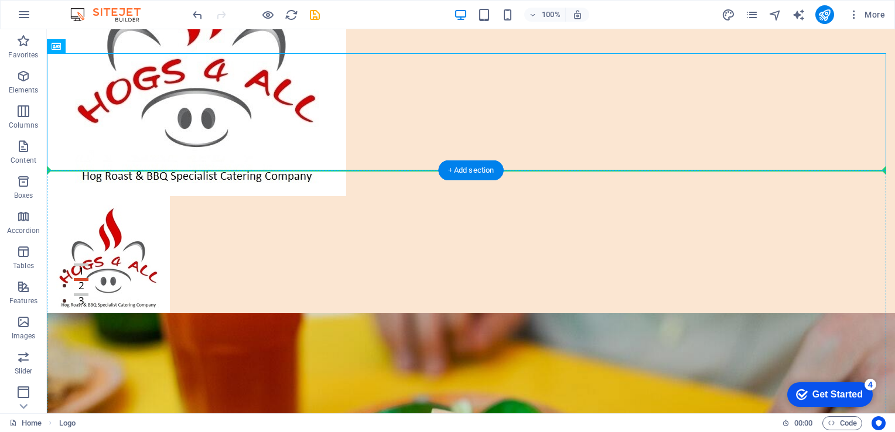
drag, startPoint x: 124, startPoint y: 106, endPoint x: 185, endPoint y: 224, distance: 132.6
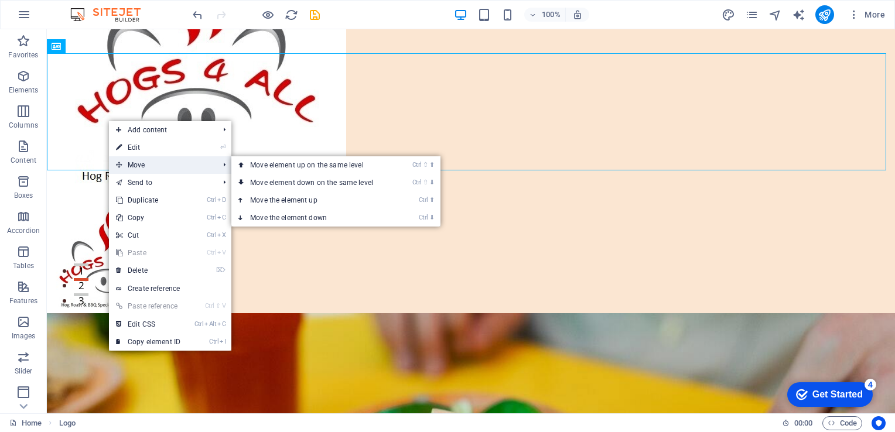
click at [142, 165] on span "Move" at bounding box center [161, 165] width 105 height 18
click at [252, 217] on link "Ctrl ⬇ Move the element down" at bounding box center [313, 218] width 165 height 18
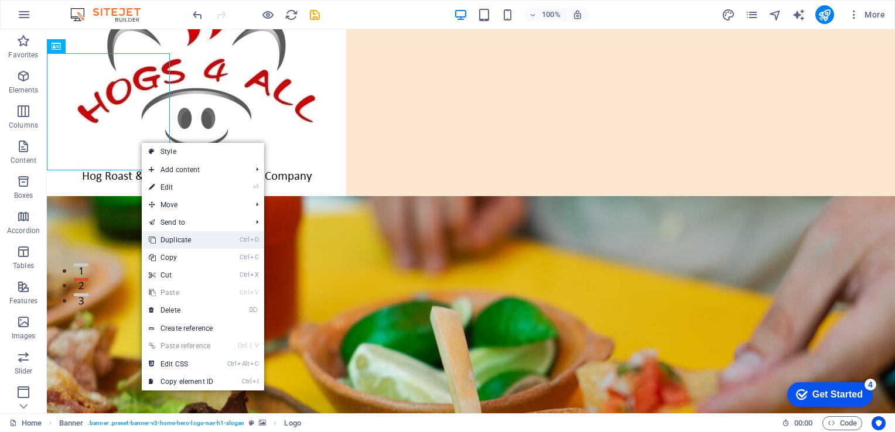
click at [192, 245] on link "Ctrl D Duplicate" at bounding box center [181, 240] width 78 height 18
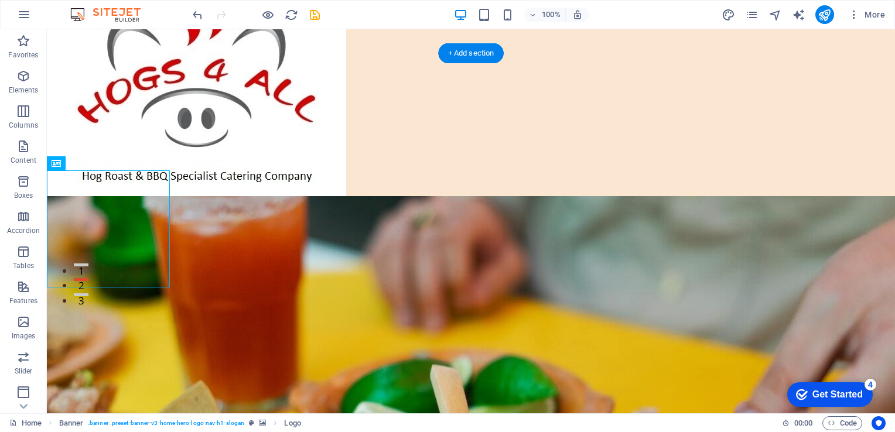
drag, startPoint x: 110, startPoint y: 235, endPoint x: 138, endPoint y: 218, distance: 32.8
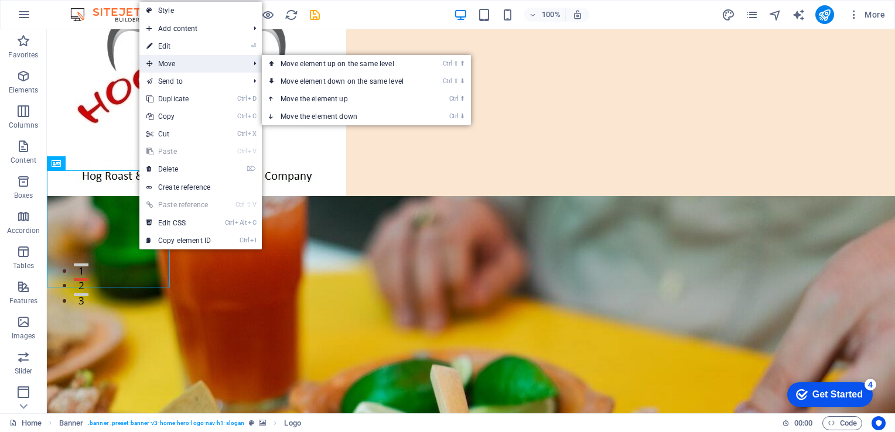
click at [173, 64] on span "Move" at bounding box center [191, 64] width 105 height 18
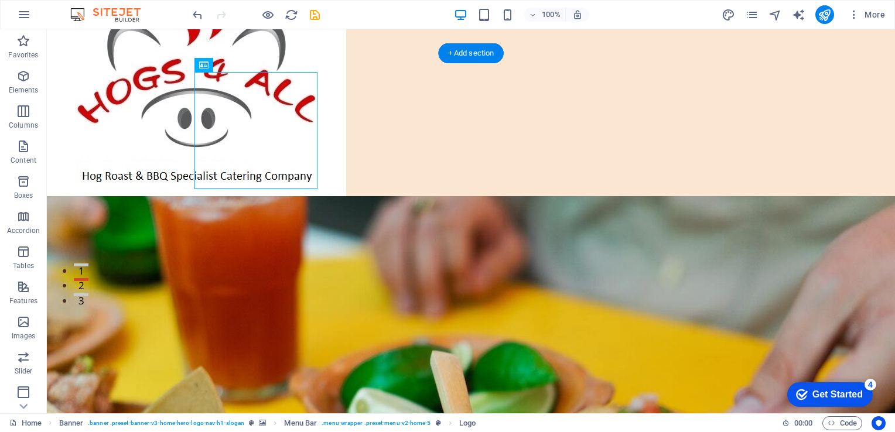
drag, startPoint x: 274, startPoint y: 137, endPoint x: 235, endPoint y: 125, distance: 40.4
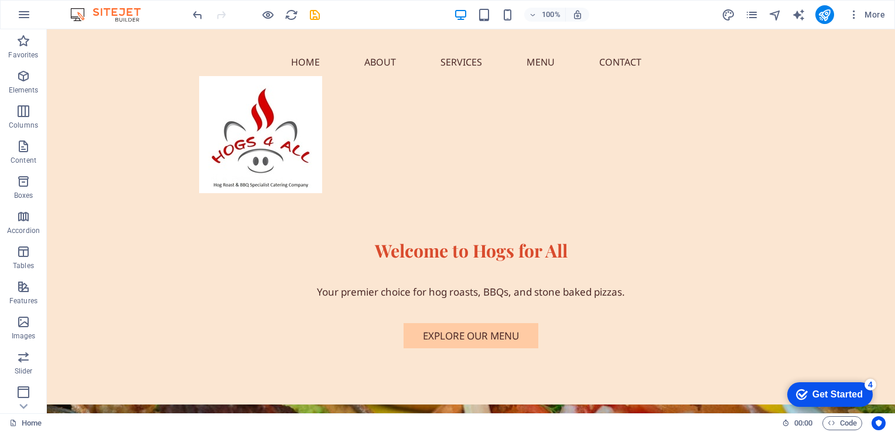
scroll to position [5, 0]
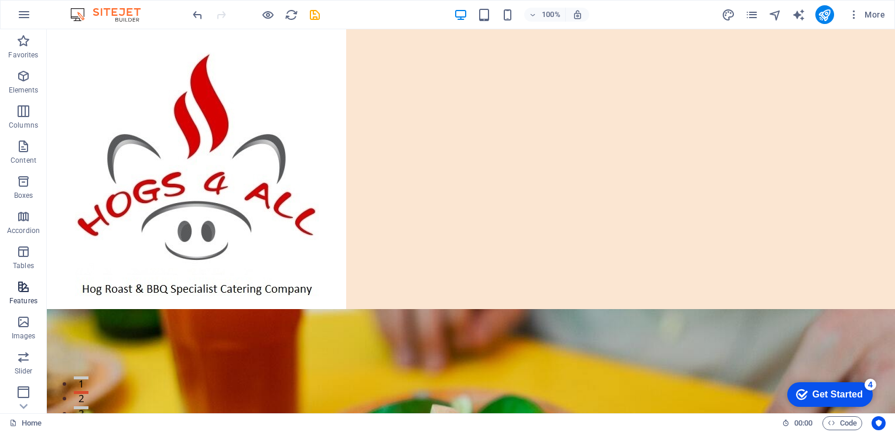
click at [30, 293] on span "Features" at bounding box center [23, 294] width 47 height 28
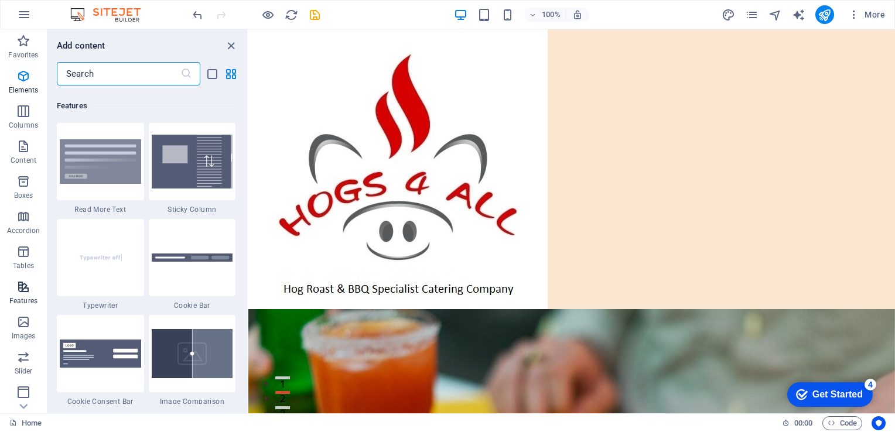
scroll to position [4566, 0]
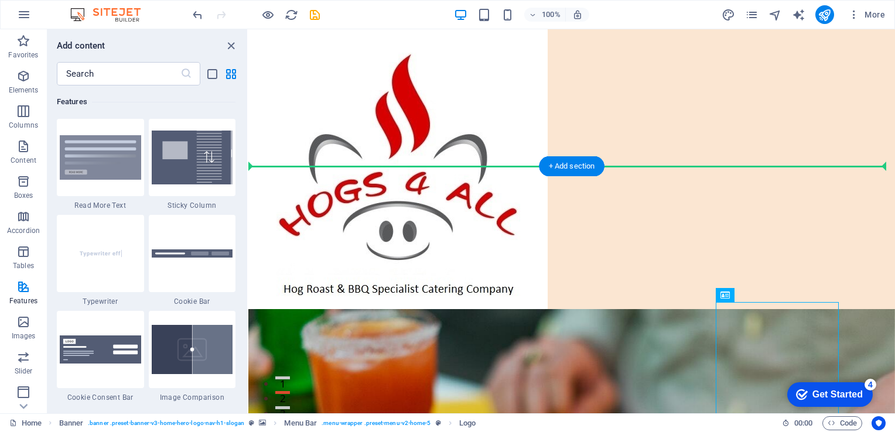
drag, startPoint x: 759, startPoint y: 337, endPoint x: 767, endPoint y: 207, distance: 130.3
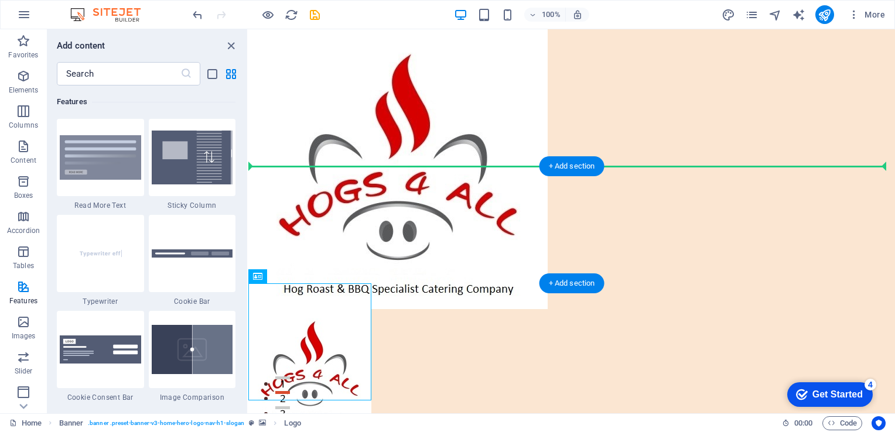
drag, startPoint x: 294, startPoint y: 358, endPoint x: 710, endPoint y: 209, distance: 441.9
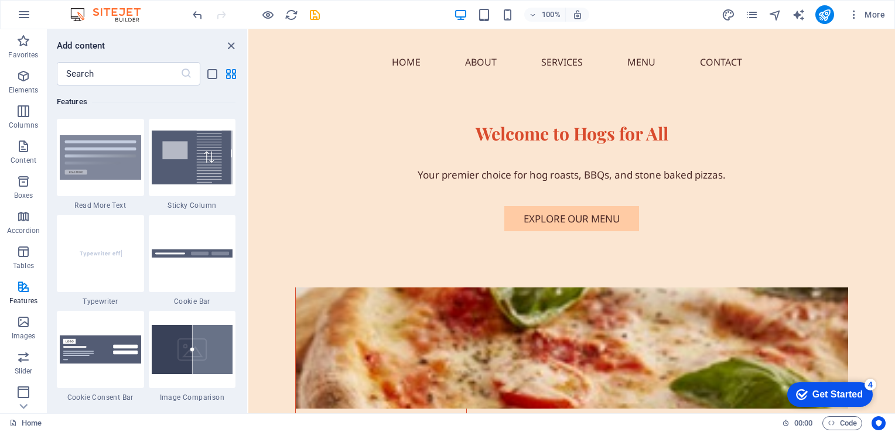
scroll to position [0, 0]
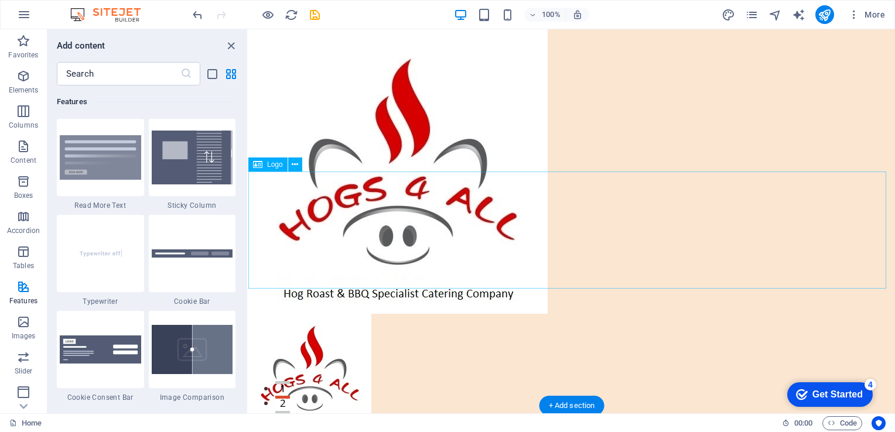
click at [480, 314] on div at bounding box center [571, 372] width 647 height 117
click at [231, 45] on icon "close panel" at bounding box center [230, 45] width 13 height 13
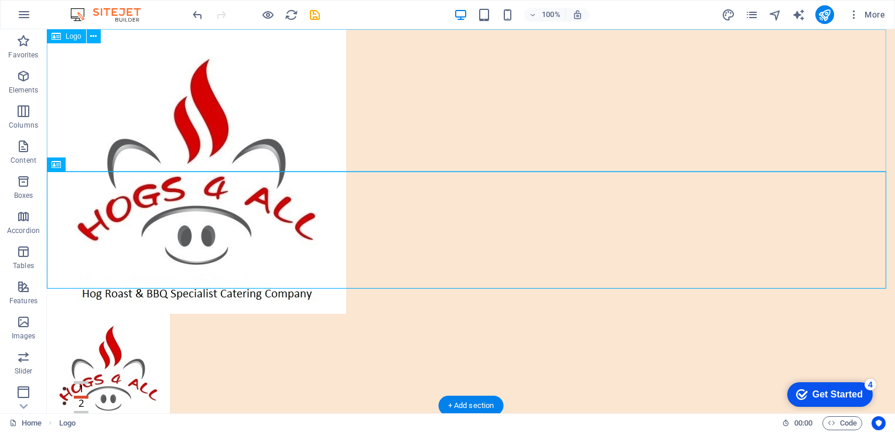
click at [330, 133] on div at bounding box center [471, 171] width 848 height 285
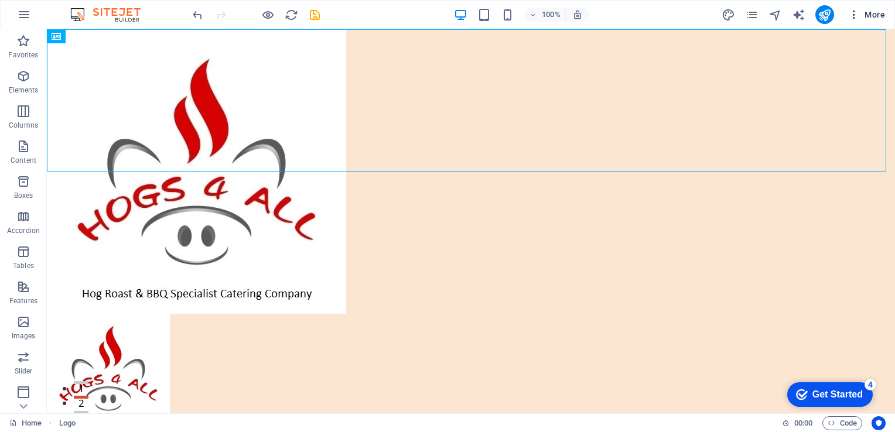
click at [878, 18] on span "More" at bounding box center [866, 15] width 37 height 12
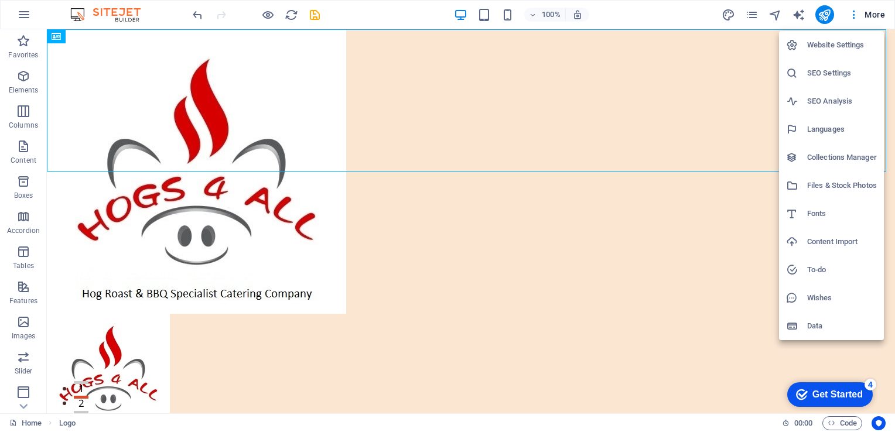
click at [835, 67] on h6 "SEO Settings" at bounding box center [842, 73] width 70 height 14
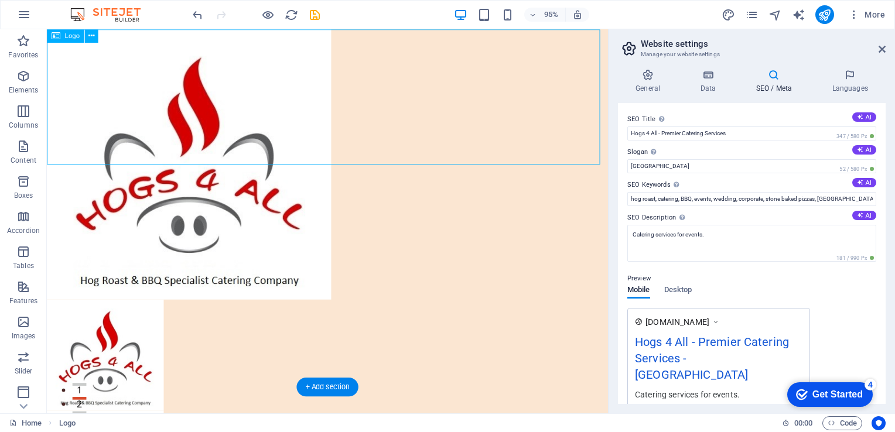
click at [573, 128] on div at bounding box center [342, 171] width 590 height 285
click at [880, 52] on icon at bounding box center [882, 49] width 7 height 9
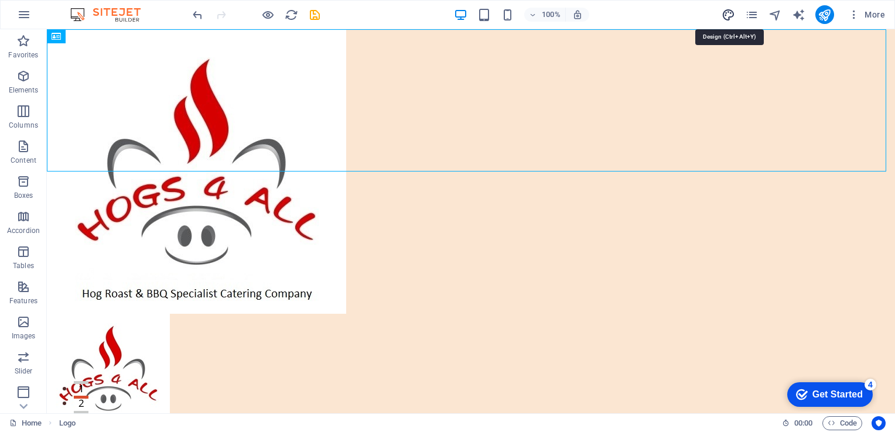
click at [727, 18] on icon "design" at bounding box center [728, 14] width 13 height 13
select select "px"
select select "200"
select select "px"
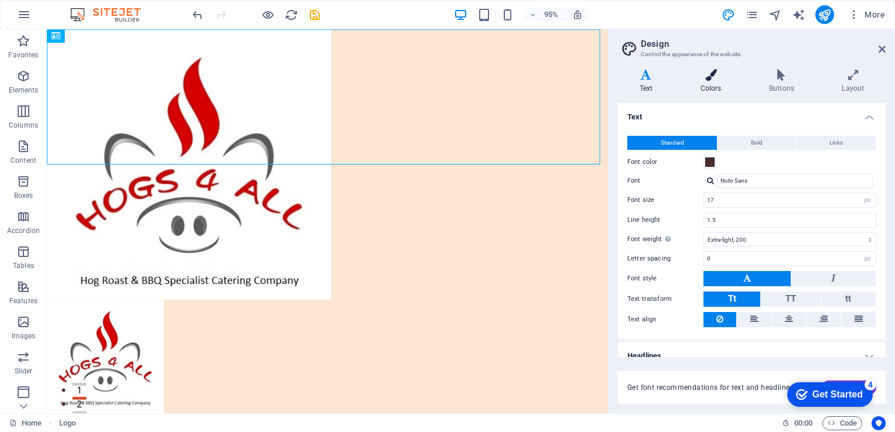
click at [711, 76] on icon at bounding box center [711, 75] width 64 height 12
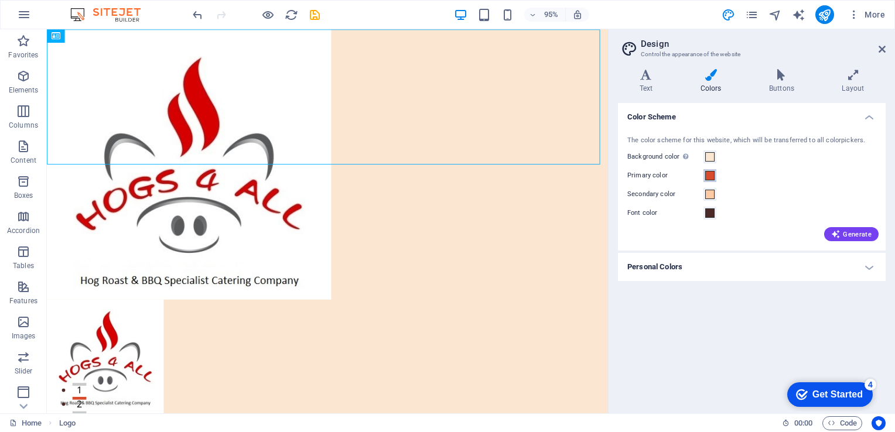
click at [713, 173] on span at bounding box center [709, 175] width 9 height 9
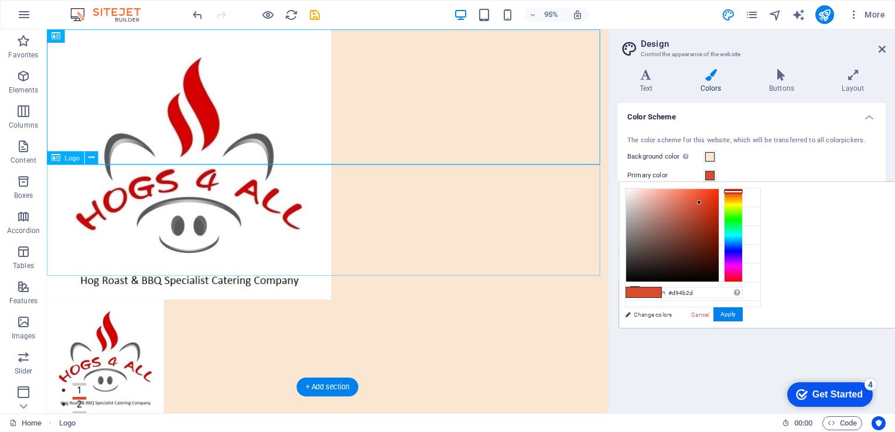
click at [590, 314] on div at bounding box center [342, 372] width 590 height 117
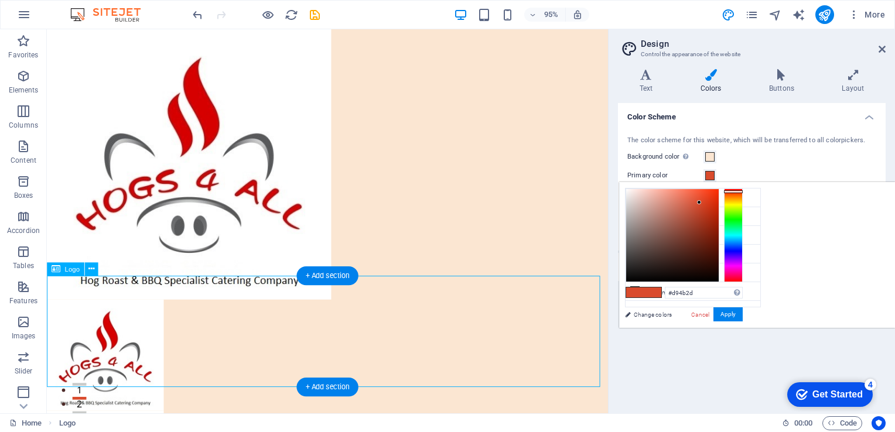
select select "px"
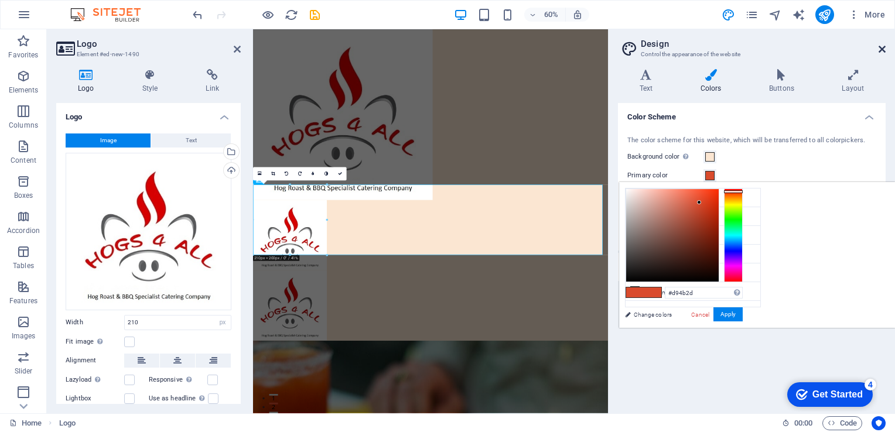
click at [882, 48] on icon at bounding box center [882, 49] width 7 height 9
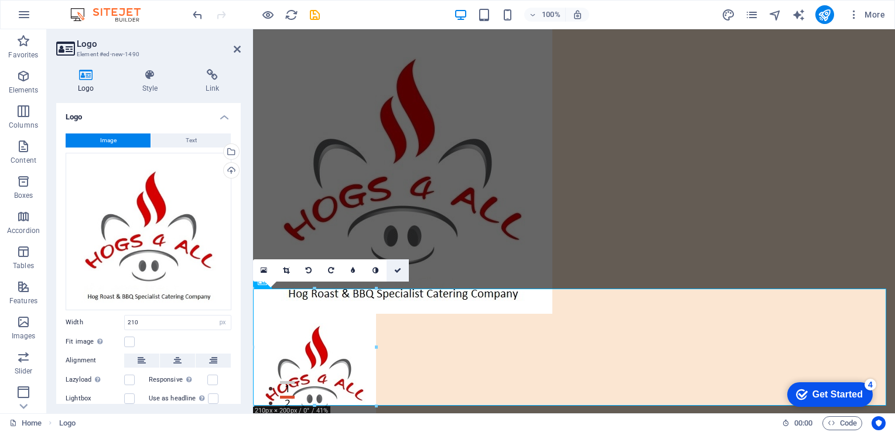
click at [402, 270] on link at bounding box center [398, 270] width 22 height 22
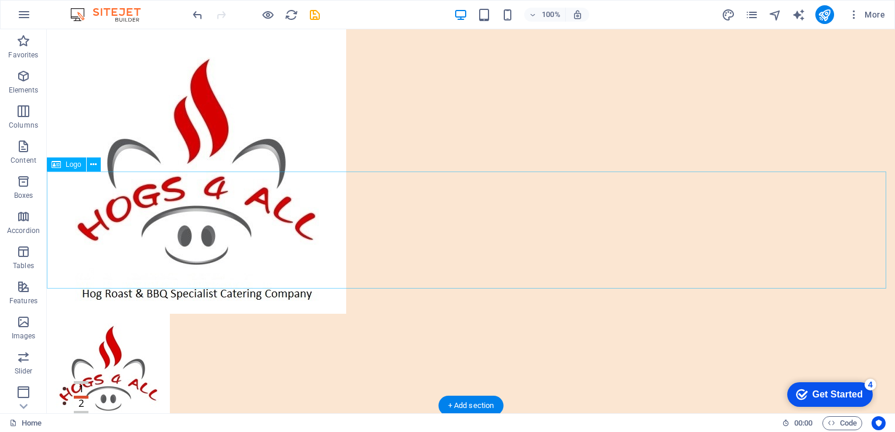
click at [131, 314] on div at bounding box center [471, 372] width 848 height 117
click at [22, 154] on span "Content" at bounding box center [23, 153] width 47 height 28
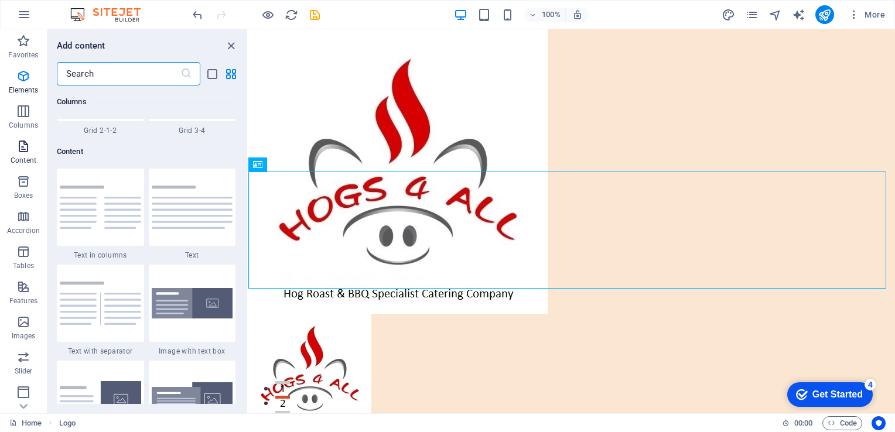
scroll to position [2050, 0]
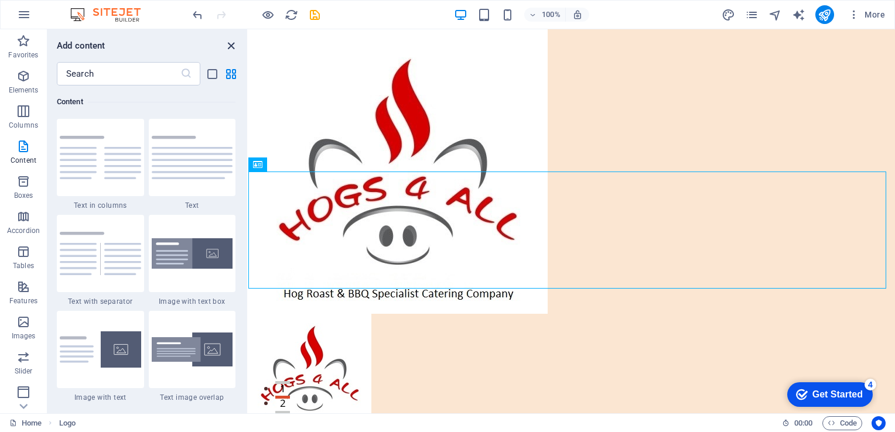
click at [230, 46] on icon "close panel" at bounding box center [230, 45] width 13 height 13
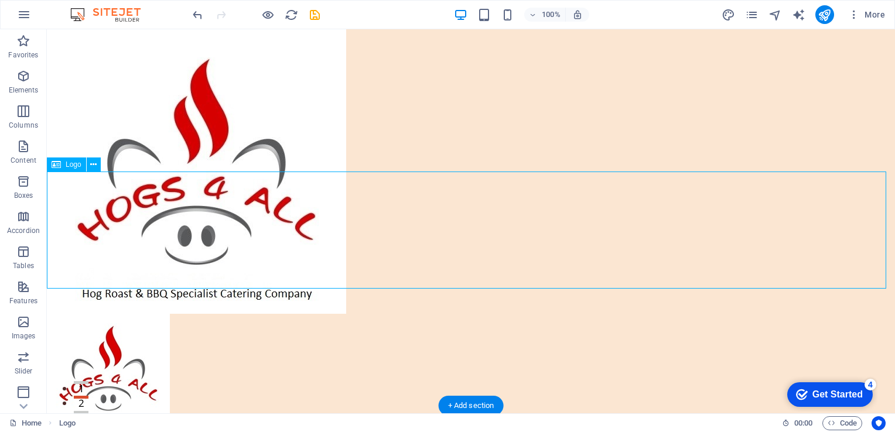
click at [141, 314] on div at bounding box center [471, 372] width 848 height 117
click at [159, 314] on div at bounding box center [471, 372] width 848 height 117
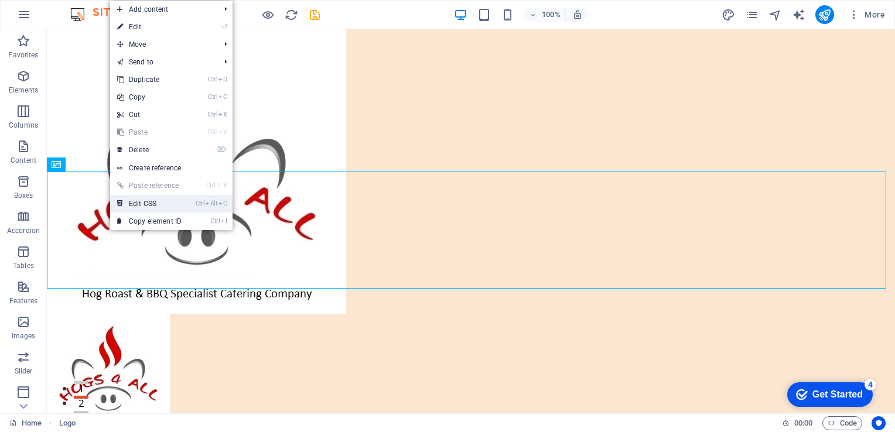
click at [136, 204] on link "Ctrl Alt C Edit CSS" at bounding box center [149, 204] width 78 height 18
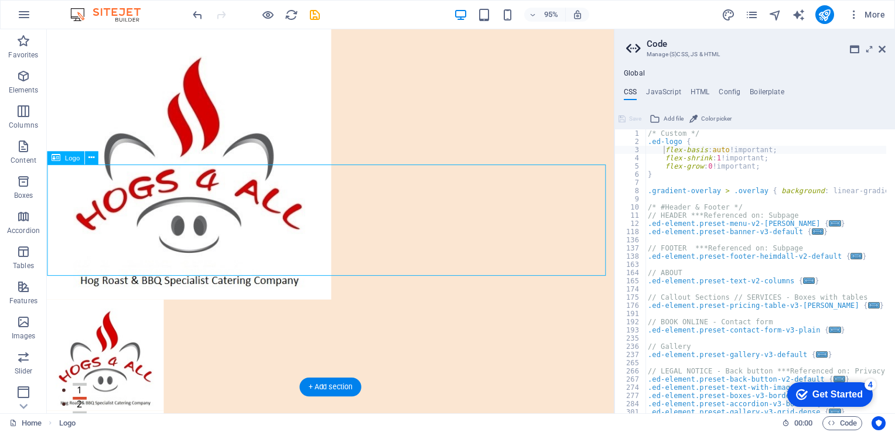
click at [292, 314] on div at bounding box center [345, 372] width 597 height 117
click at [886, 49] on aside "Code Manage (S)CSS, JS & HTML Global CSS JavaScript HTML Config Boilerplate fle…" at bounding box center [754, 221] width 281 height 384
click at [881, 50] on icon at bounding box center [882, 49] width 7 height 9
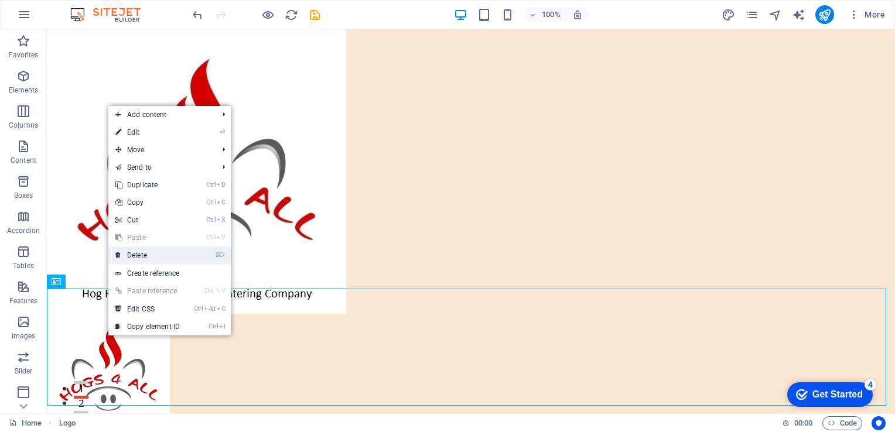
click at [136, 252] on link "⌦ Delete" at bounding box center [147, 256] width 78 height 18
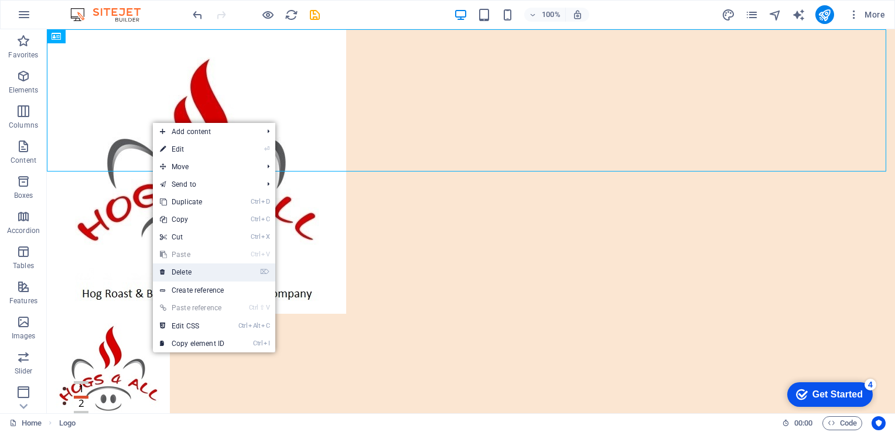
click at [190, 274] on link "⌦ Delete" at bounding box center [192, 273] width 78 height 18
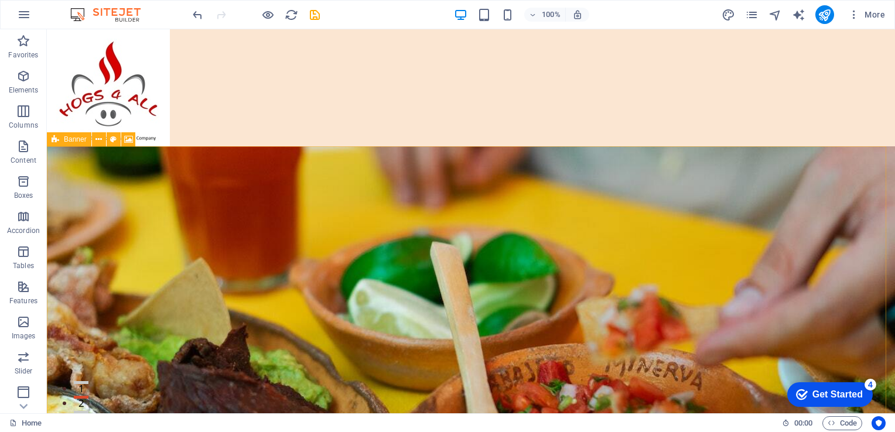
click at [83, 139] on span "Banner" at bounding box center [75, 139] width 23 height 7
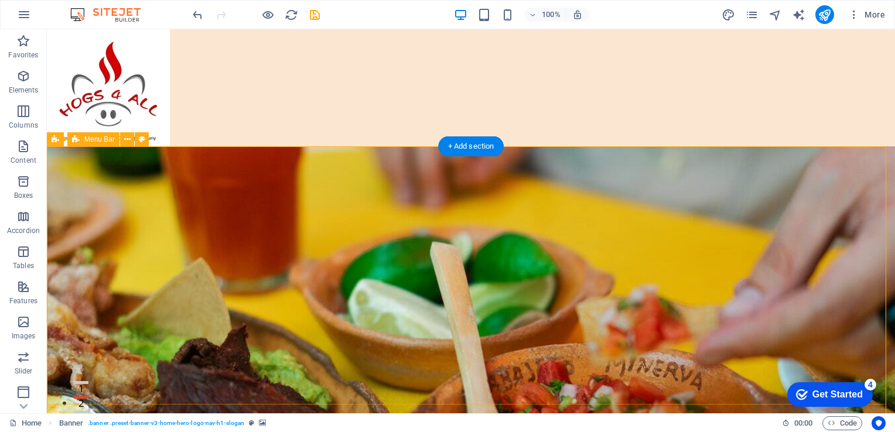
drag, startPoint x: 129, startPoint y: 168, endPoint x: 131, endPoint y: 203, distance: 34.6
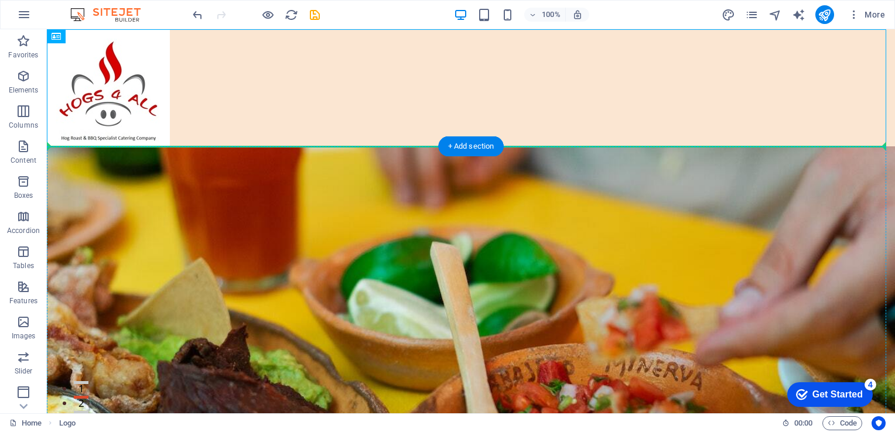
drag, startPoint x: 97, startPoint y: 94, endPoint x: 334, endPoint y: 152, distance: 244.2
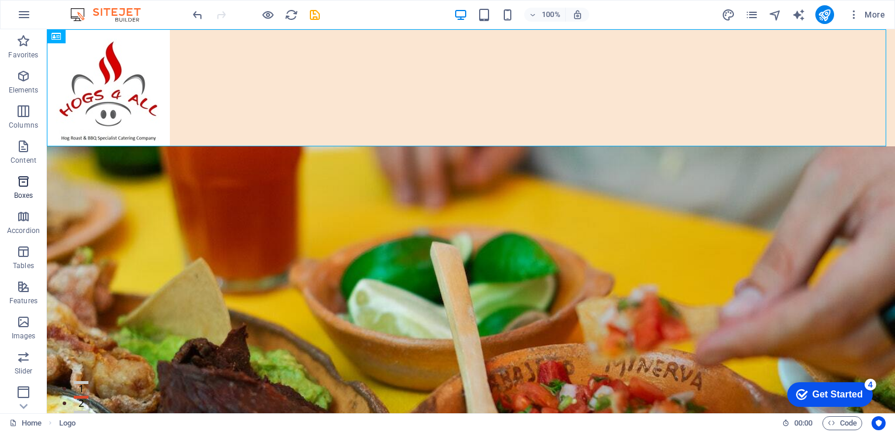
click at [28, 182] on icon "button" at bounding box center [23, 182] width 14 height 14
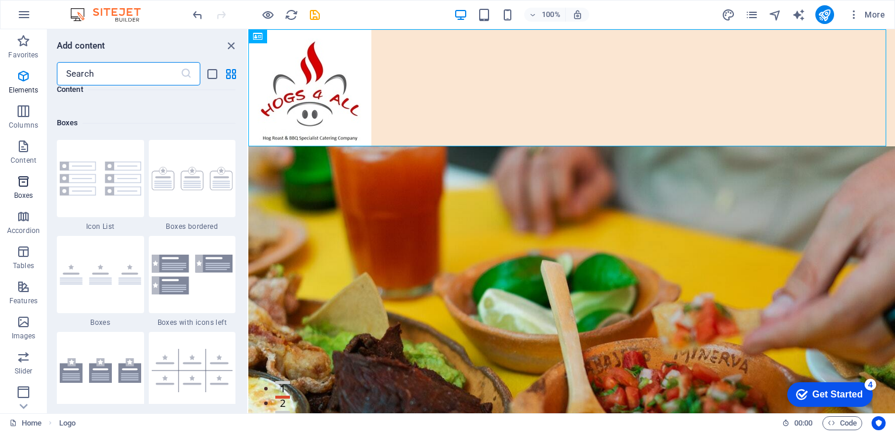
scroll to position [3231, 0]
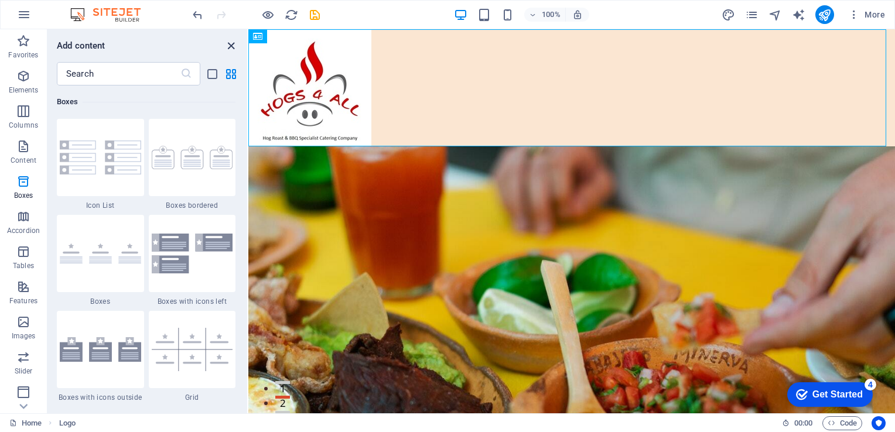
click at [233, 48] on icon "close panel" at bounding box center [230, 45] width 13 height 13
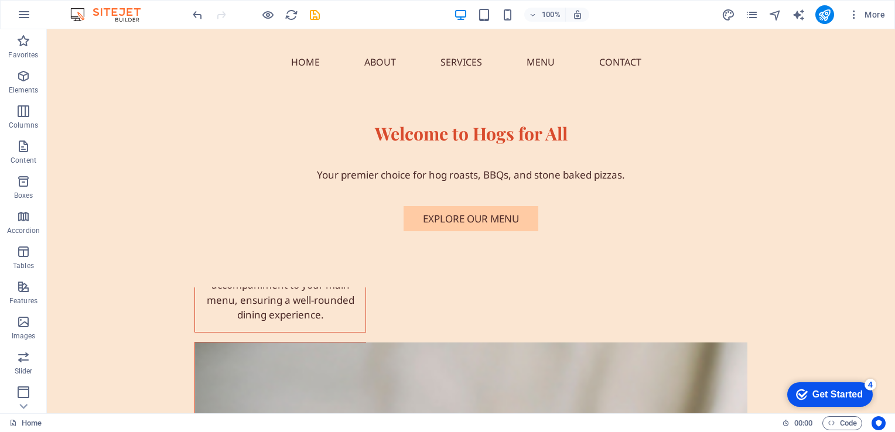
scroll to position [0, 0]
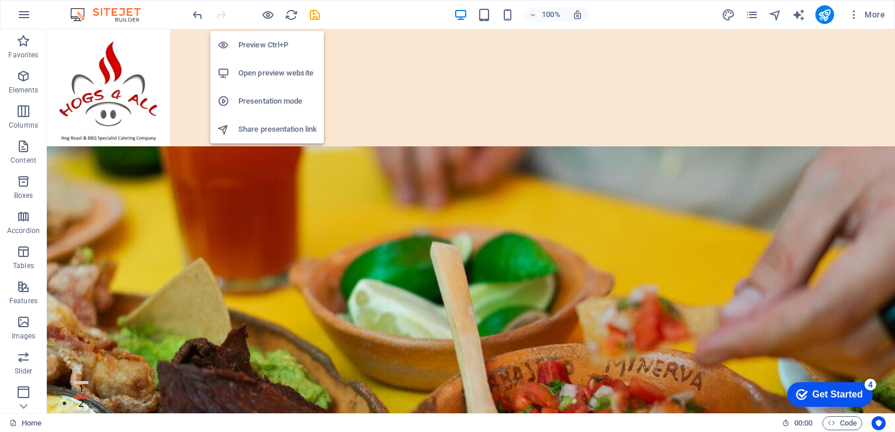
click at [278, 71] on h6 "Open preview website" at bounding box center [277, 73] width 78 height 14
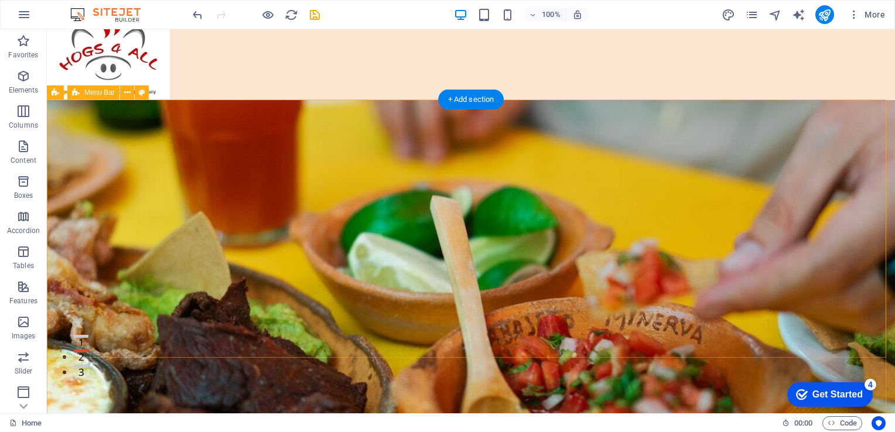
scroll to position [47, 0]
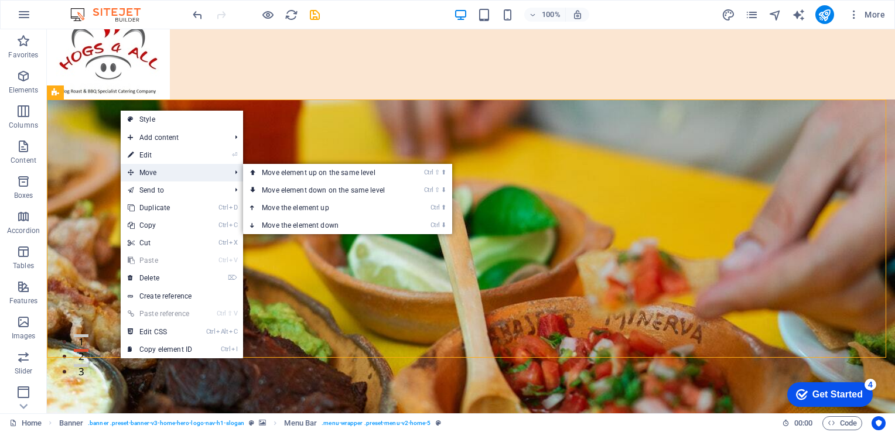
click at [159, 170] on span "Move" at bounding box center [173, 173] width 105 height 18
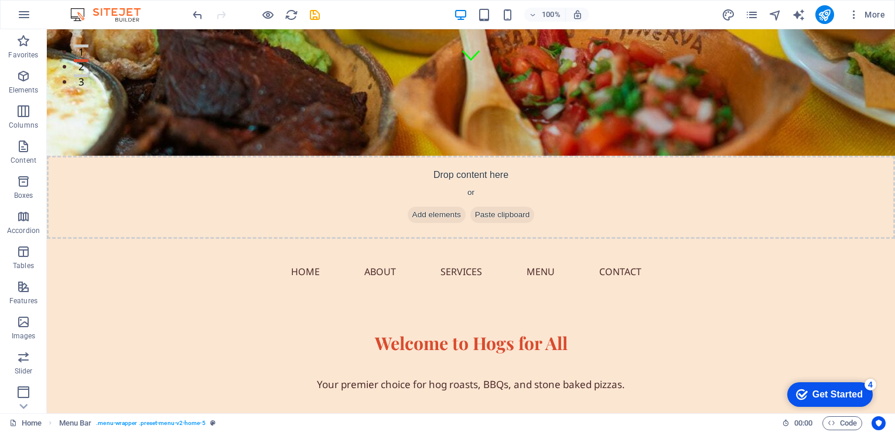
scroll to position [0, 0]
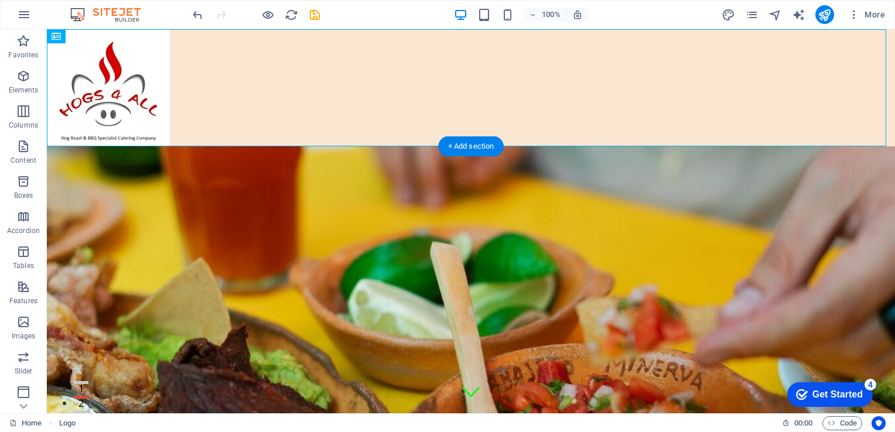
drag, startPoint x: 120, startPoint y: 93, endPoint x: 222, endPoint y: 190, distance: 140.9
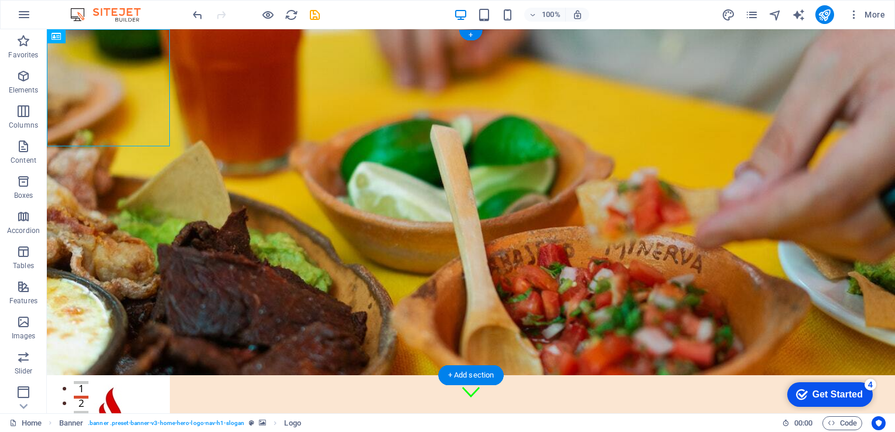
drag, startPoint x: 94, startPoint y: 83, endPoint x: 218, endPoint y: 249, distance: 207.1
click at [218, 249] on div at bounding box center [471, 260] width 848 height 463
click at [297, 233] on figure at bounding box center [471, 202] width 848 height 346
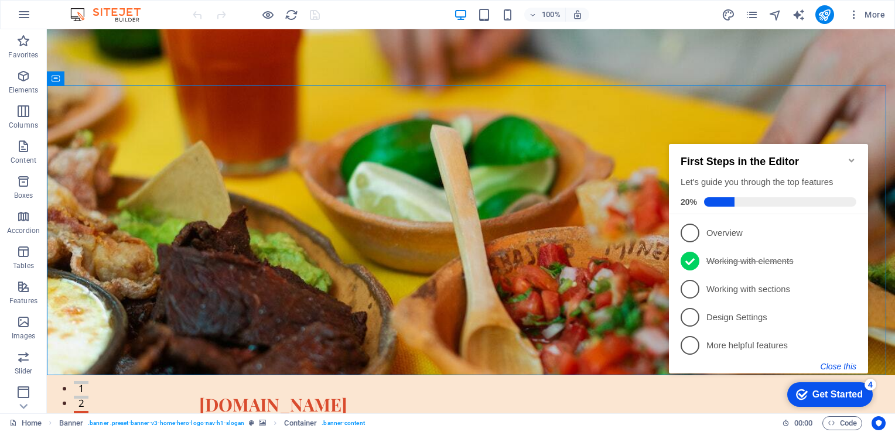
click at [836, 366] on button "Close this" at bounding box center [839, 366] width 36 height 9
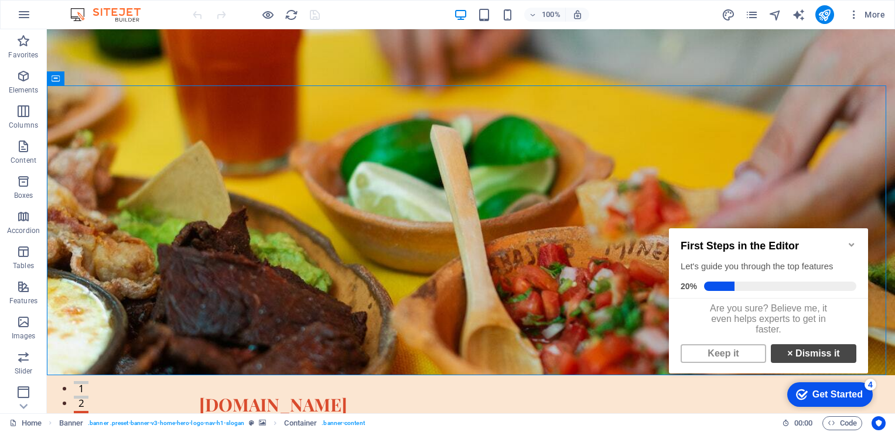
click at [801, 356] on link "× Dismiss it" at bounding box center [814, 353] width 86 height 19
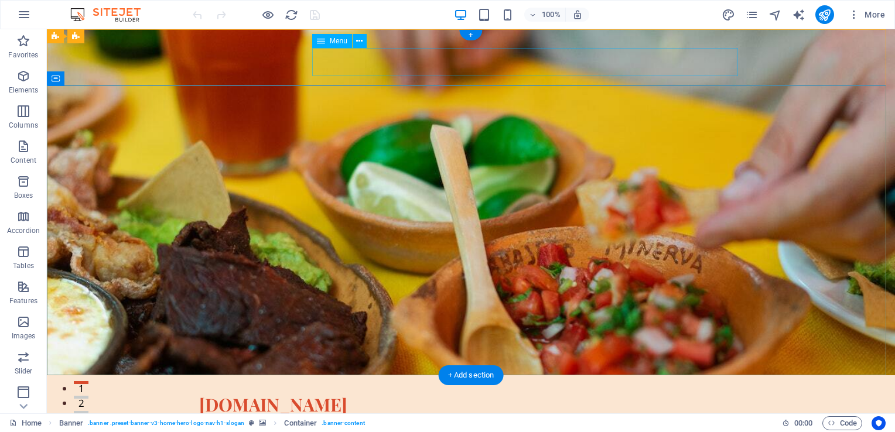
click at [361, 415] on nav "Home About Services Menu Contact" at bounding box center [471, 429] width 544 height 28
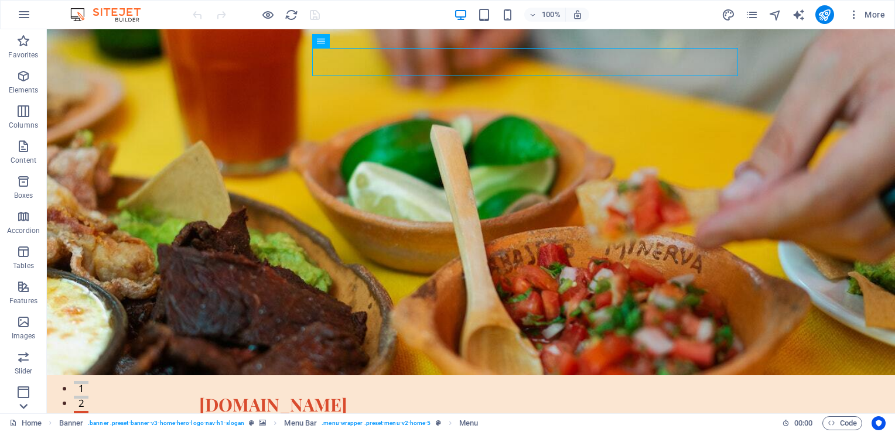
click at [18, 45] on icon at bounding box center [23, 36] width 16 height 16
click at [22, 362] on icon "button" at bounding box center [23, 356] width 14 height 14
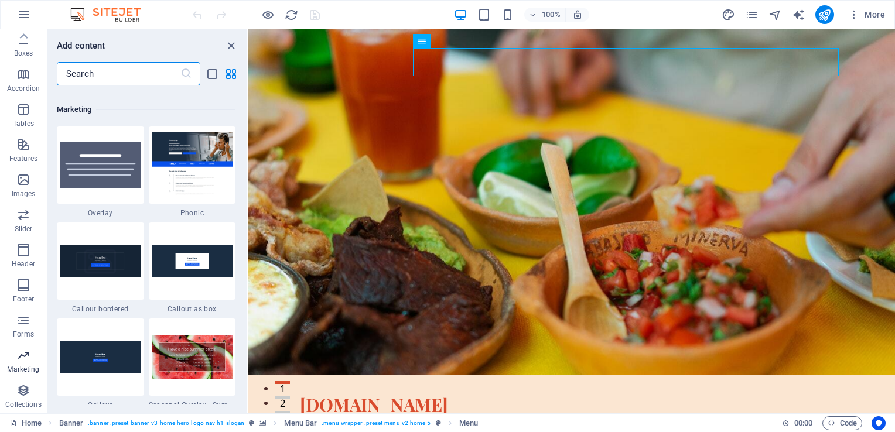
scroll to position [9541, 0]
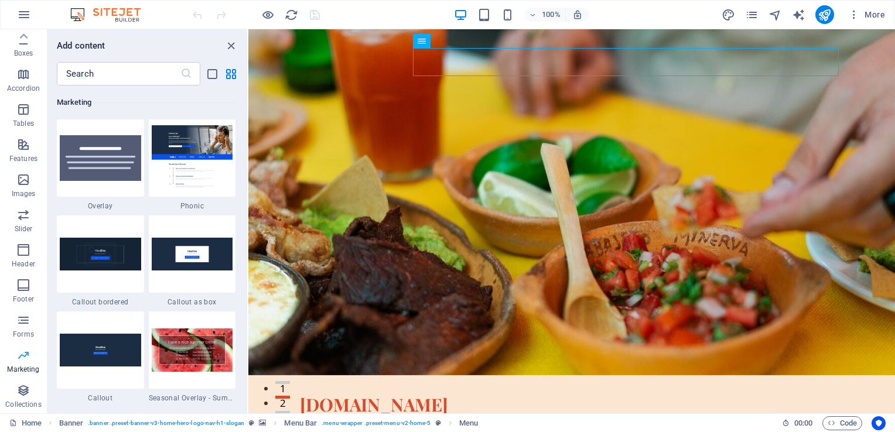
click at [22, 362] on icon "button" at bounding box center [23, 356] width 14 height 14
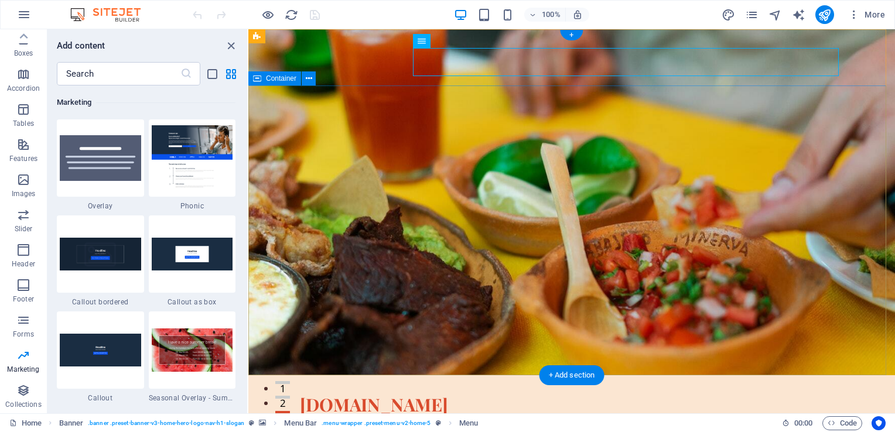
drag, startPoint x: 492, startPoint y: 382, endPoint x: 254, endPoint y: 280, distance: 258.7
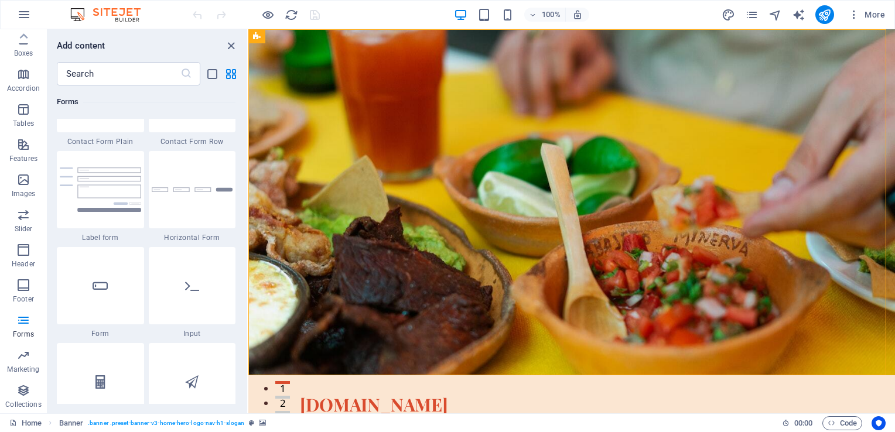
scroll to position [8526, 0]
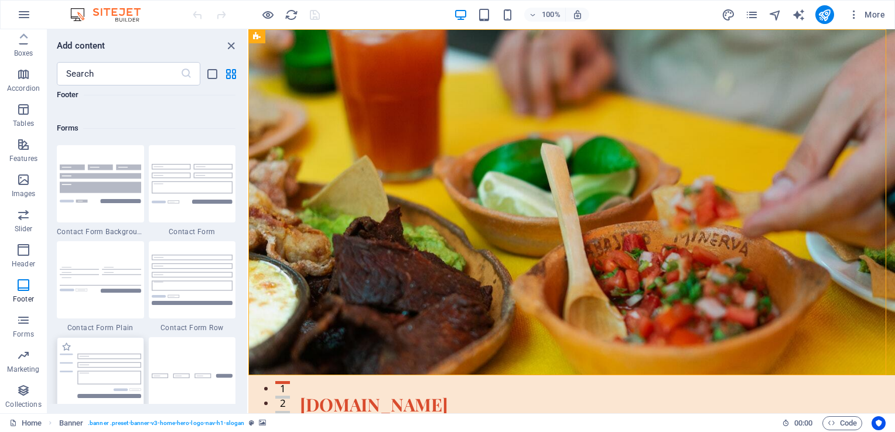
click at [111, 356] on img at bounding box center [100, 376] width 81 height 45
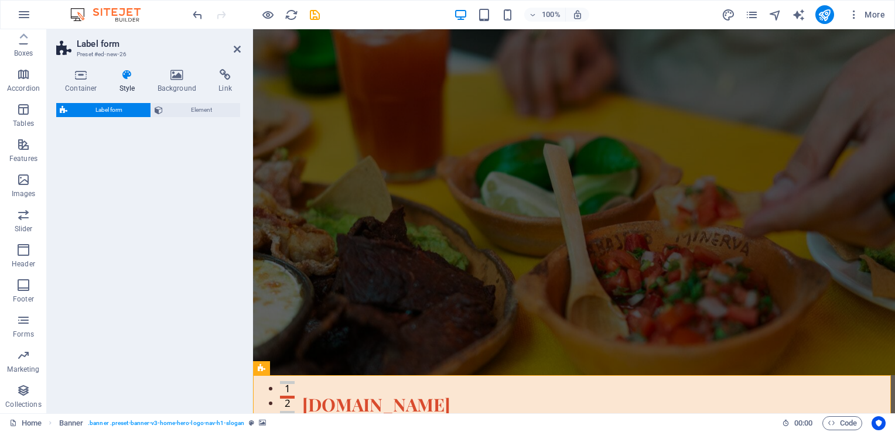
select select "rem"
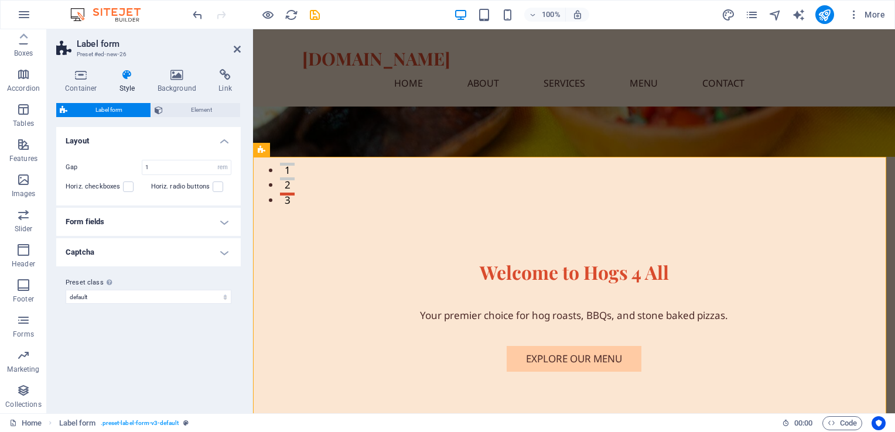
scroll to position [279, 0]
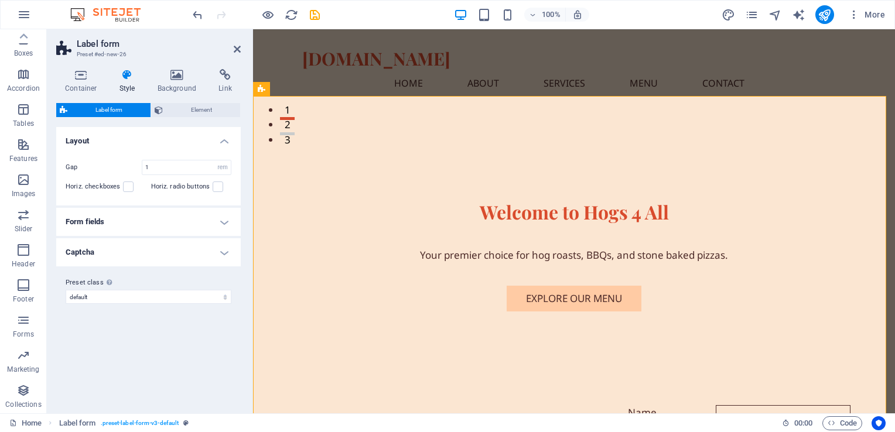
click at [223, 227] on h4 "Form fields" at bounding box center [148, 222] width 185 height 28
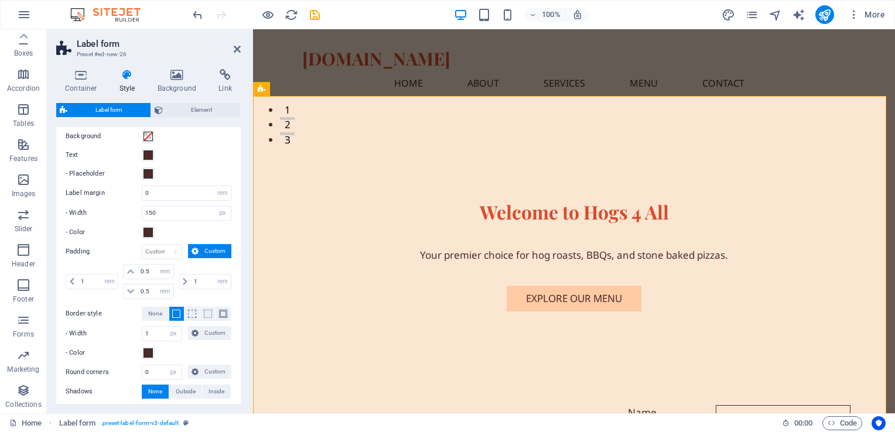
scroll to position [164, 0]
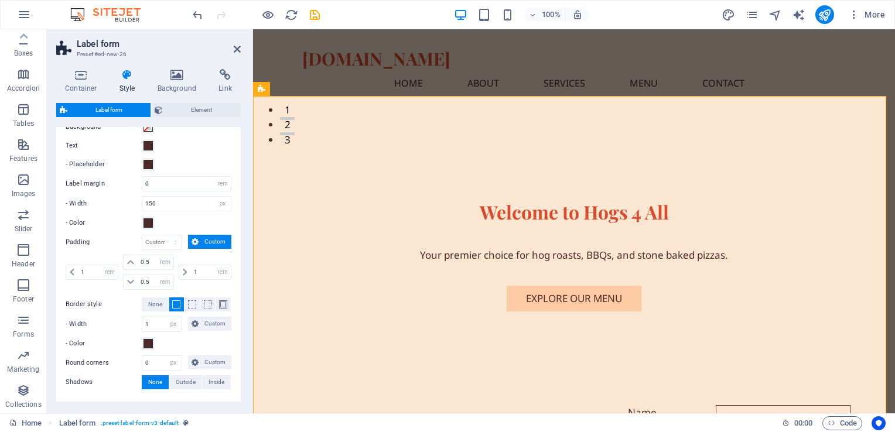
click at [237, 327] on div "Switch to preview mode to test the hover and focus style Default Hover Focus Ba…" at bounding box center [148, 233] width 189 height 337
drag, startPoint x: 237, startPoint y: 311, endPoint x: 236, endPoint y: 344, distance: 32.8
click at [236, 344] on div "Switch to preview mode to test the hover and focus style Default Hover Focus Ba…" at bounding box center [148, 233] width 189 height 337
click at [187, 380] on span "Outside" at bounding box center [186, 382] width 20 height 14
type input "2"
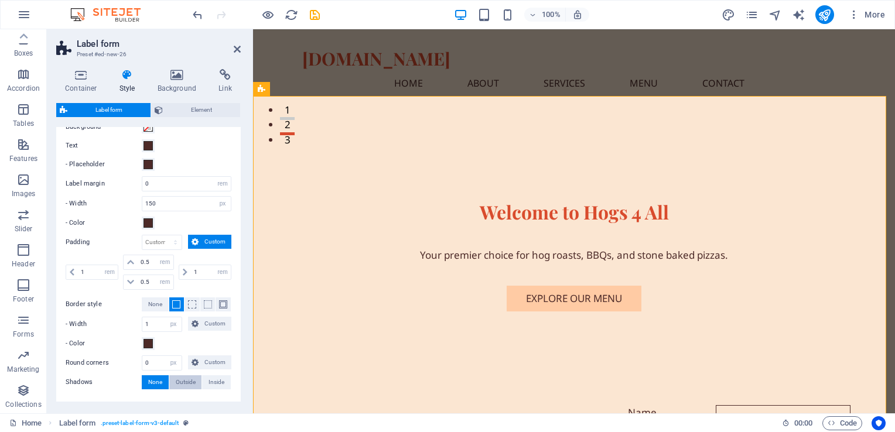
type input "2"
type input "4"
click at [148, 341] on span at bounding box center [148, 343] width 9 height 9
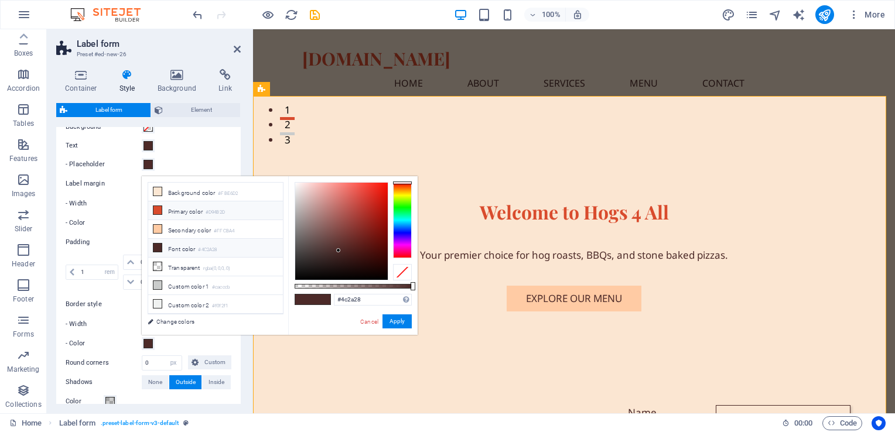
click at [160, 209] on icon at bounding box center [157, 210] width 8 height 8
type input "#d94b2d"
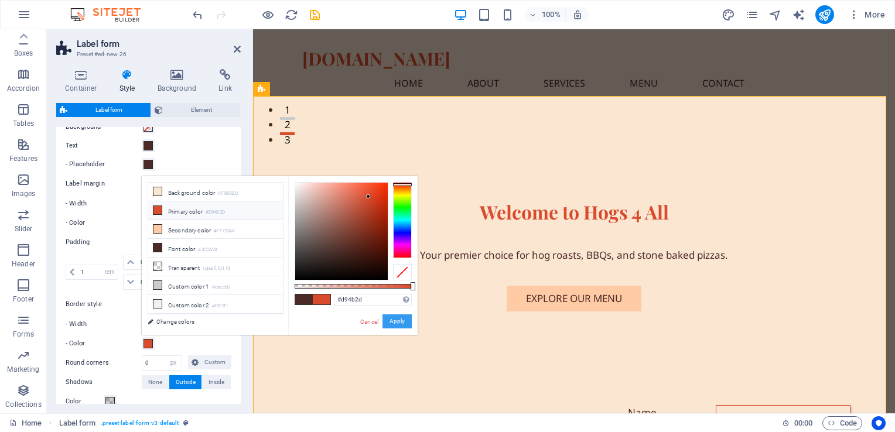
click at [397, 322] on button "Apply" at bounding box center [397, 322] width 29 height 14
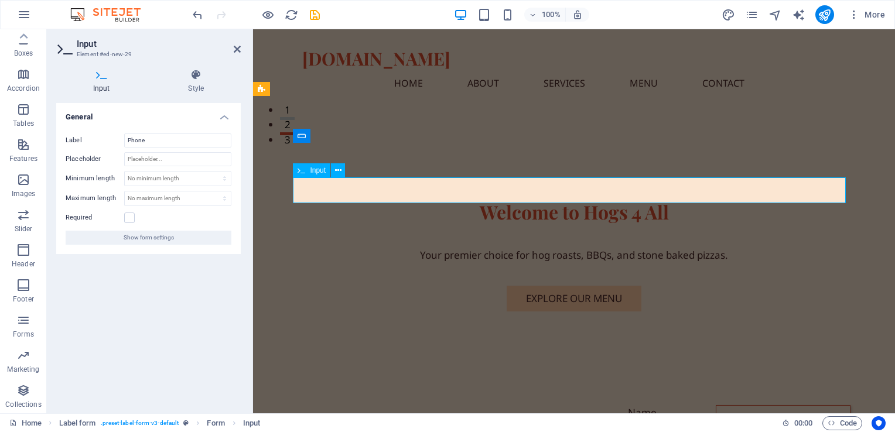
click at [183, 142] on input "Phone" at bounding box center [177, 141] width 107 height 14
type input "P"
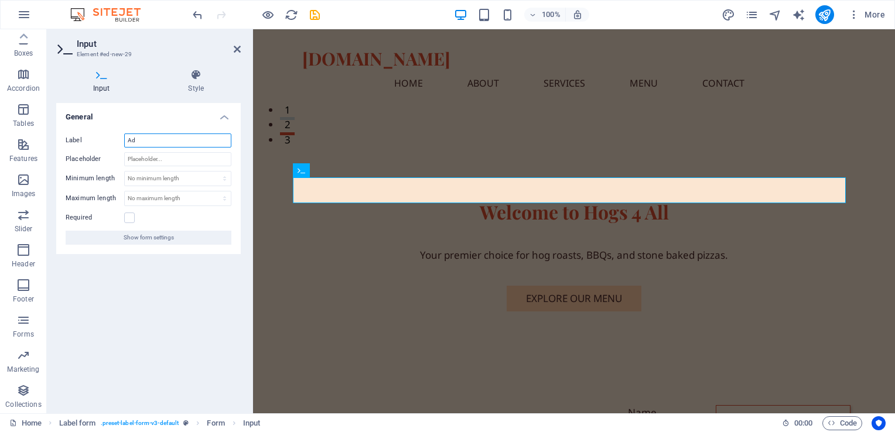
type input "A"
type input "Address of Venue"
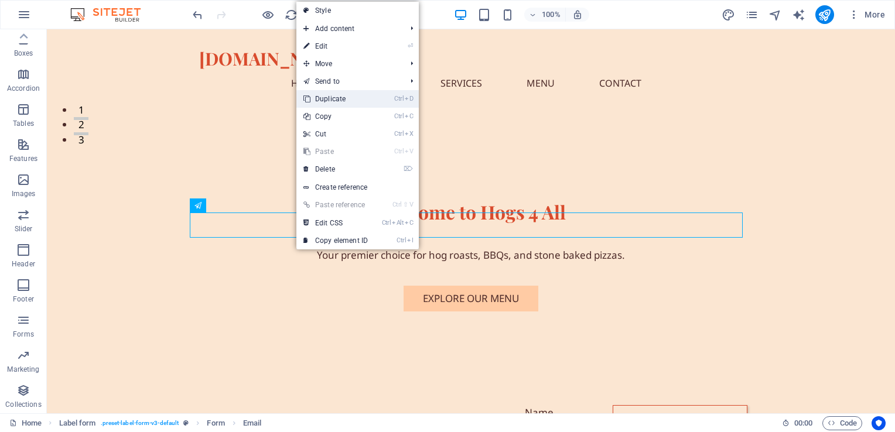
click at [340, 97] on link "Ctrl D Duplicate" at bounding box center [335, 99] width 78 height 18
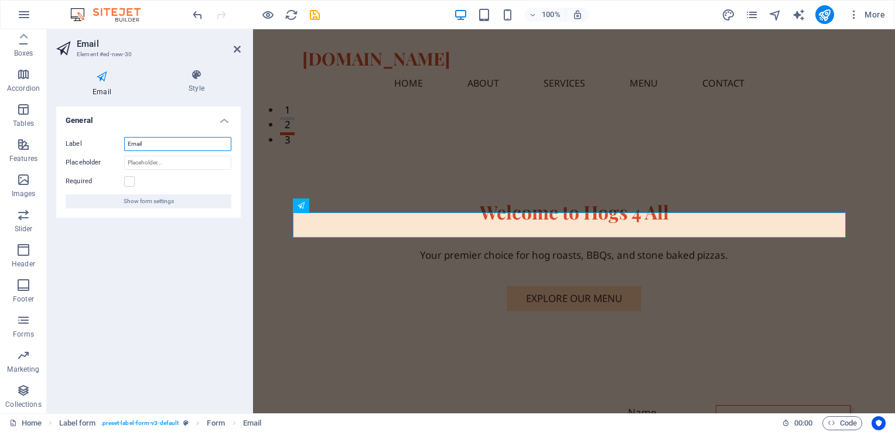
click at [163, 142] on input "Email" at bounding box center [177, 144] width 107 height 14
type input "E"
type input "Number of Guests"
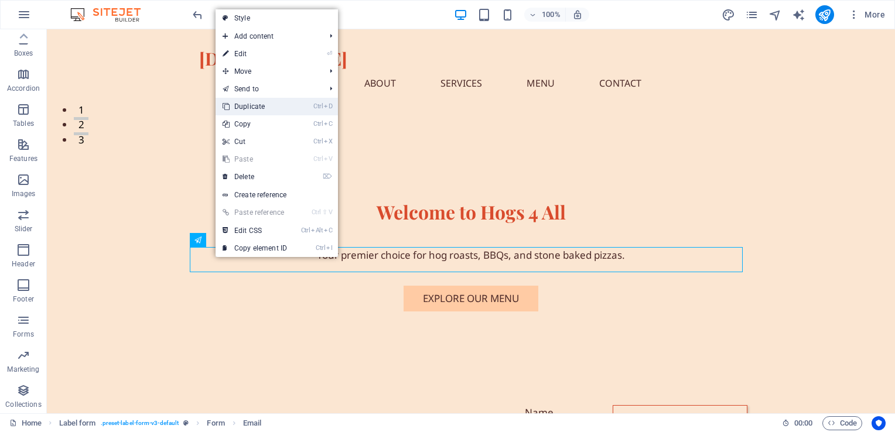
click at [252, 109] on link "Ctrl D Duplicate" at bounding box center [255, 107] width 78 height 18
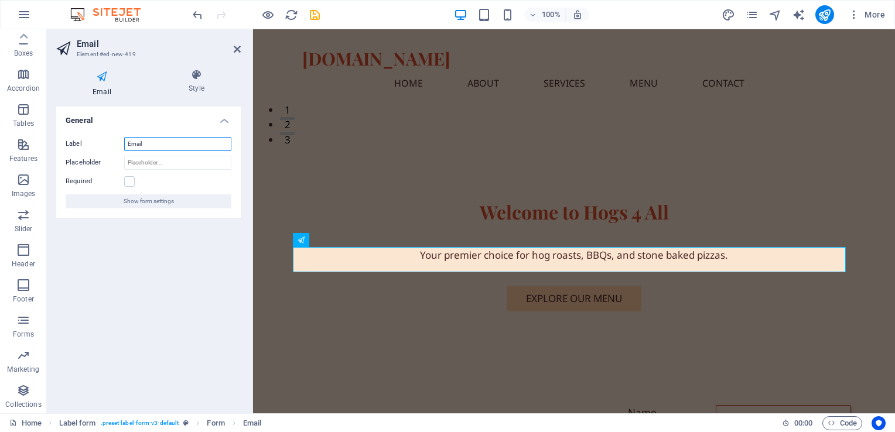
click at [169, 143] on input "Email" at bounding box center [177, 144] width 107 height 14
type input "E"
type input "Date of Event"
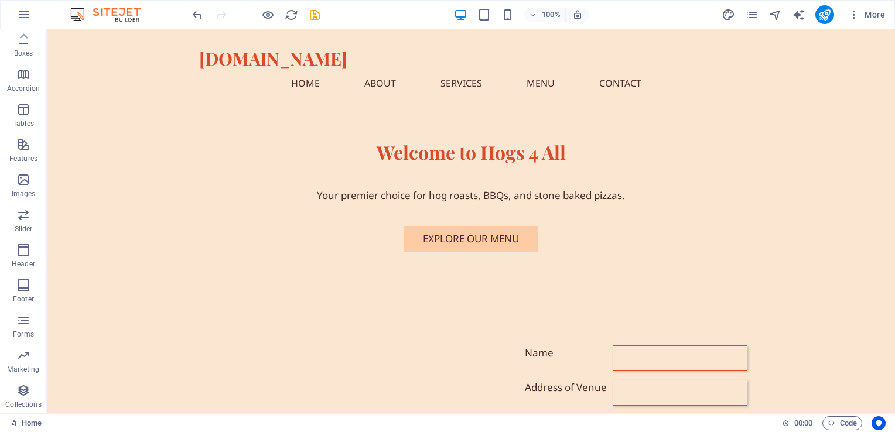
scroll to position [333, 0]
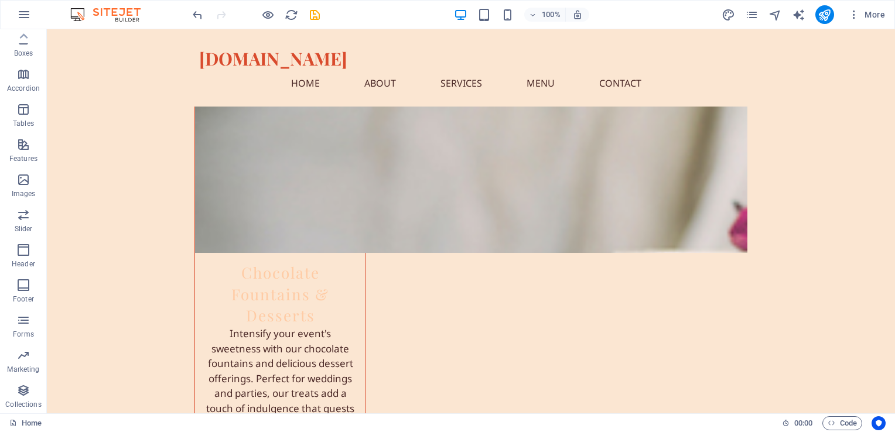
scroll to position [3295, 0]
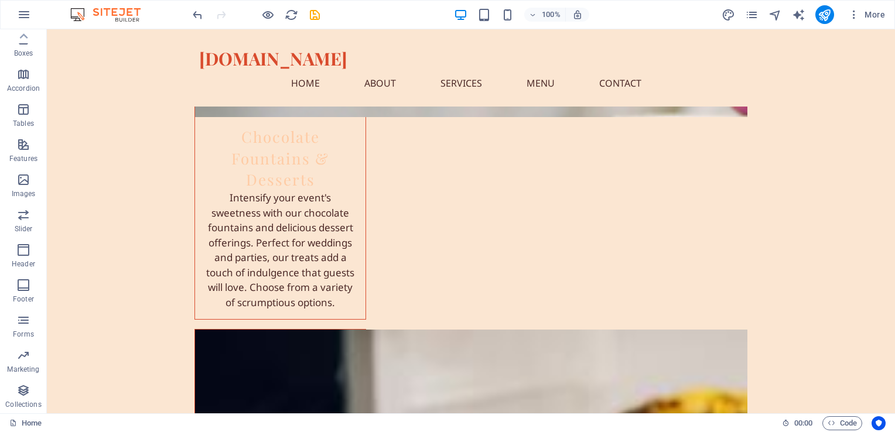
scroll to position [3529, 0]
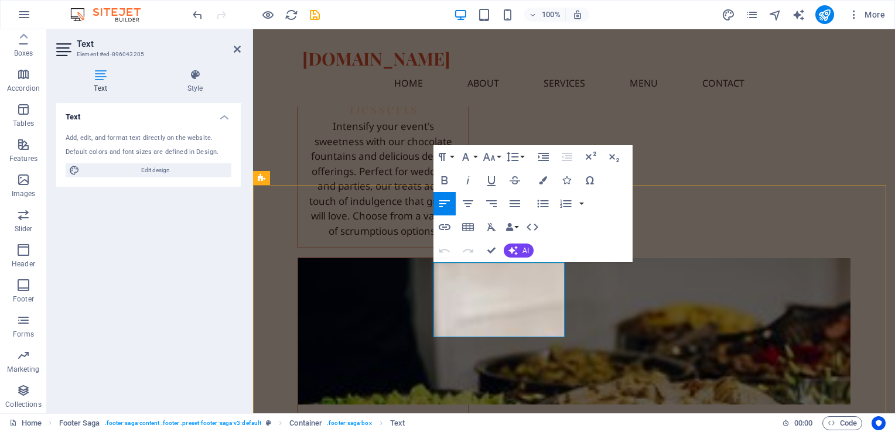
drag, startPoint x: 170, startPoint y: 173, endPoint x: 106, endPoint y: 402, distance: 237.8
click at [170, 173] on span "Edit design" at bounding box center [155, 170] width 145 height 14
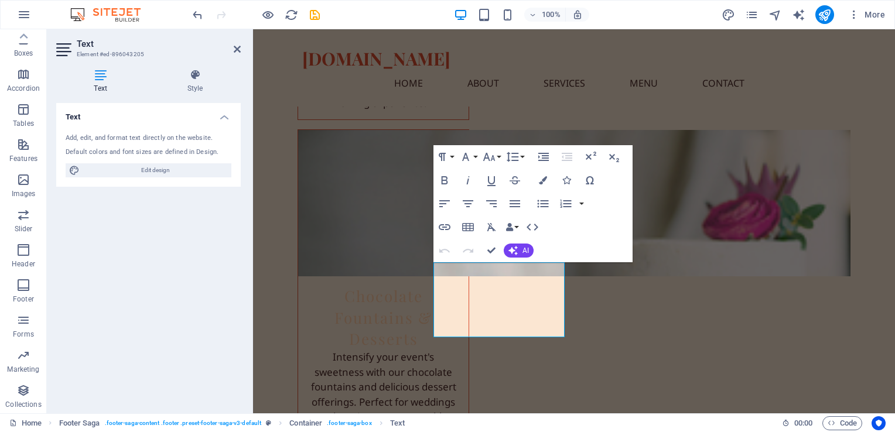
select select "px"
select select "200"
select select "px"
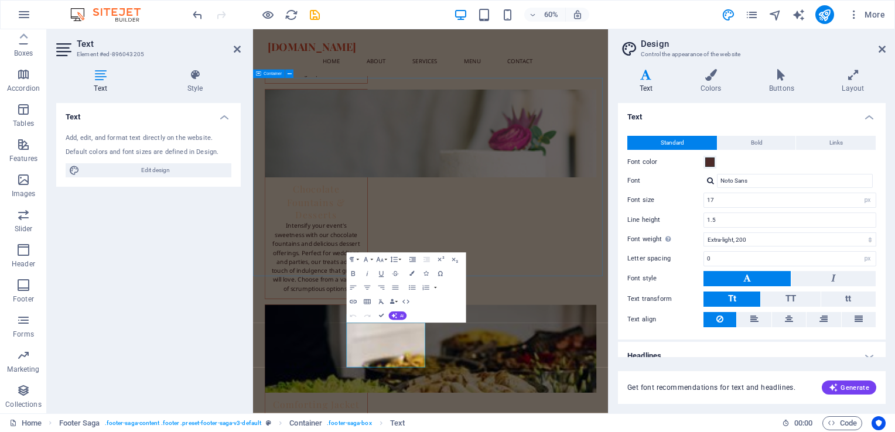
scroll to position [3451, 0]
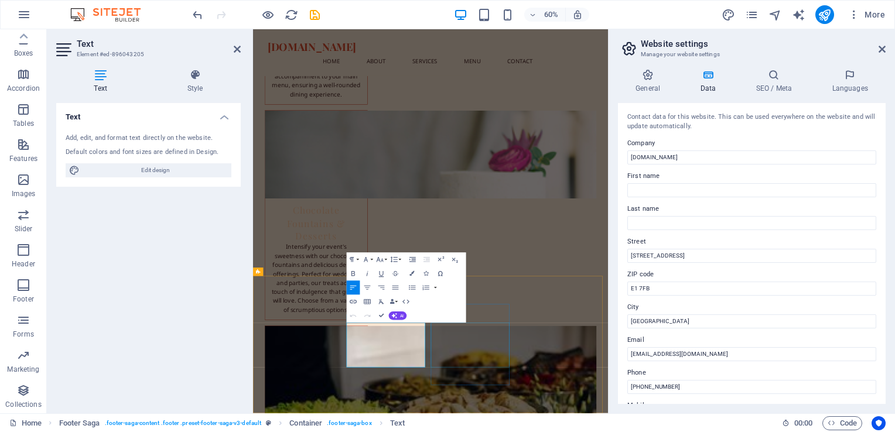
select select
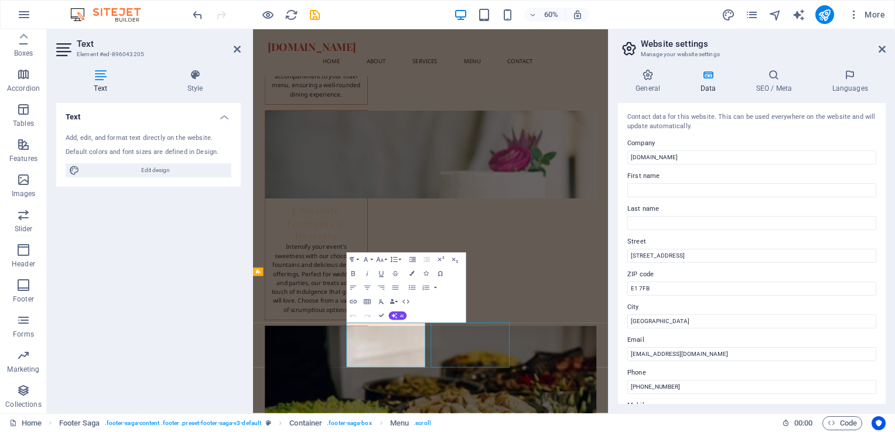
select select
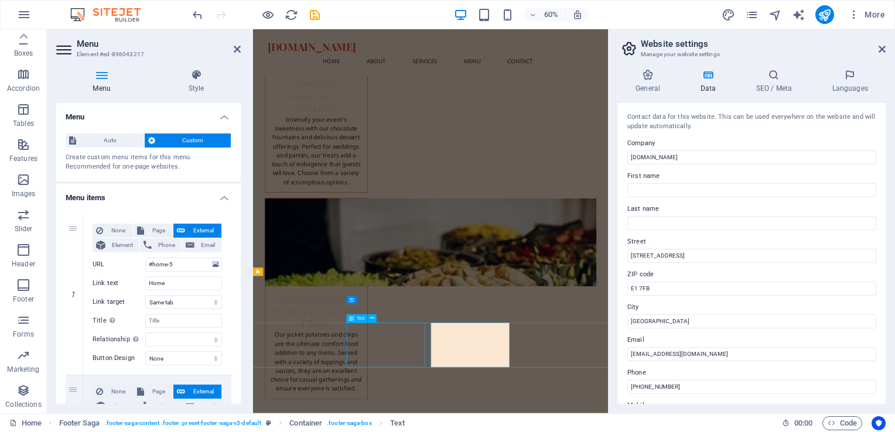
scroll to position [3475, 0]
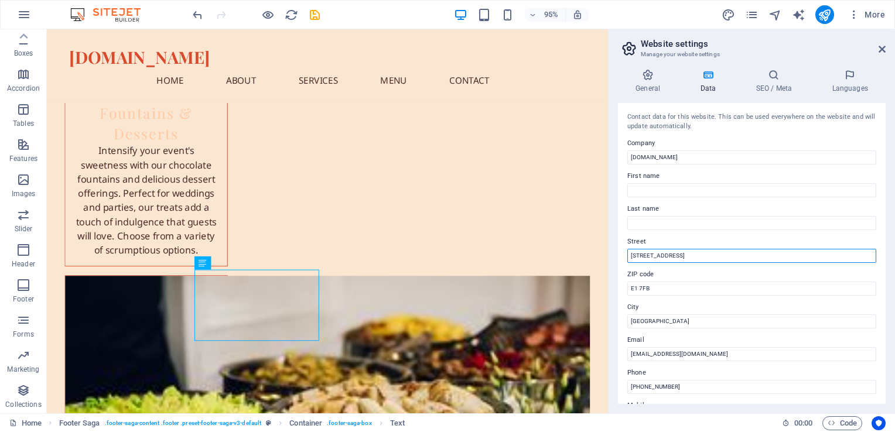
click at [679, 257] on input "[STREET_ADDRESS]" at bounding box center [751, 256] width 249 height 14
type input "1"
type input "Chiltern Close"
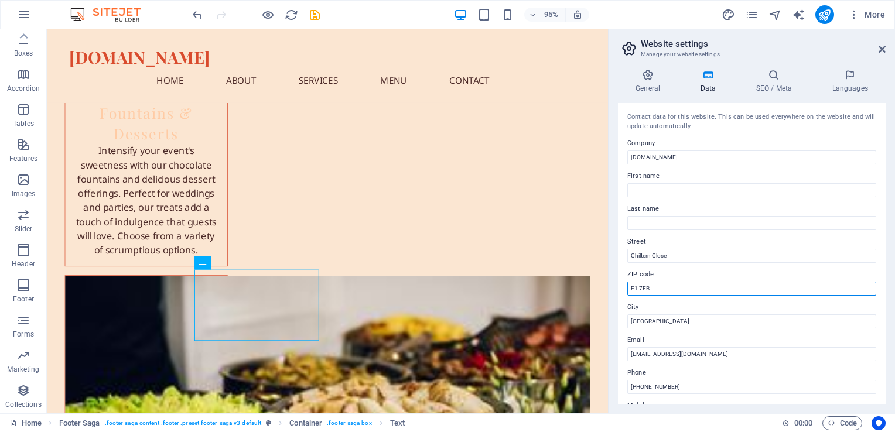
click at [653, 290] on input "E1 7FB" at bounding box center [751, 289] width 249 height 14
type input "E"
type input "BS30 8UW"
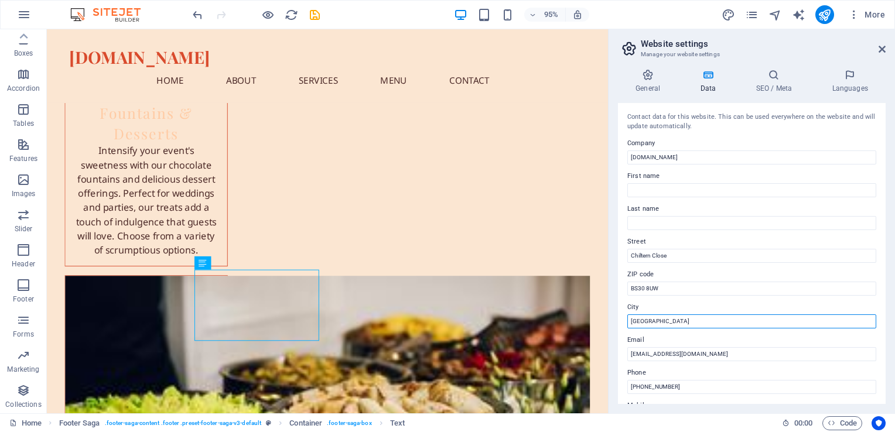
click at [680, 320] on input "[GEOGRAPHIC_DATA]" at bounding box center [751, 322] width 249 height 14
type input "L"
type input "Bristol"
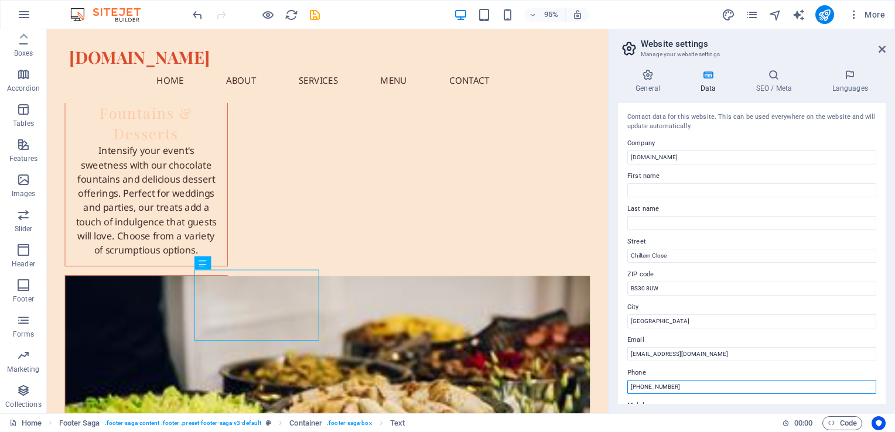
click at [696, 386] on input "[PHONE_NUMBER]" at bounding box center [751, 387] width 249 height 14
type input "+"
type input "07449876530"
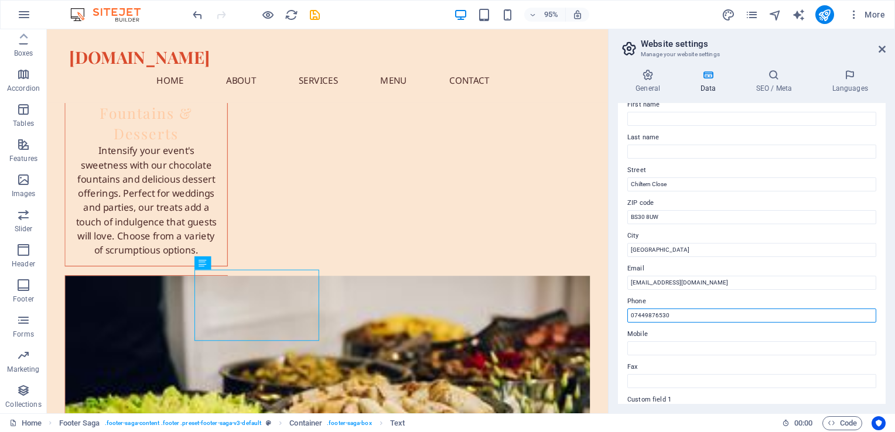
scroll to position [87, 0]
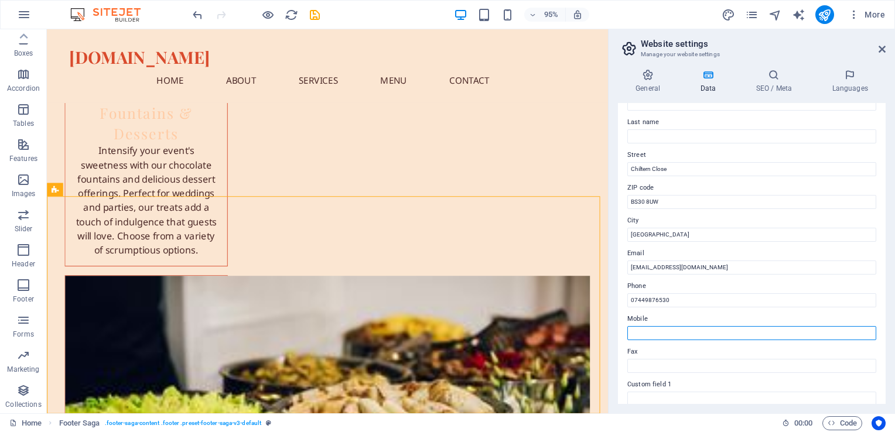
click at [654, 330] on input "Mobile" at bounding box center [751, 333] width 249 height 14
type input "07449876530"
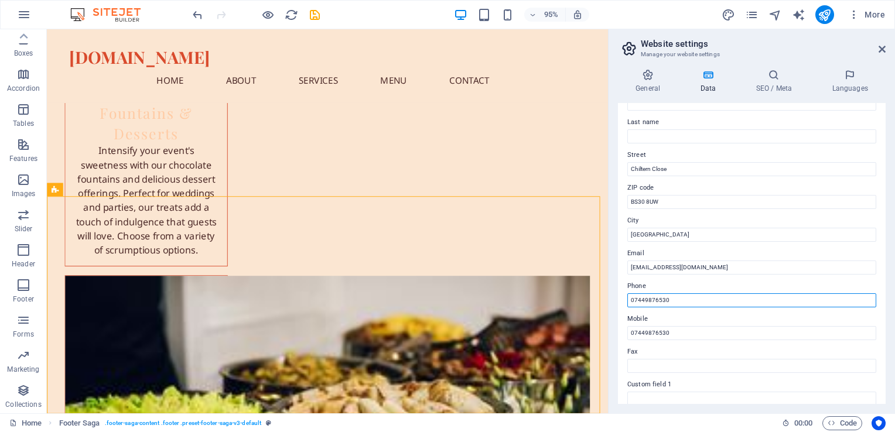
click at [685, 300] on input "07449876530" at bounding box center [751, 300] width 249 height 14
type input "0"
click at [637, 288] on label "Phone" at bounding box center [751, 286] width 249 height 14
click at [637, 293] on input "Phone" at bounding box center [751, 300] width 249 height 14
drag, startPoint x: 637, startPoint y: 288, endPoint x: 660, endPoint y: 353, distance: 68.4
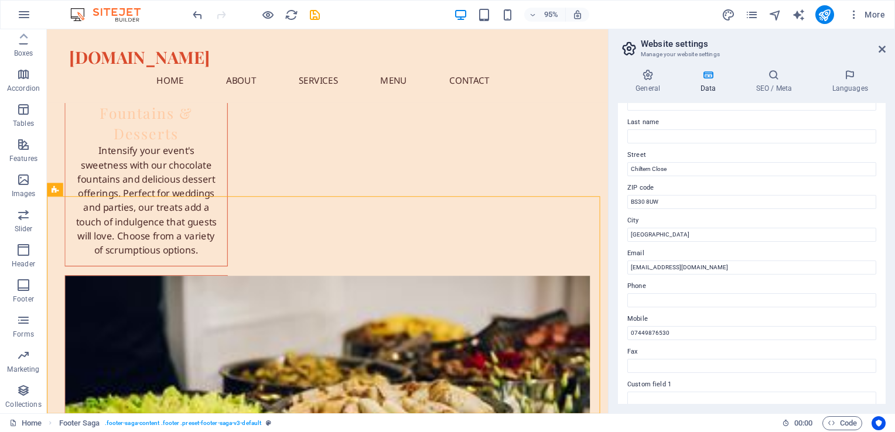
click at [660, 353] on label "Fax" at bounding box center [751, 352] width 249 height 14
click at [660, 359] on input "Fax" at bounding box center [751, 366] width 249 height 14
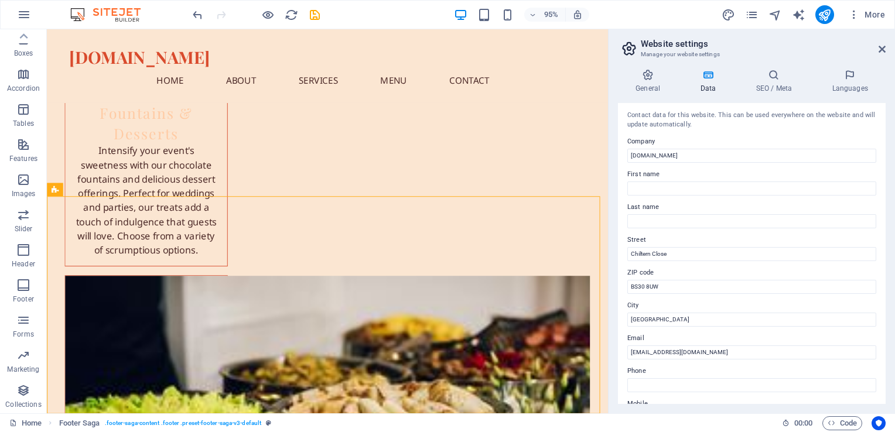
scroll to position [0, 0]
click at [632, 156] on input "[DOMAIN_NAME]" at bounding box center [751, 158] width 249 height 14
click at [649, 153] on input "Hogs4all.co.uk" at bounding box center [751, 158] width 249 height 14
click at [694, 155] on input "Hogs4all.co.uk" at bounding box center [751, 158] width 249 height 14
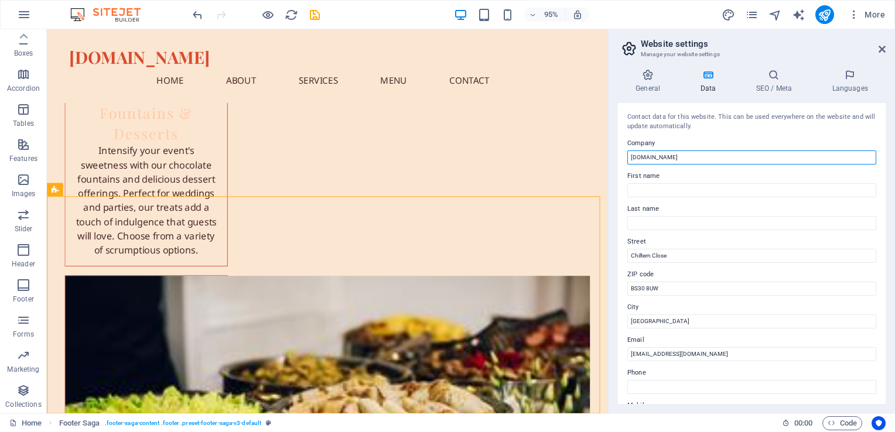
click at [694, 155] on input "Hogs4all.co.uk" at bounding box center [751, 158] width 249 height 14
type input "Hogs 4 All"
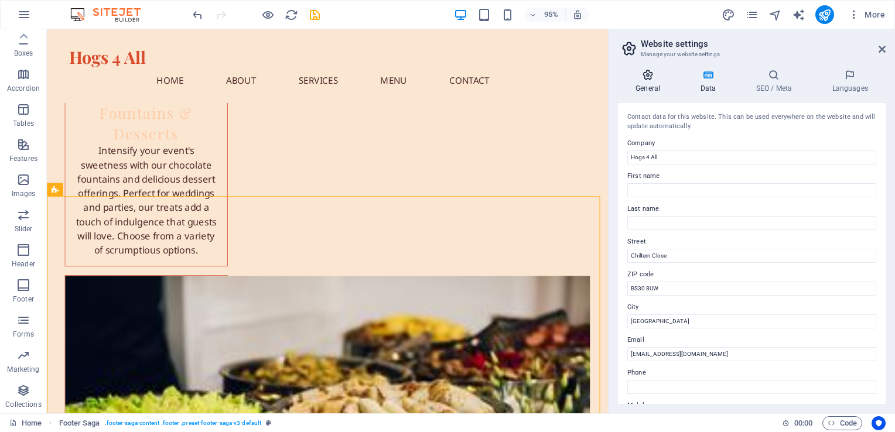
click at [650, 78] on icon at bounding box center [648, 75] width 60 height 12
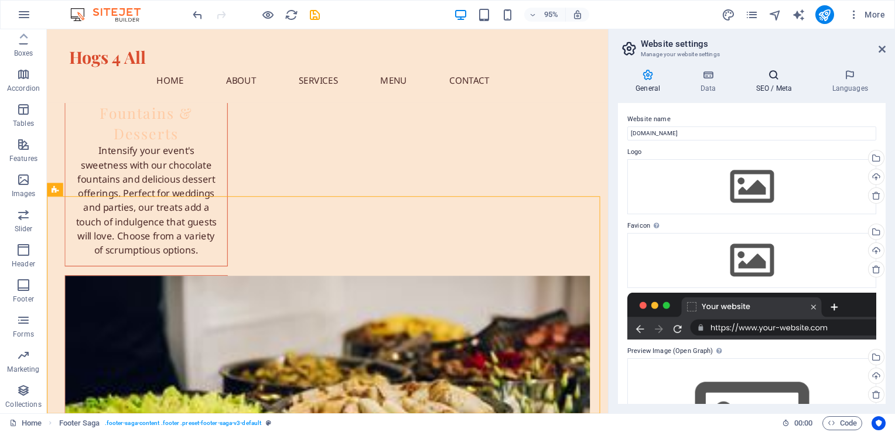
click at [783, 86] on h4 "SEO / Meta" at bounding box center [776, 81] width 76 height 25
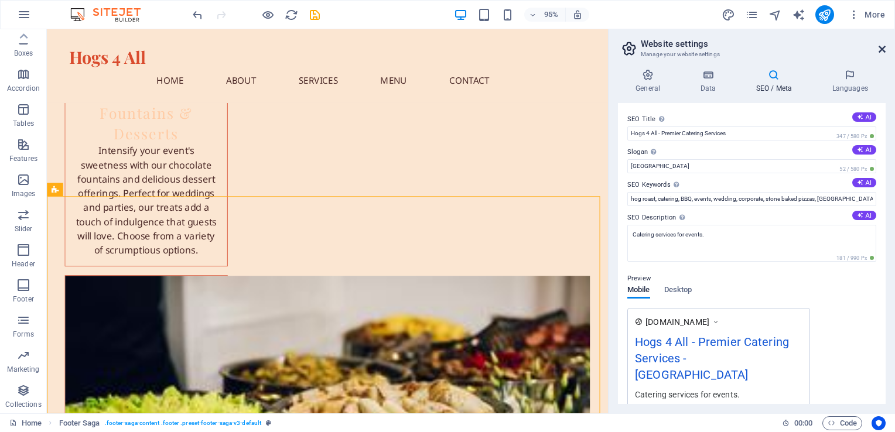
click at [885, 50] on icon at bounding box center [882, 49] width 7 height 9
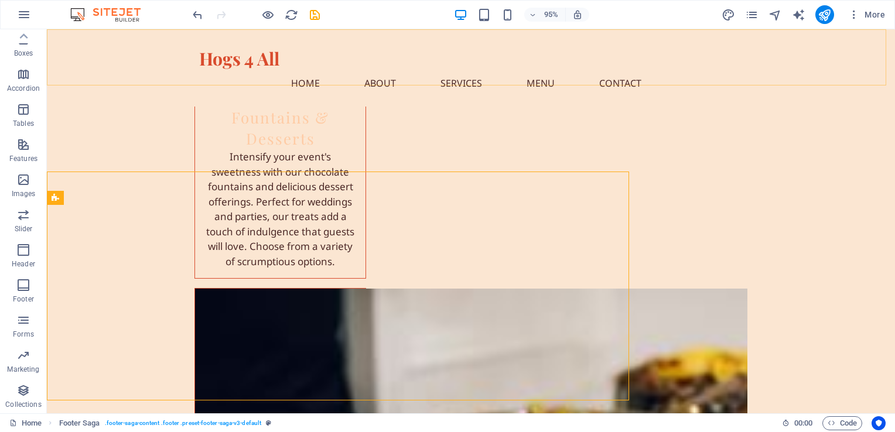
scroll to position [3508, 0]
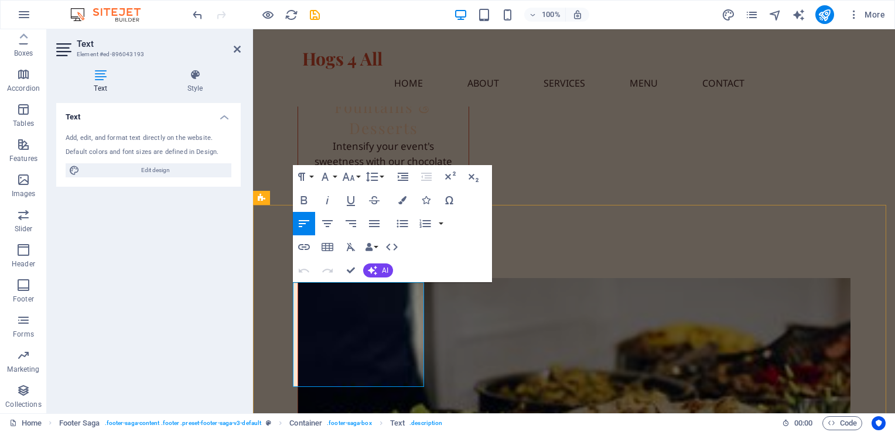
click at [449, 176] on icon "button" at bounding box center [450, 176] width 11 height 8
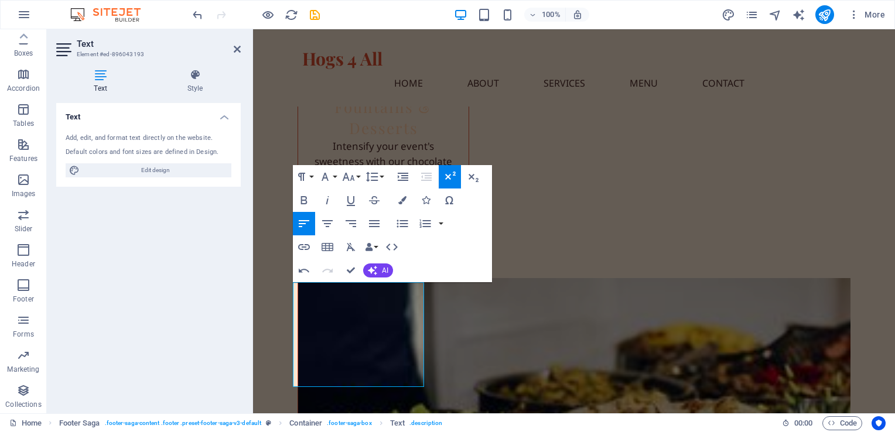
click at [443, 252] on div "Paragraph Format Normal Heading 1 Heading 2 Heading 3 Heading 4 Heading 5 Headi…" at bounding box center [392, 223] width 199 height 117
click at [347, 181] on icon "button" at bounding box center [349, 177] width 14 height 14
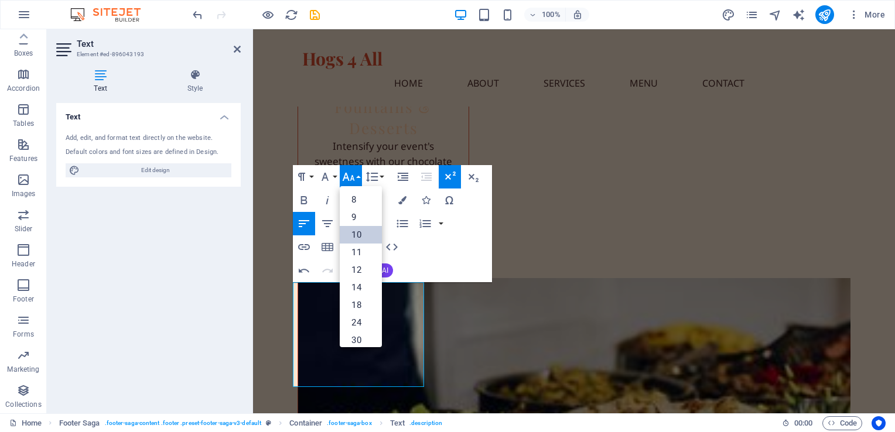
click at [358, 234] on link "10" at bounding box center [361, 235] width 42 height 18
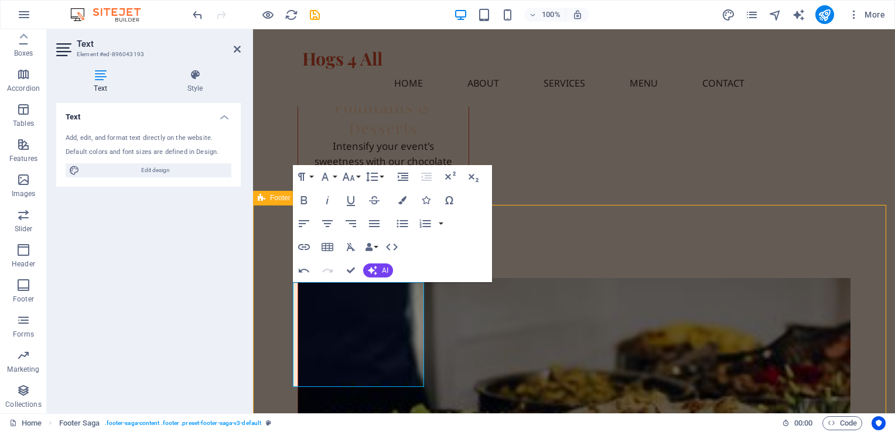
scroll to position [3508, 0]
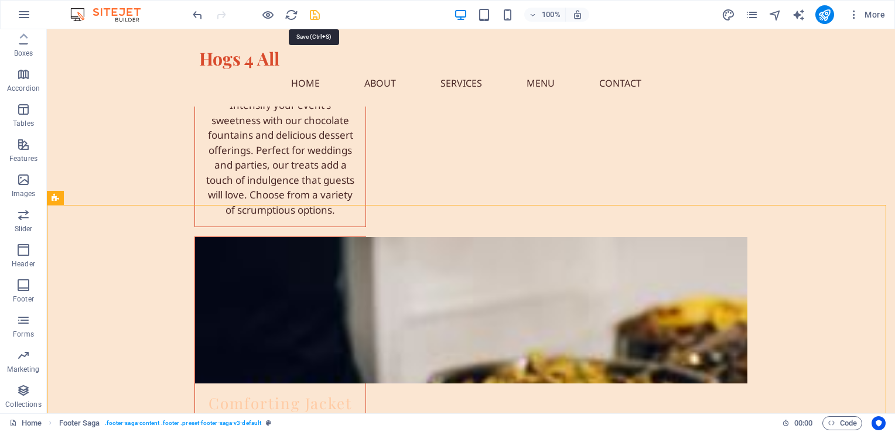
click at [312, 18] on icon "save" at bounding box center [314, 14] width 13 height 13
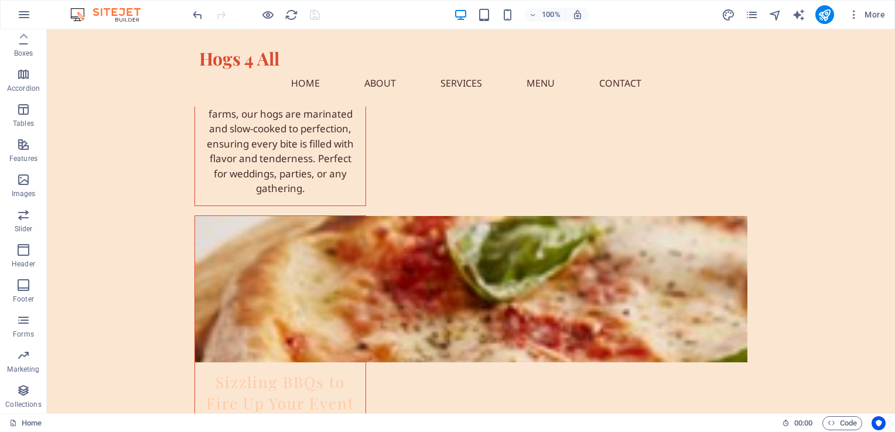
scroll to position [2116, 0]
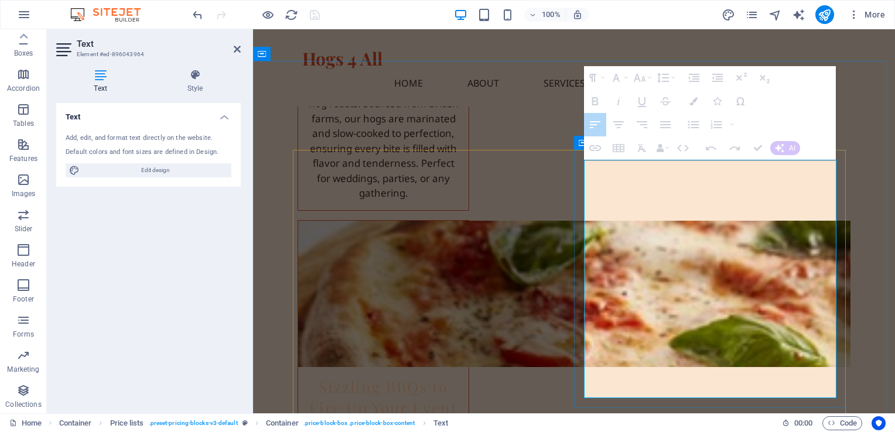
drag, startPoint x: 725, startPoint y: 385, endPoint x: 581, endPoint y: 168, distance: 260.4
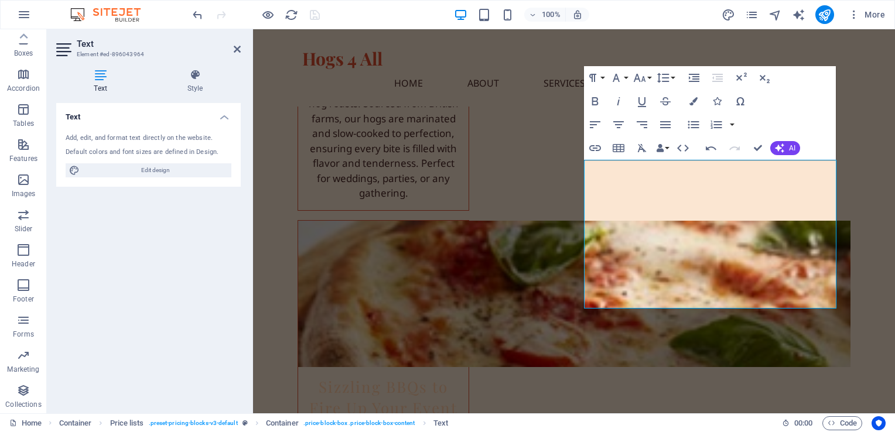
click at [103, 80] on icon at bounding box center [100, 75] width 88 height 12
click at [183, 169] on span "Edit design" at bounding box center [155, 170] width 145 height 14
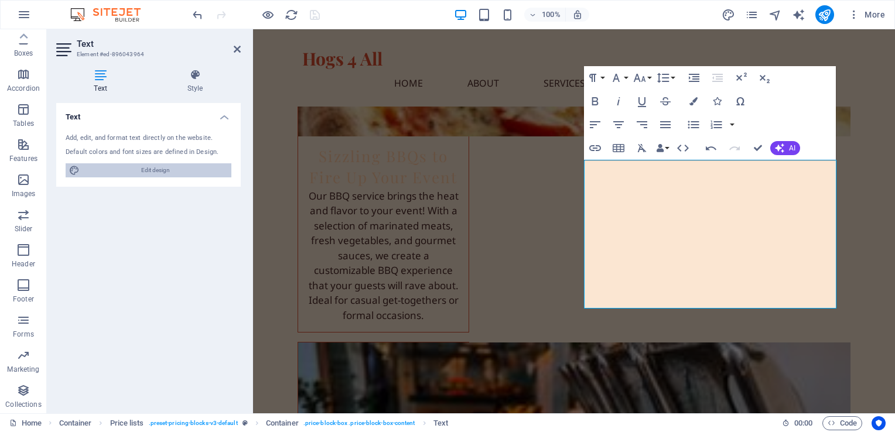
select select "px"
select select "200"
select select "px"
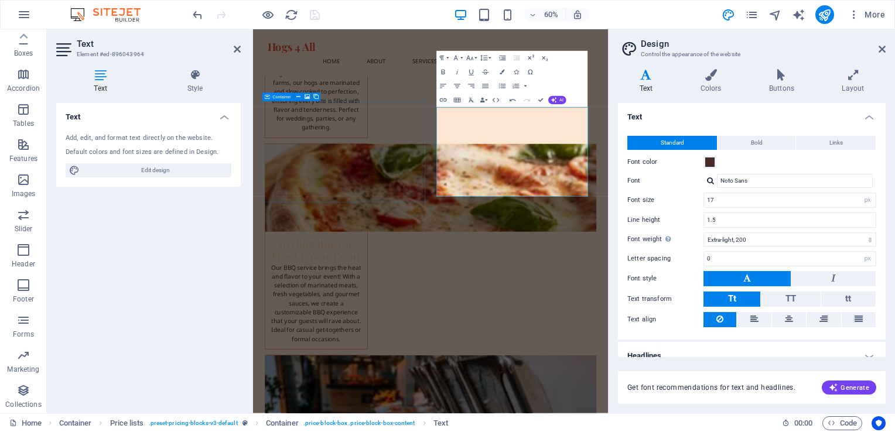
drag, startPoint x: 883, startPoint y: 149, endPoint x: 895, endPoint y: 260, distance: 112.0
click at [894, 260] on html "hogs4all.co.uk Home Favorites Elements Columns Content Boxes Accordion Tables F…" at bounding box center [447, 216] width 895 height 432
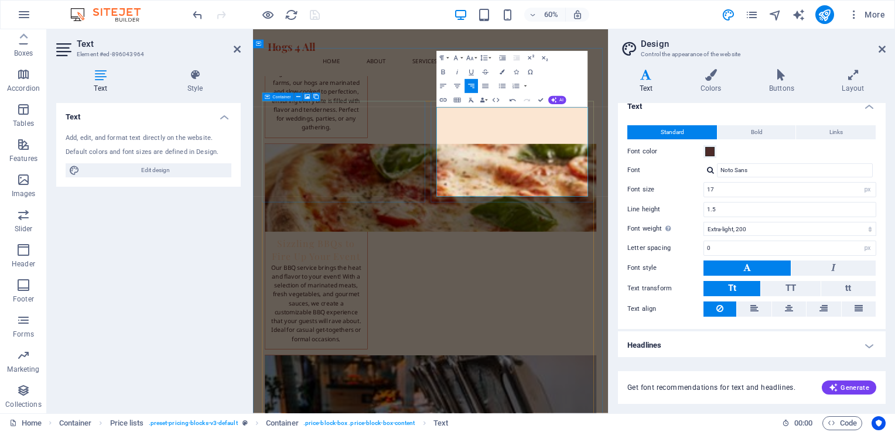
drag, startPoint x: 776, startPoint y: 173, endPoint x: 860, endPoint y: 214, distance: 93.8
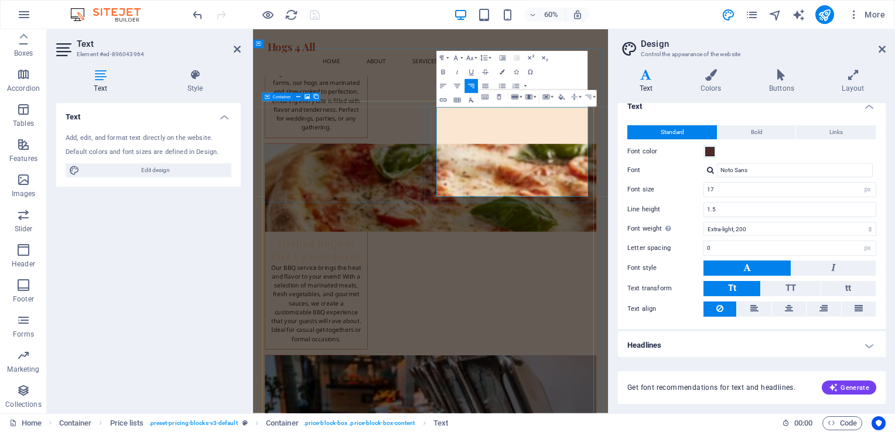
drag, startPoint x: 831, startPoint y: 173, endPoint x: 767, endPoint y: 305, distance: 146.4
click at [455, 97] on icon "button" at bounding box center [457, 100] width 8 height 8
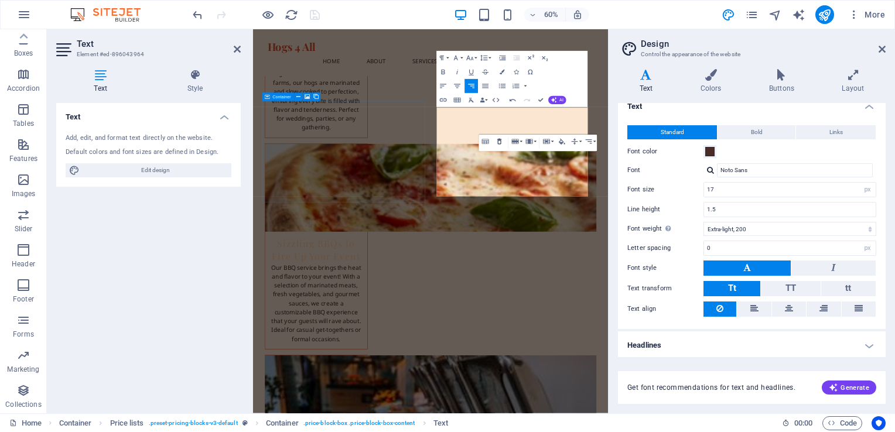
click at [497, 140] on icon "button" at bounding box center [499, 142] width 8 height 8
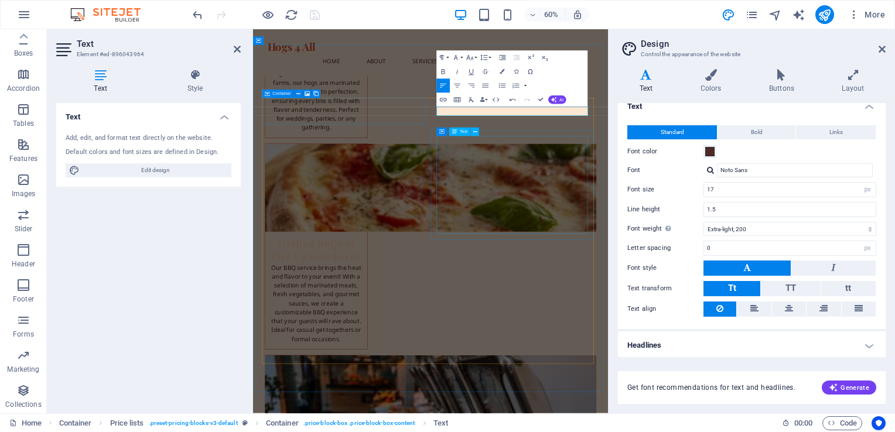
scroll to position [2352, 0]
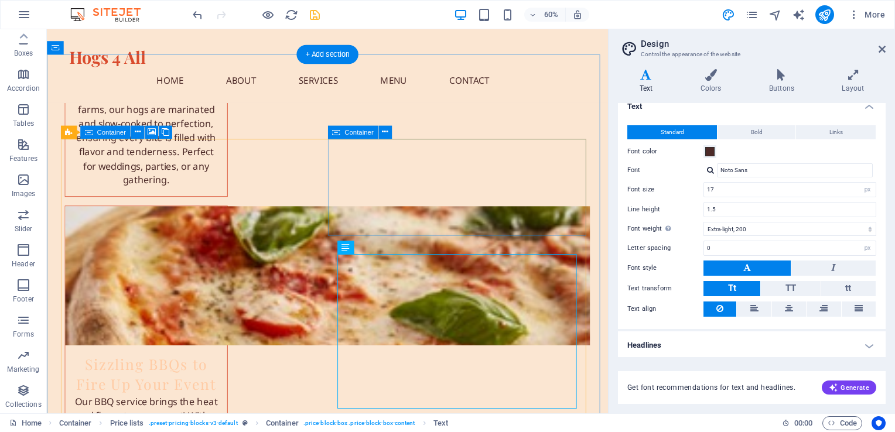
scroll to position [2139, 0]
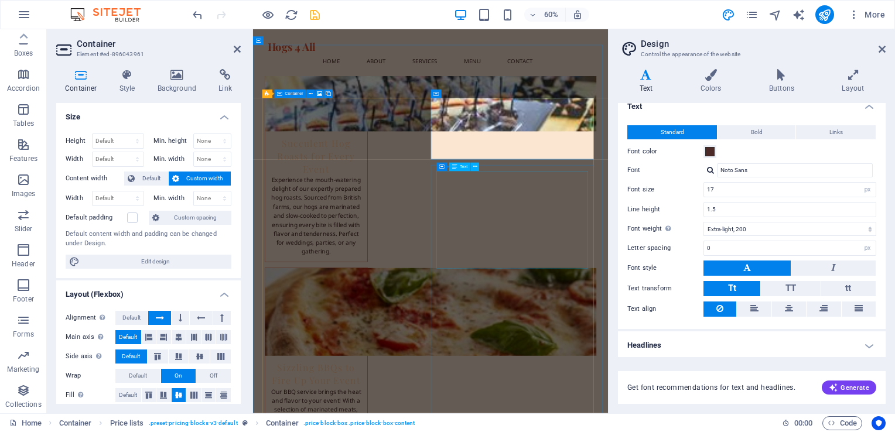
scroll to position [2352, 0]
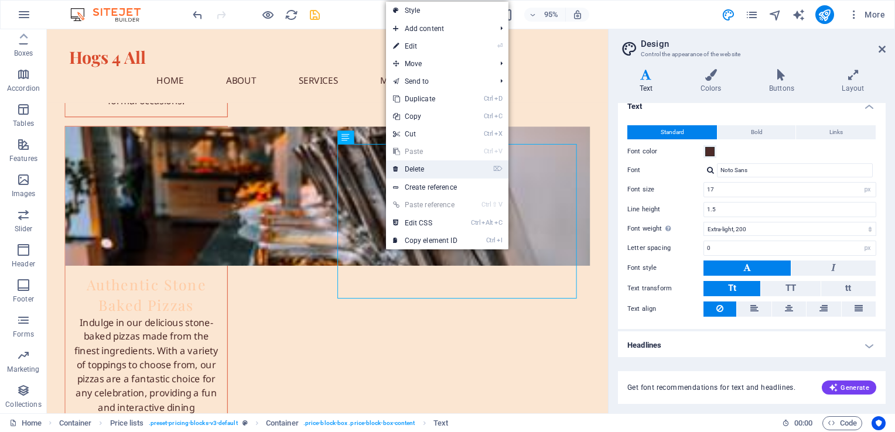
click at [416, 166] on link "⌦ Delete" at bounding box center [425, 169] width 78 height 18
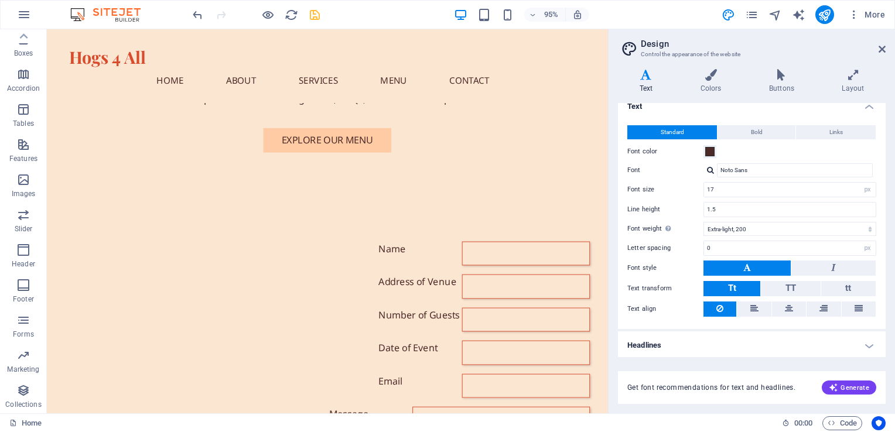
scroll to position [68, 0]
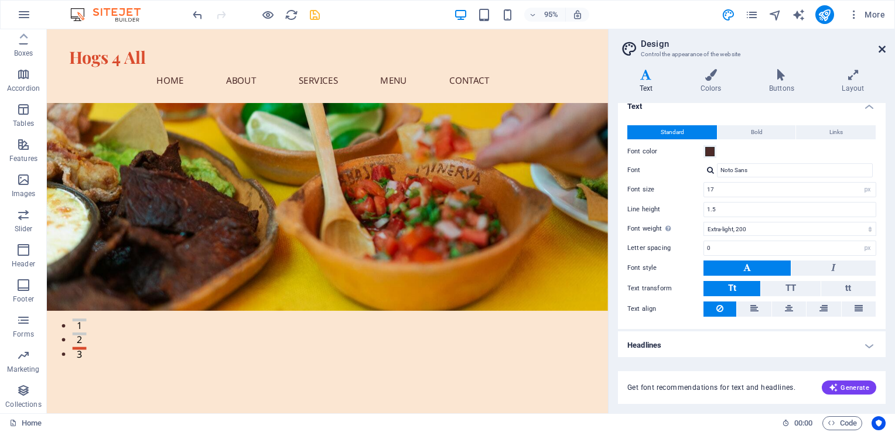
click at [880, 48] on icon at bounding box center [882, 49] width 7 height 9
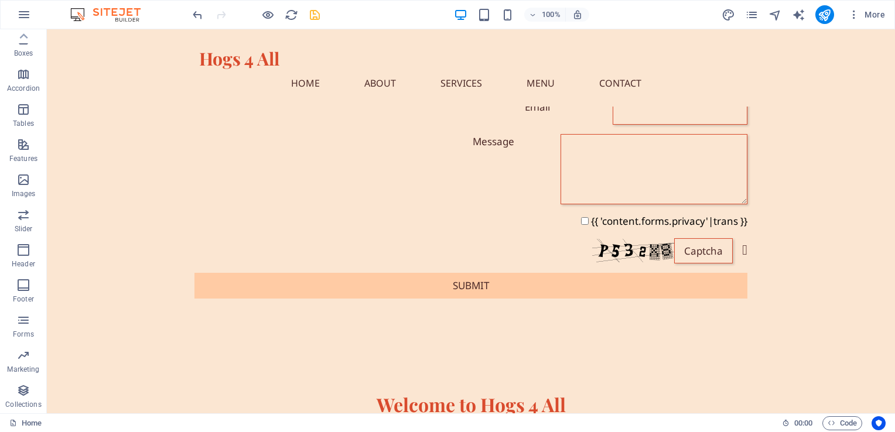
scroll to position [730, 0]
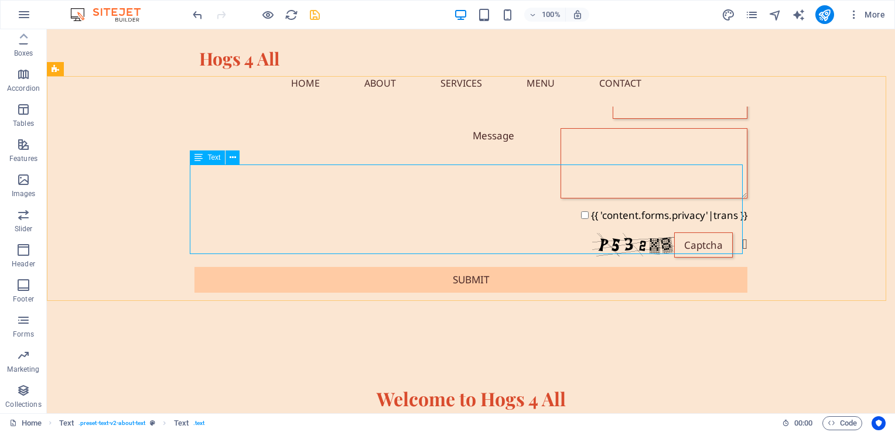
click at [212, 160] on span "Text" at bounding box center [213, 157] width 13 height 7
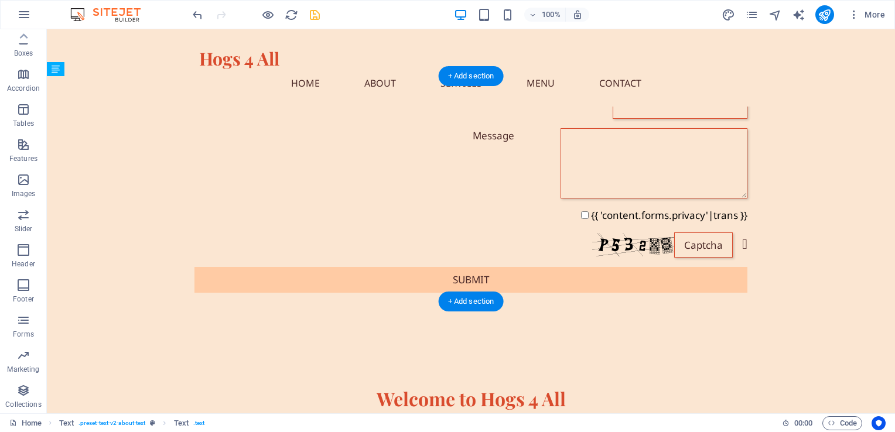
drag, startPoint x: 228, startPoint y: 199, endPoint x: 213, endPoint y: 180, distance: 24.2
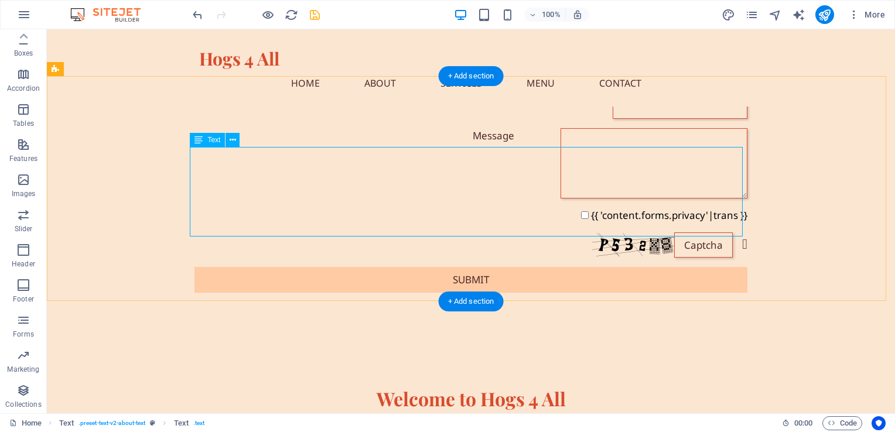
click at [195, 140] on icon at bounding box center [198, 140] width 8 height 14
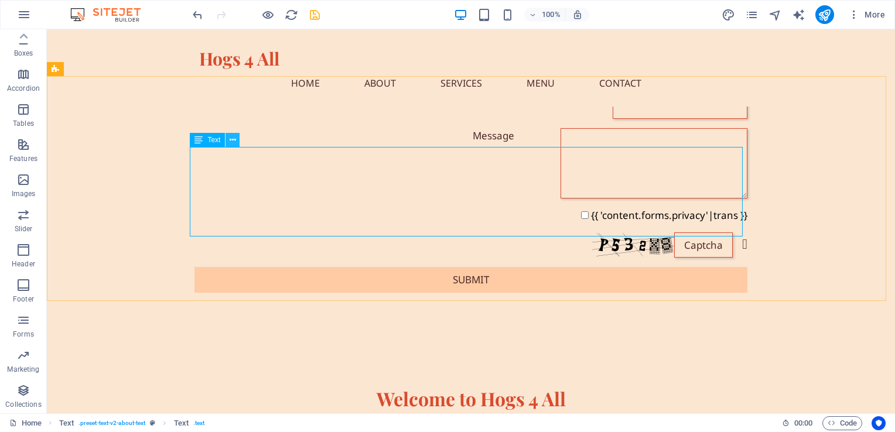
click at [235, 139] on icon at bounding box center [233, 140] width 6 height 12
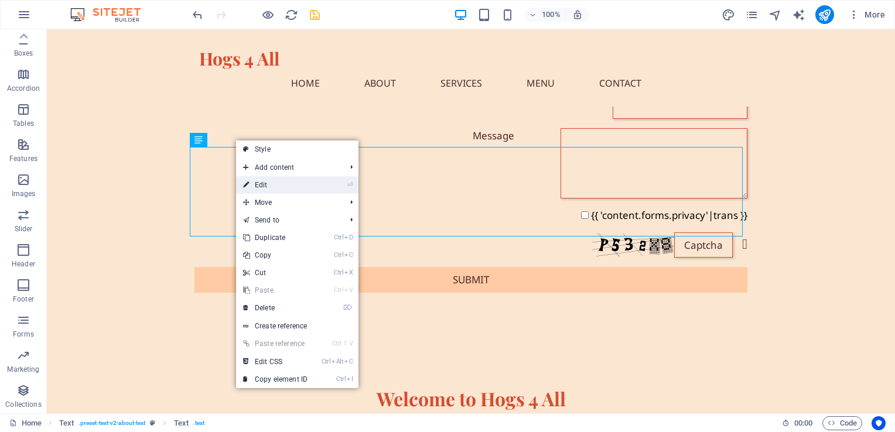
click at [262, 185] on link "⏎ Edit" at bounding box center [275, 185] width 78 height 18
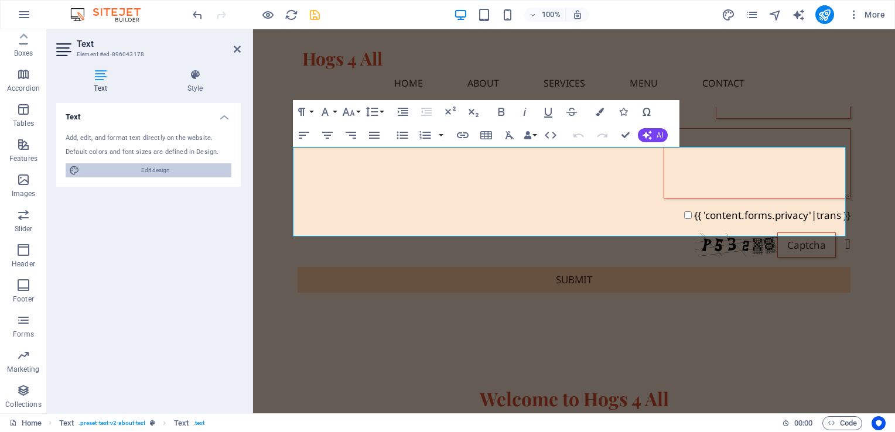
click at [159, 170] on span "Edit design" at bounding box center [155, 170] width 145 height 14
select select "px"
select select "200"
select select "px"
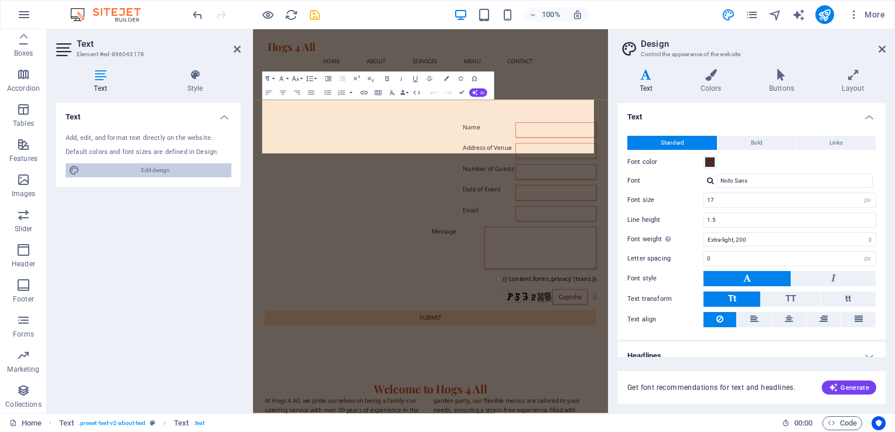
scroll to position [961, 0]
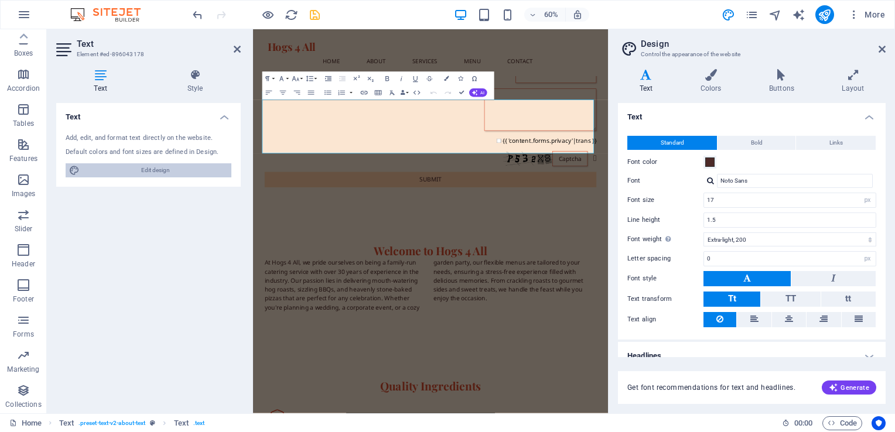
click at [155, 166] on span "Edit design" at bounding box center [155, 170] width 145 height 14
click at [868, 352] on h4 "Headlines" at bounding box center [752, 356] width 268 height 28
click at [865, 353] on h4 "Headlines" at bounding box center [752, 352] width 268 height 21
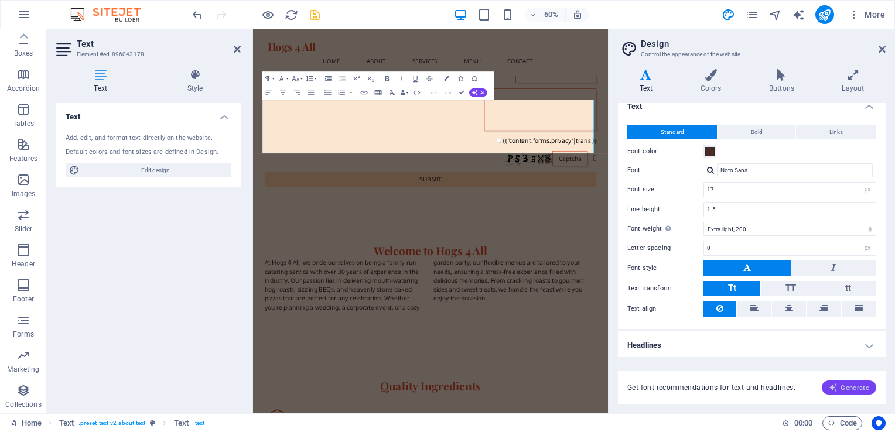
click at [841, 383] on button "Generate" at bounding box center [849, 388] width 54 height 14
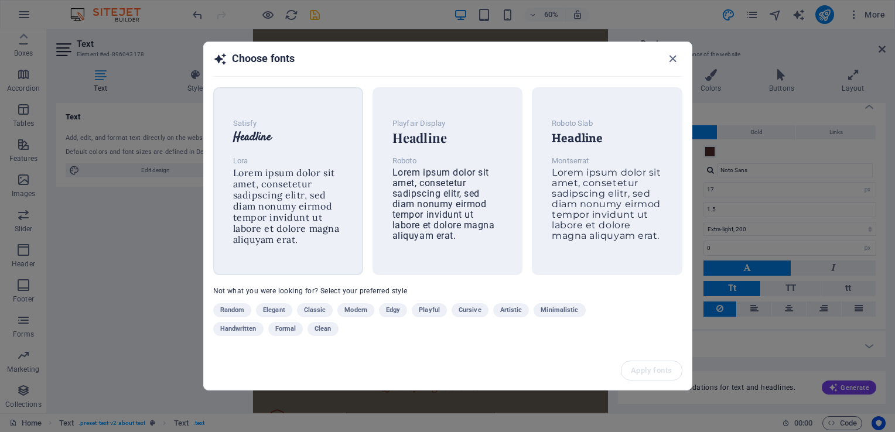
click at [319, 156] on p "Lora" at bounding box center [288, 161] width 110 height 14
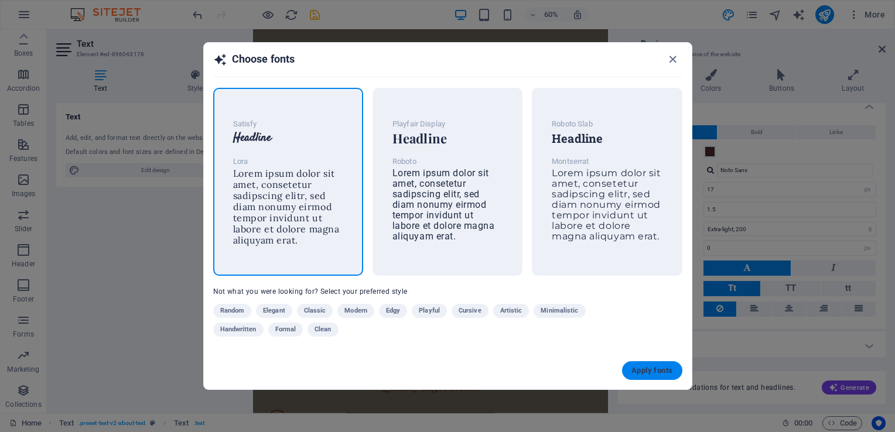
click at [667, 373] on span "Apply fonts" at bounding box center [651, 370] width 41 height 9
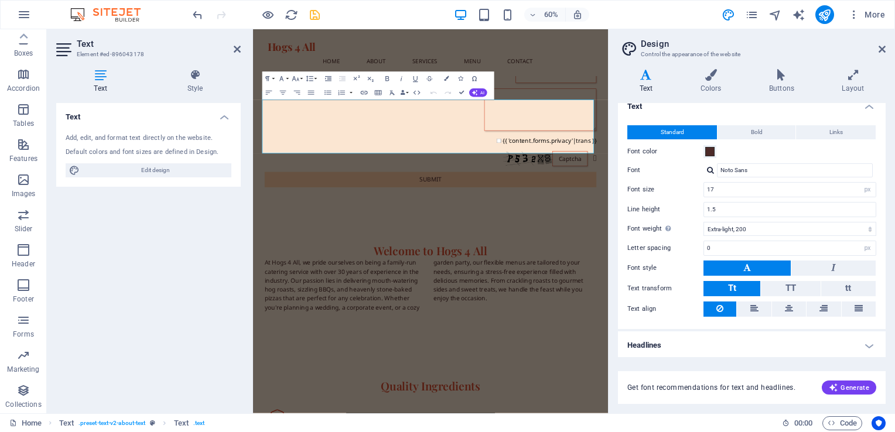
type input "Lora"
type input "16"
select select "400"
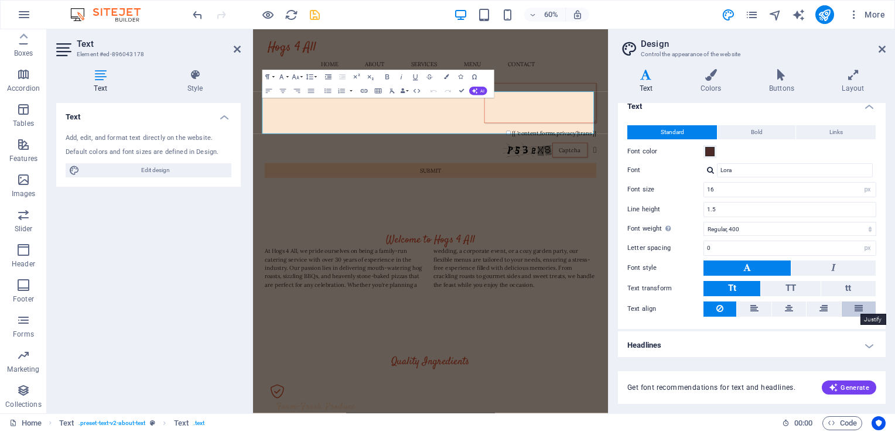
click at [860, 306] on icon at bounding box center [859, 309] width 8 height 14
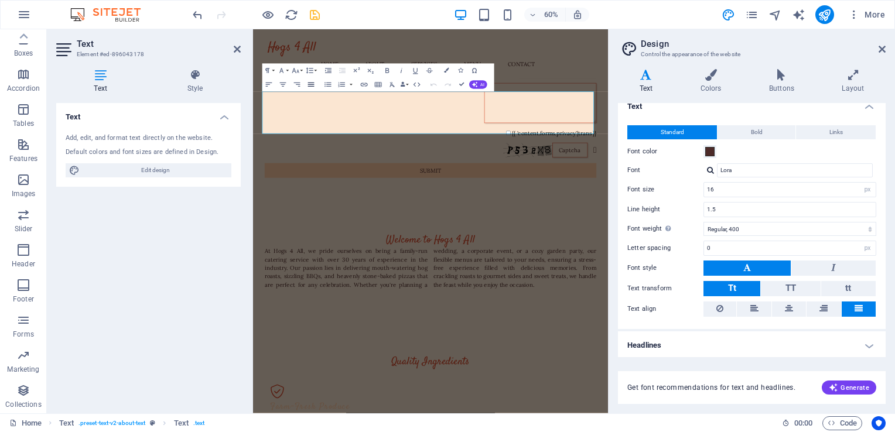
click at [312, 84] on icon "button" at bounding box center [311, 84] width 8 height 8
click at [340, 392] on p "At Hogs 4 All, we pride ourselves on being a family-run catering service with o…" at bounding box center [548, 427] width 553 height 70
click at [676, 392] on p "At Hogs 4 All, we pride ourselves on being a family-run catering service with o…" at bounding box center [548, 427] width 553 height 70
click at [599, 324] on div "Welcome to Hogs 4 All At Hogs 4 All, we pride ourselves on being a family-run c…" at bounding box center [549, 425] width 592 height 203
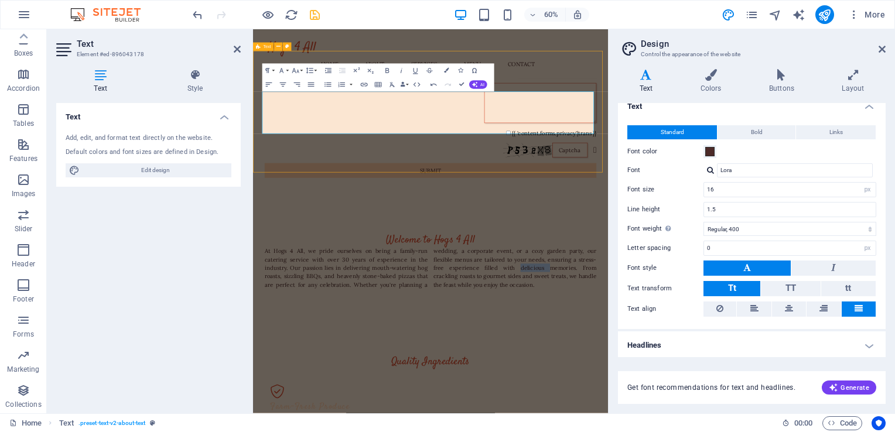
scroll to position [748, 0]
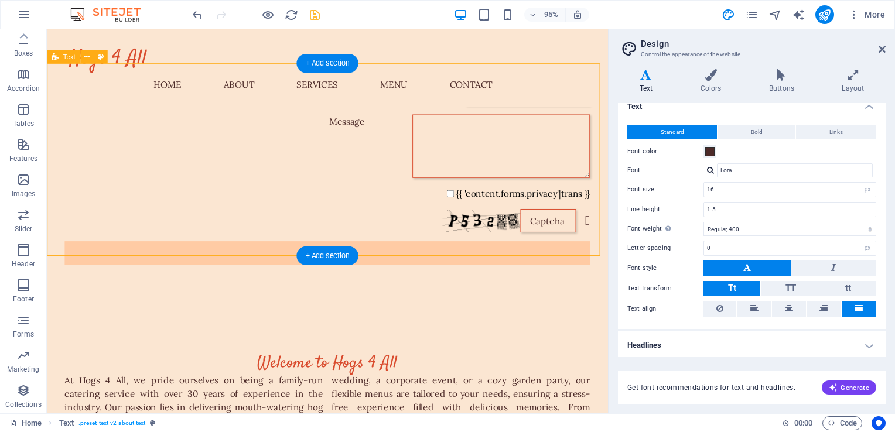
click at [496, 324] on div "Welcome to Hogs 4 All At Hogs 4 All, we pride ourselves on being a family-run c…" at bounding box center [342, 425] width 590 height 203
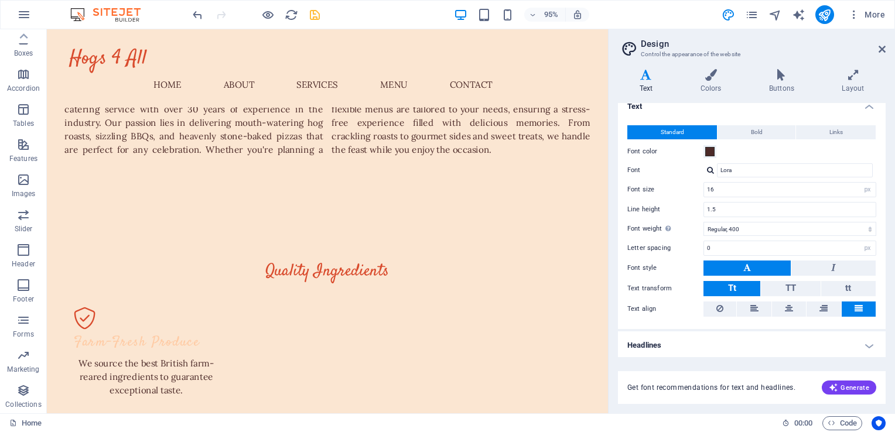
scroll to position [1037, 0]
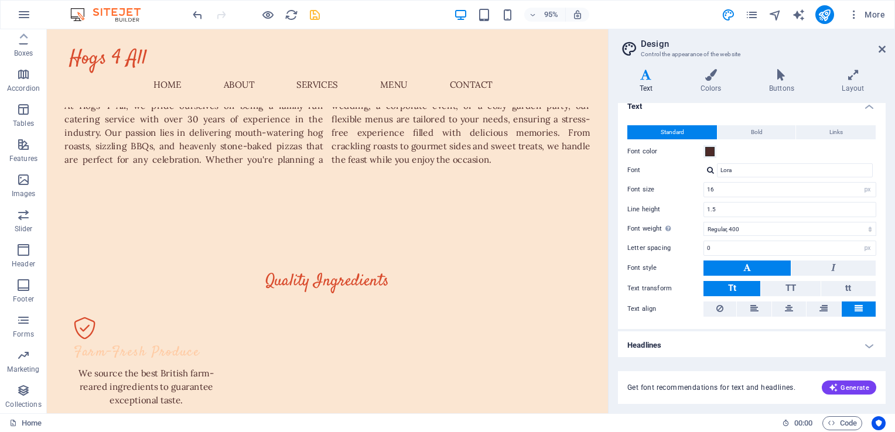
drag, startPoint x: 634, startPoint y: 214, endPoint x: 655, endPoint y: 183, distance: 37.9
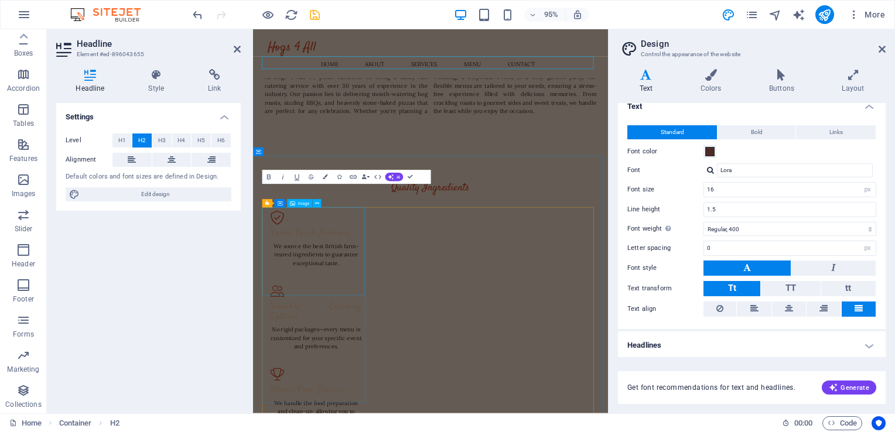
scroll to position [1250, 0]
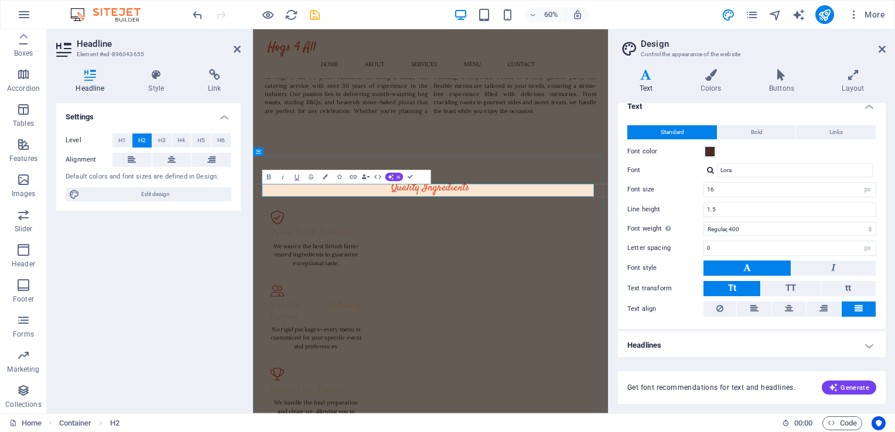
click at [397, 178] on span "AI" at bounding box center [399, 177] width 4 height 4
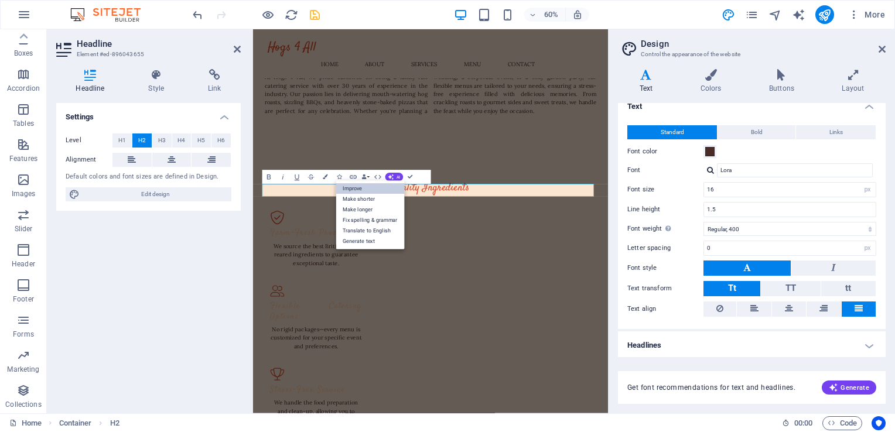
click at [363, 187] on link "Improve" at bounding box center [370, 188] width 69 height 11
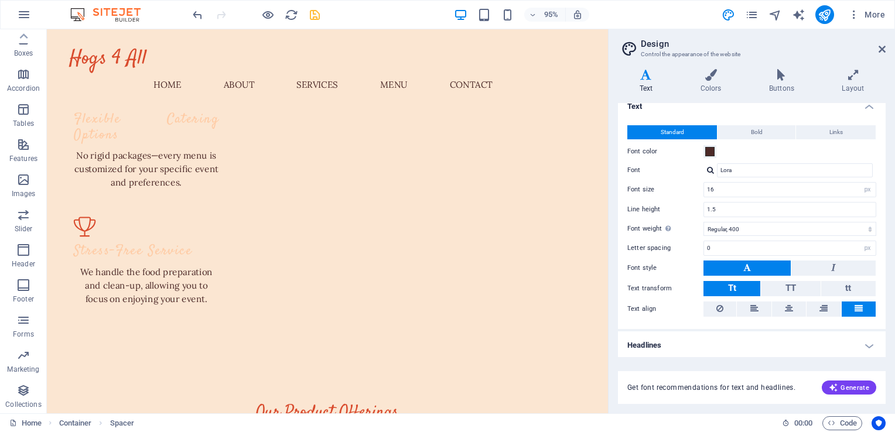
scroll to position [1400, 0]
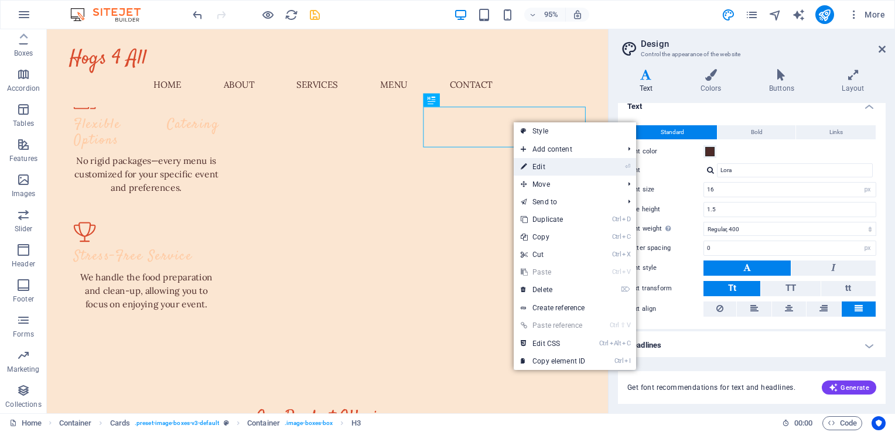
click at [549, 172] on link "⏎ Edit" at bounding box center [553, 167] width 78 height 18
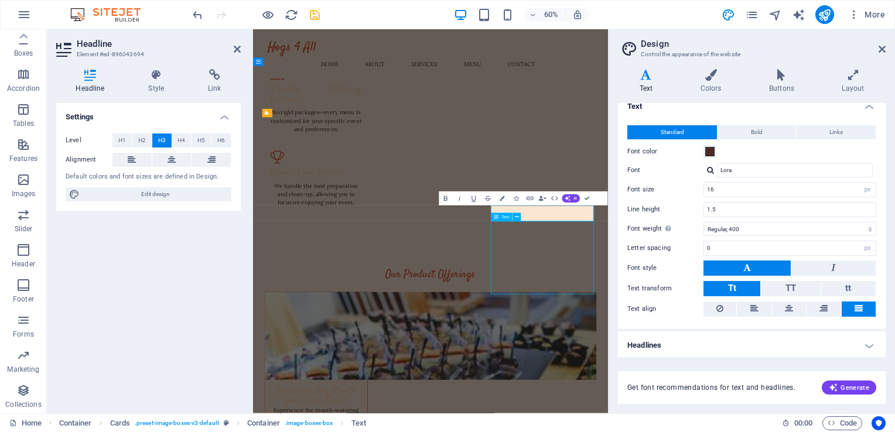
scroll to position [1188, 0]
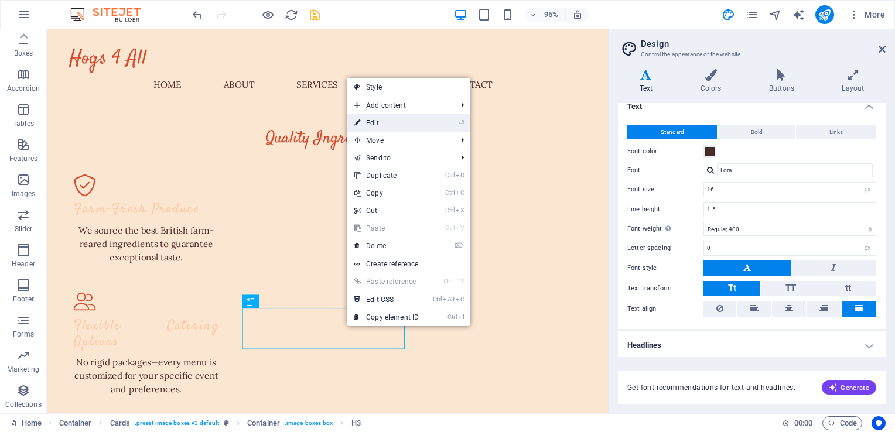
click at [385, 124] on link "⏎ Edit" at bounding box center [386, 123] width 78 height 18
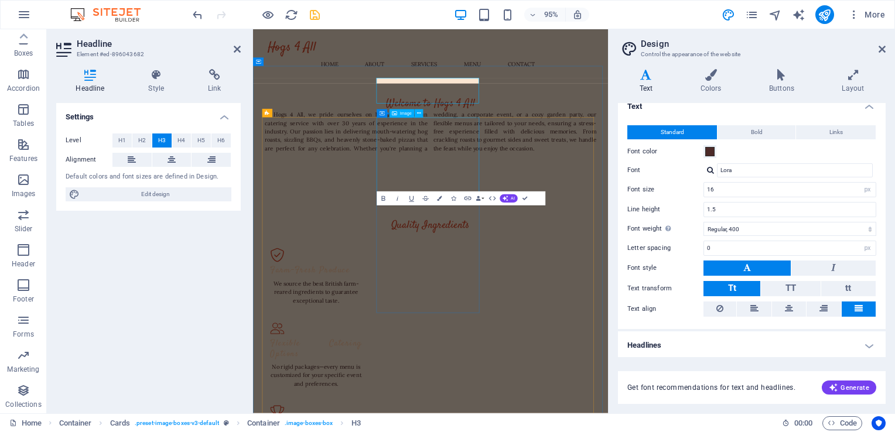
scroll to position [1400, 0]
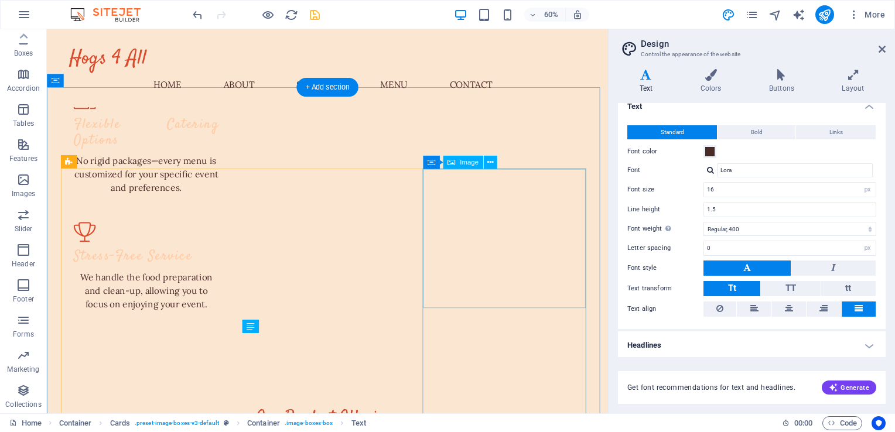
scroll to position [1188, 0]
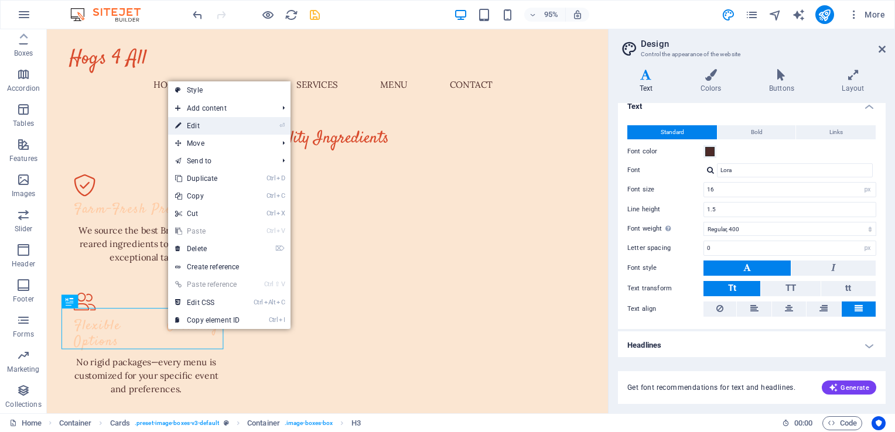
click at [216, 125] on link "⏎ Edit" at bounding box center [207, 126] width 78 height 18
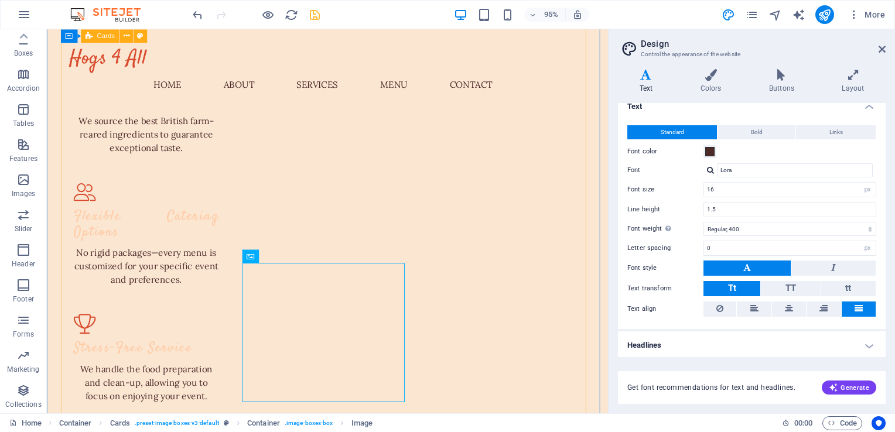
scroll to position [1292, 0]
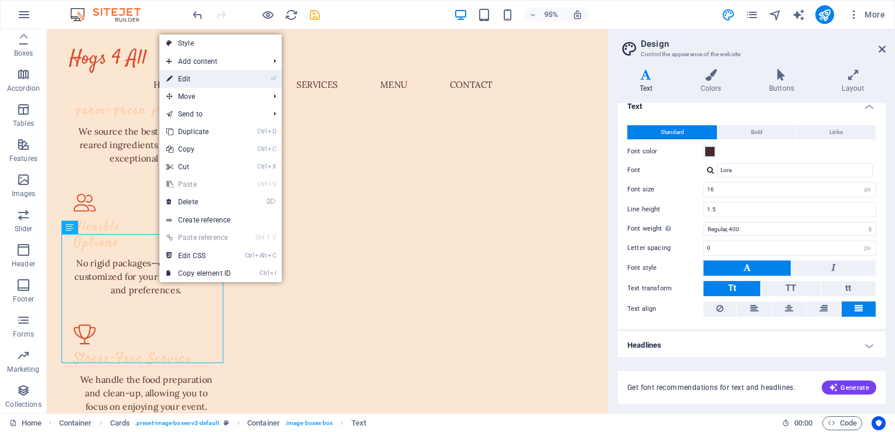
click at [196, 80] on link "⏎ Edit" at bounding box center [198, 79] width 78 height 18
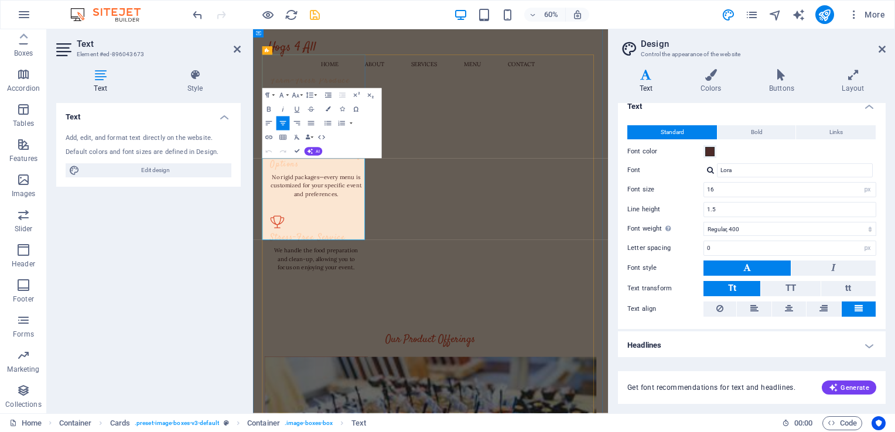
click at [269, 151] on icon "button" at bounding box center [269, 152] width 8 height 8
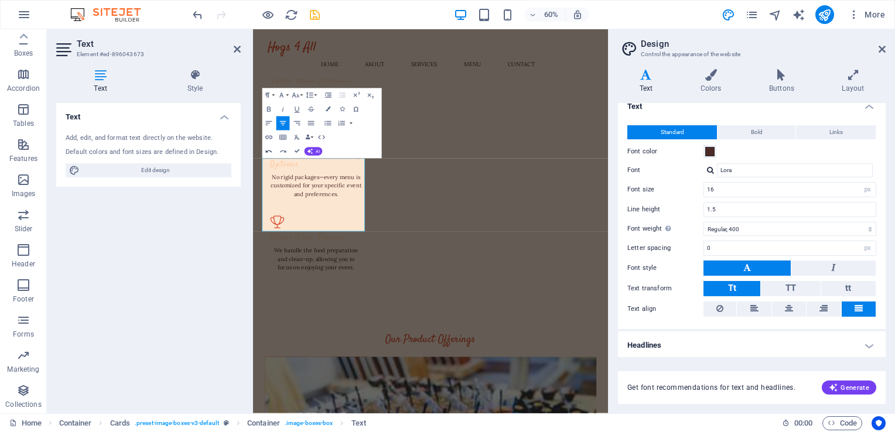
click at [269, 151] on icon "button" at bounding box center [269, 152] width 8 height 8
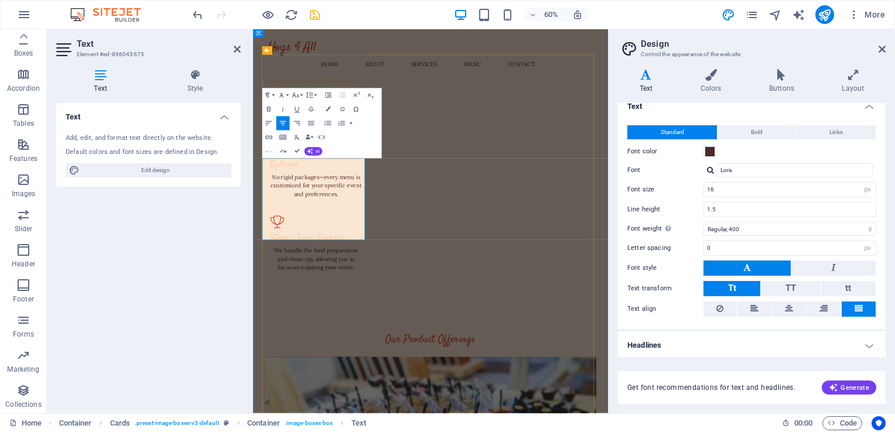
click at [265, 151] on icon "button" at bounding box center [269, 152] width 8 height 8
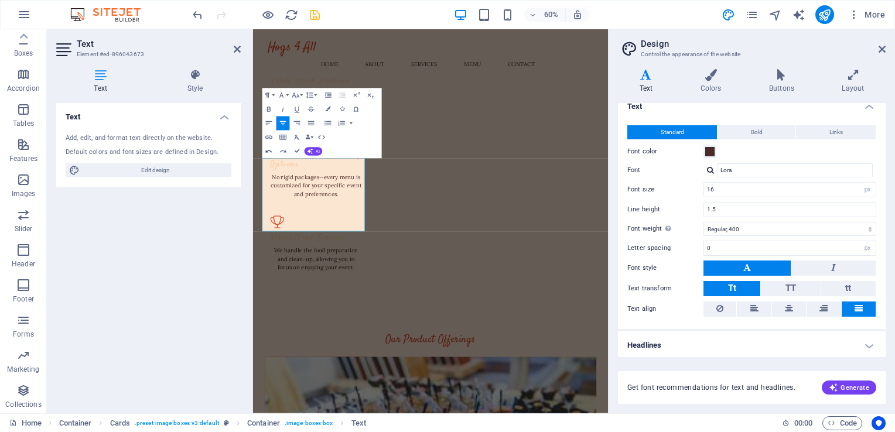
click at [265, 151] on icon "button" at bounding box center [269, 152] width 8 height 8
drag, startPoint x: 375, startPoint y: 325, endPoint x: 418, endPoint y: 382, distance: 71.5
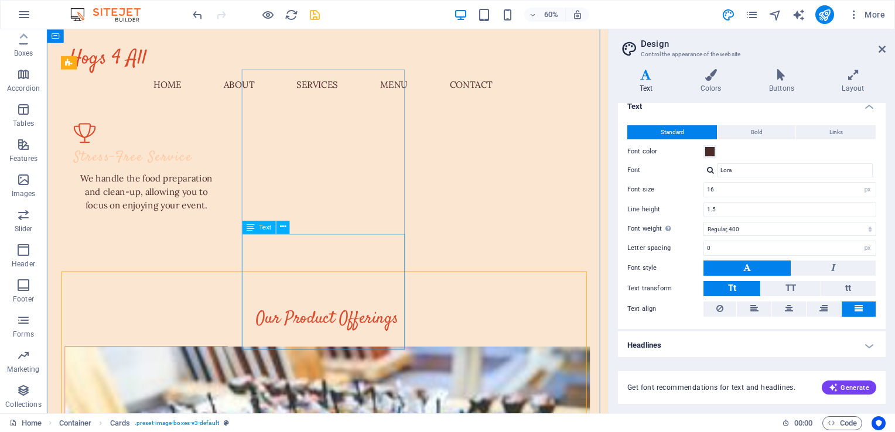
scroll to position [1292, 0]
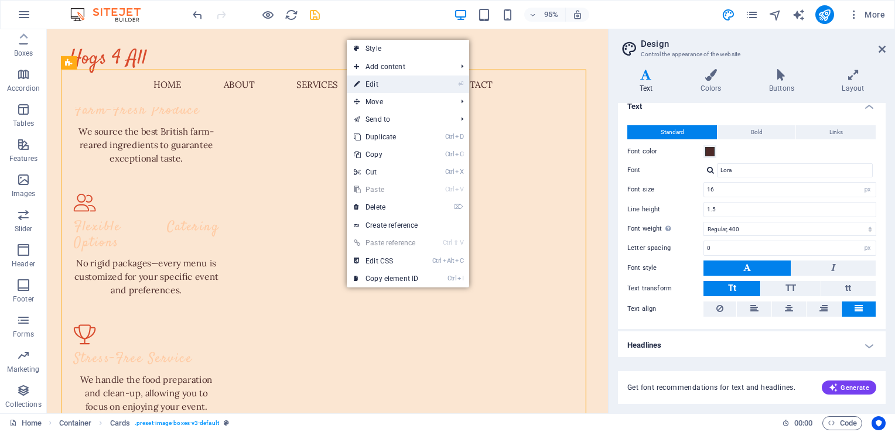
click at [384, 85] on link "⏎ Edit" at bounding box center [386, 85] width 78 height 18
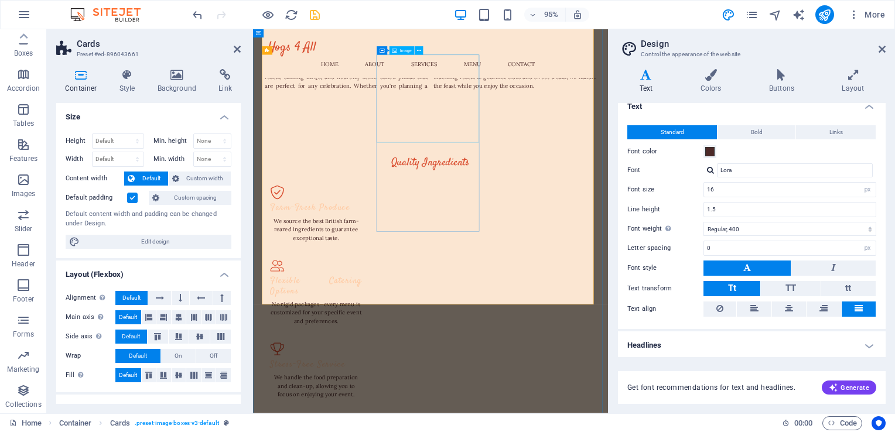
scroll to position [1504, 0]
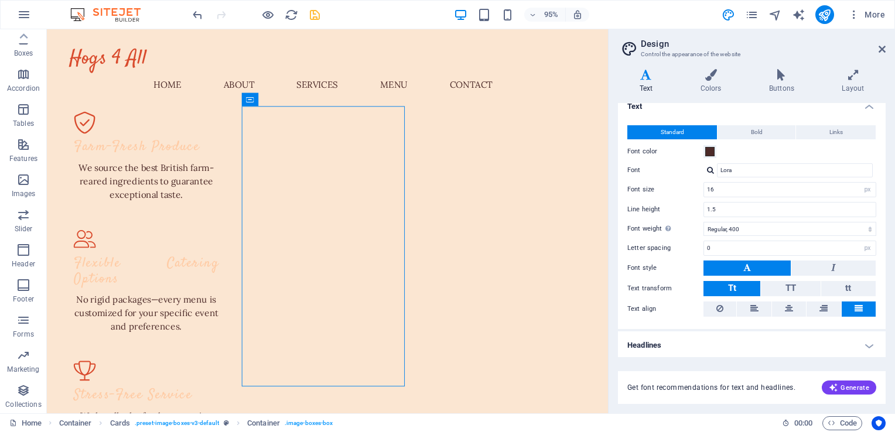
scroll to position [1244, 0]
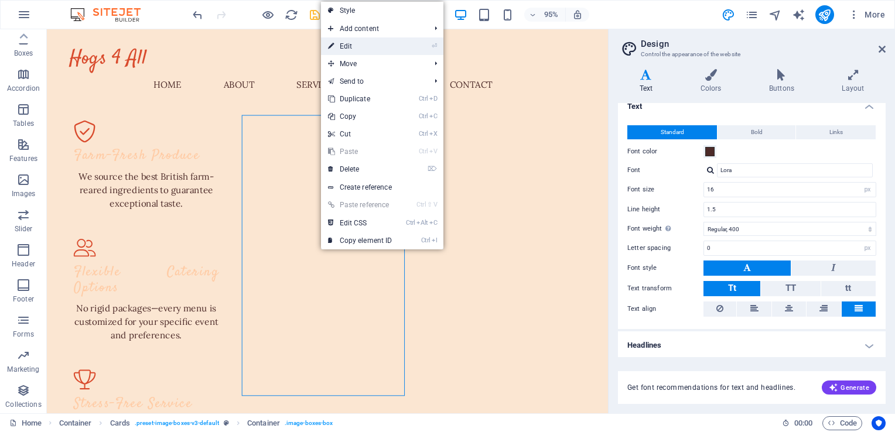
click at [347, 45] on link "⏎ Edit" at bounding box center [360, 46] width 78 height 18
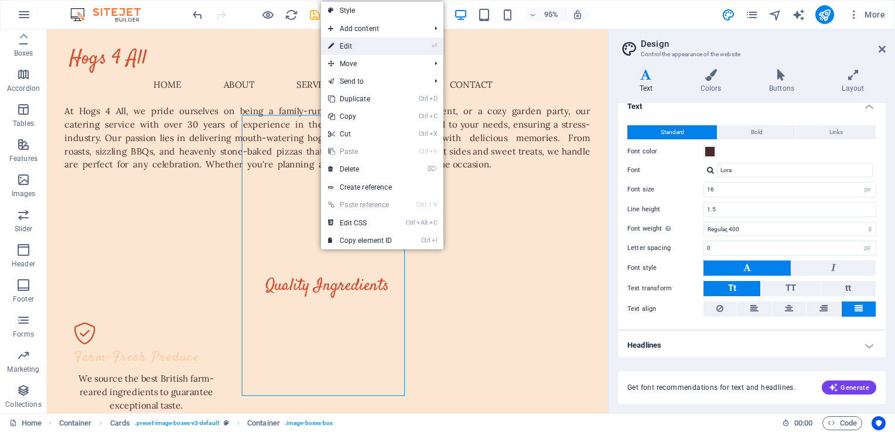
scroll to position [1457, 0]
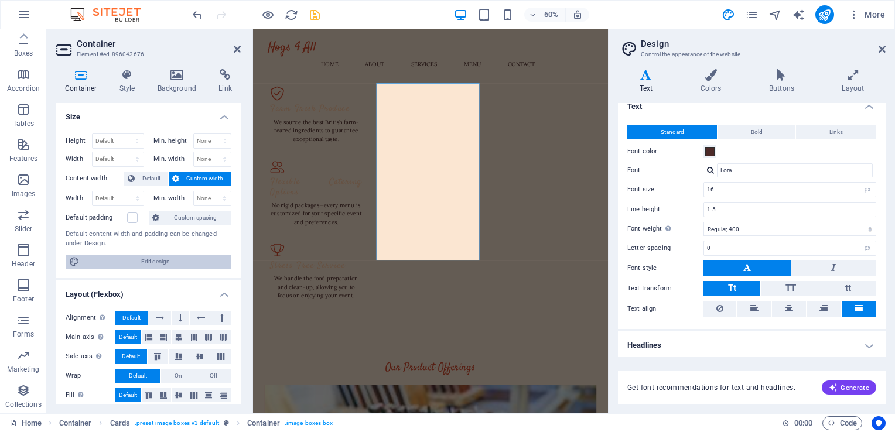
click at [163, 263] on span "Edit design" at bounding box center [155, 262] width 145 height 14
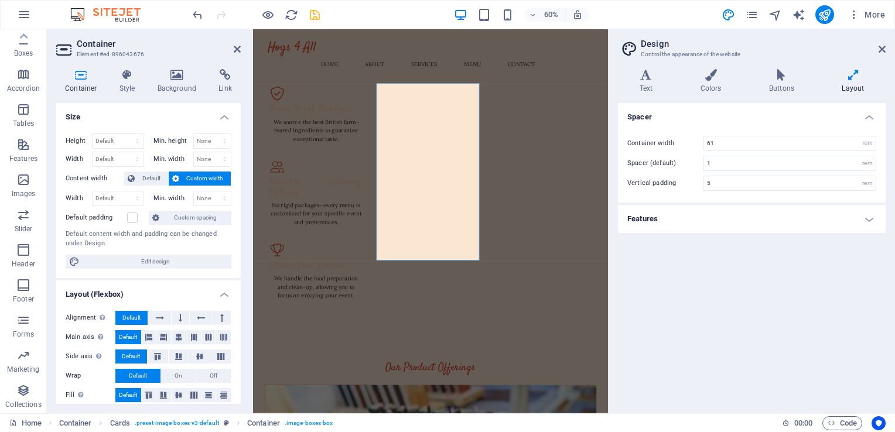
drag, startPoint x: 238, startPoint y: 245, endPoint x: 239, endPoint y: 269, distance: 23.5
click at [239, 269] on div "Size Height Default px rem % vh vw Min. height None px rem % vh vw Width Defaul…" at bounding box center [148, 253] width 185 height 301
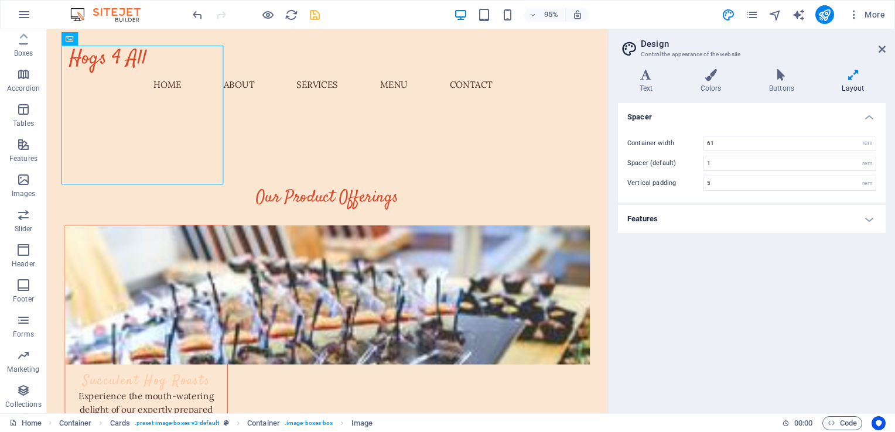
scroll to position [1637, 0]
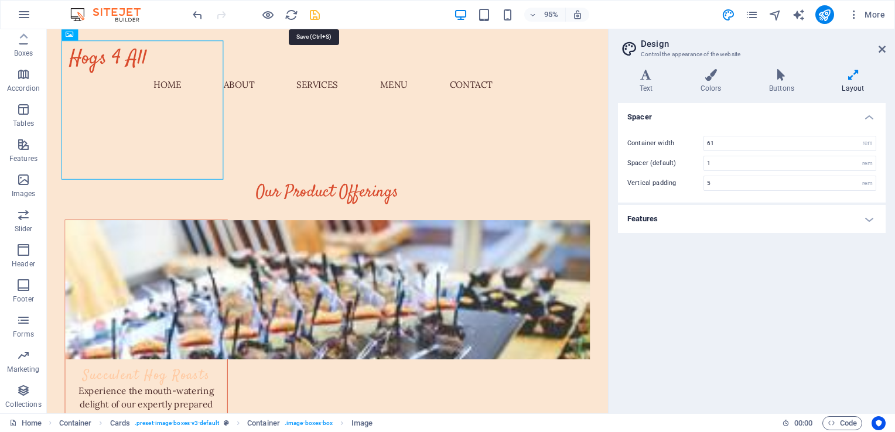
click at [312, 12] on icon "save" at bounding box center [314, 14] width 13 height 13
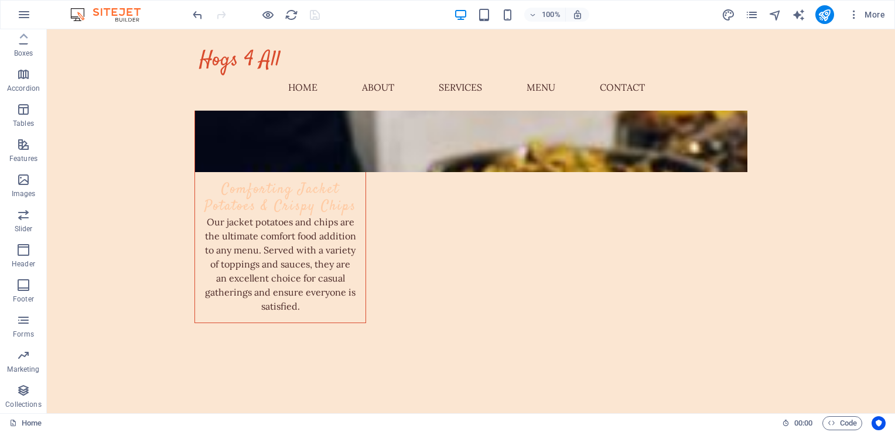
scroll to position [3351, 0]
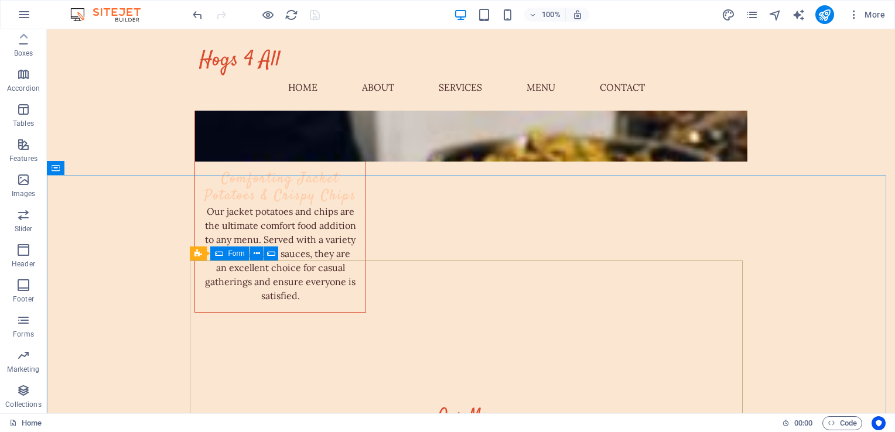
click at [221, 257] on icon at bounding box center [219, 254] width 8 height 14
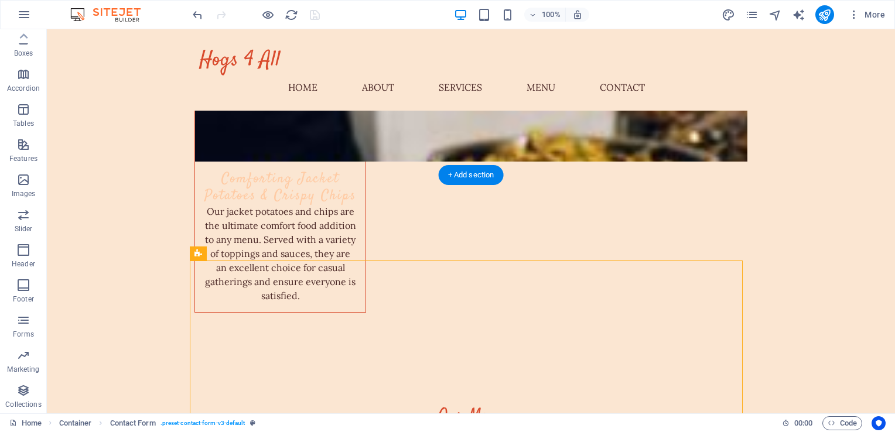
drag, startPoint x: 240, startPoint y: 289, endPoint x: 218, endPoint y: 264, distance: 32.4
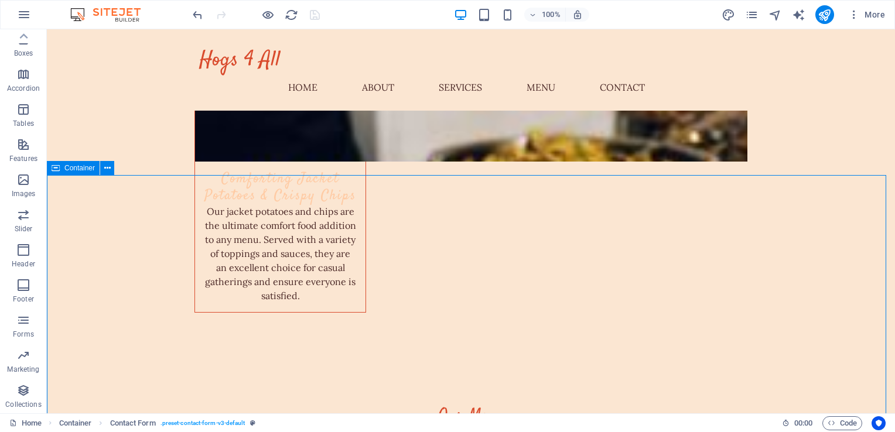
drag, startPoint x: 522, startPoint y: 204, endPoint x: 340, endPoint y: 221, distance: 182.9
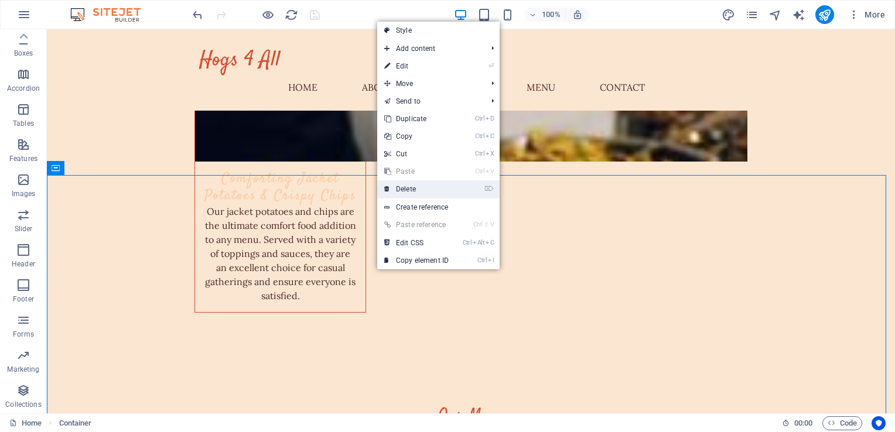
click at [412, 191] on link "⌦ Delete" at bounding box center [416, 189] width 78 height 18
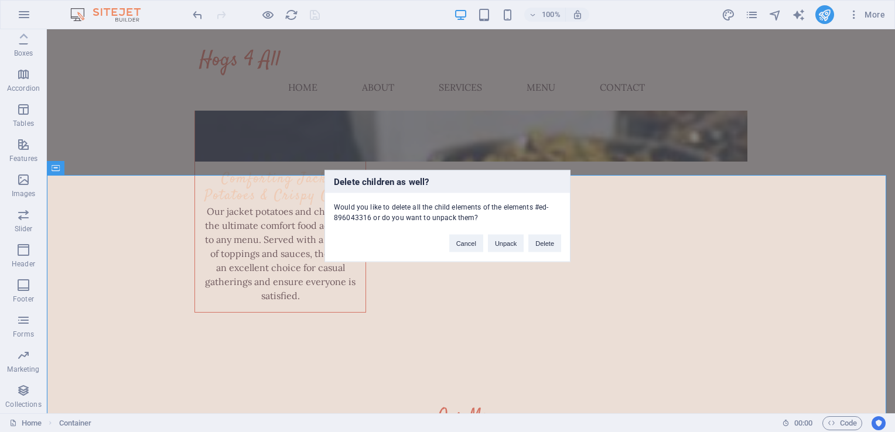
click at [629, 231] on div "Delete children as well? Would you like to delete all the child elements of the…" at bounding box center [447, 216] width 895 height 432
click at [469, 241] on button "Cancel" at bounding box center [466, 244] width 34 height 18
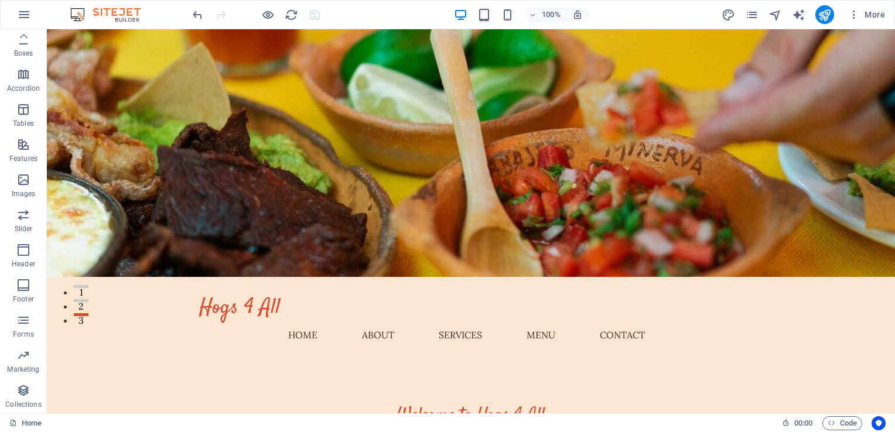
scroll to position [0, 0]
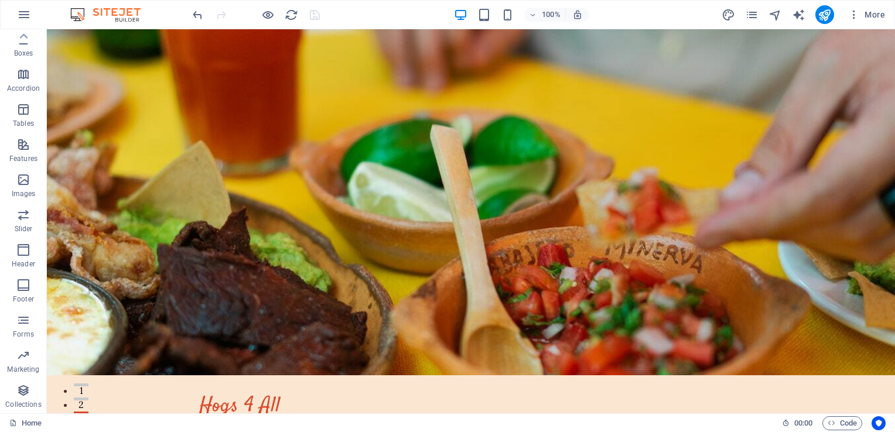
drag, startPoint x: 893, startPoint y: 89, endPoint x: 934, endPoint y: 52, distance: 56.0
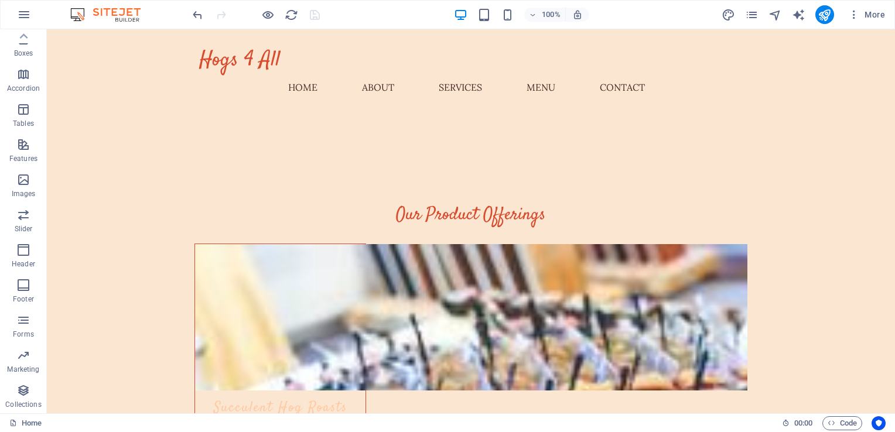
scroll to position [1579, 0]
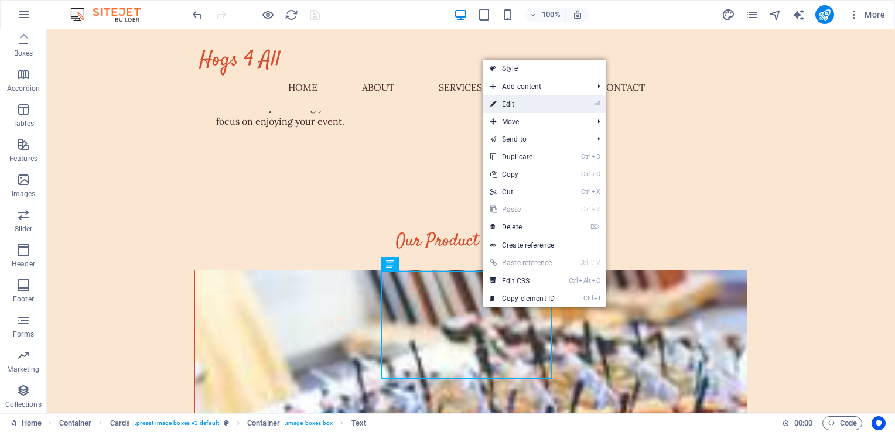
click at [511, 104] on link "⏎ Edit" at bounding box center [522, 104] width 78 height 18
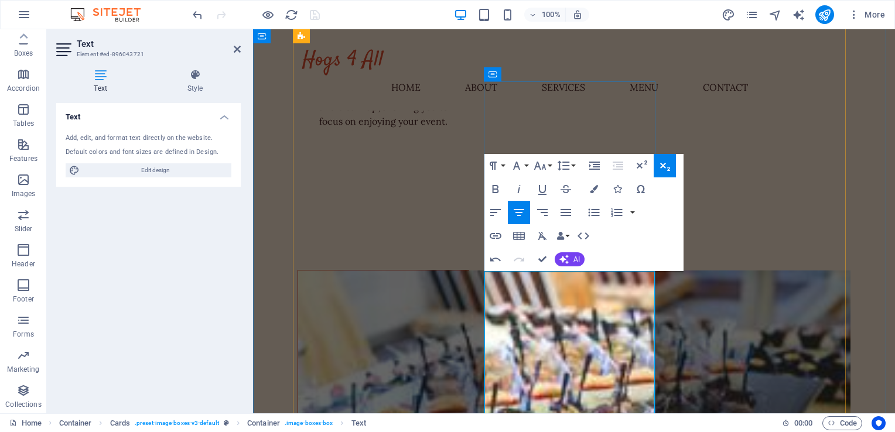
click sub "Three tier chocolate fountain accompanied by premium Belgium chocolate, strawbe…"
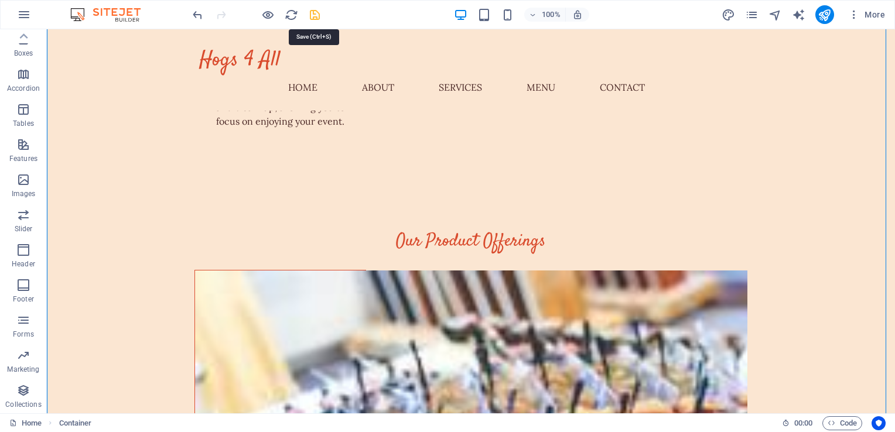
click at [315, 12] on icon "save" at bounding box center [314, 14] width 13 height 13
